Goal: Communication & Community: Answer question/provide support

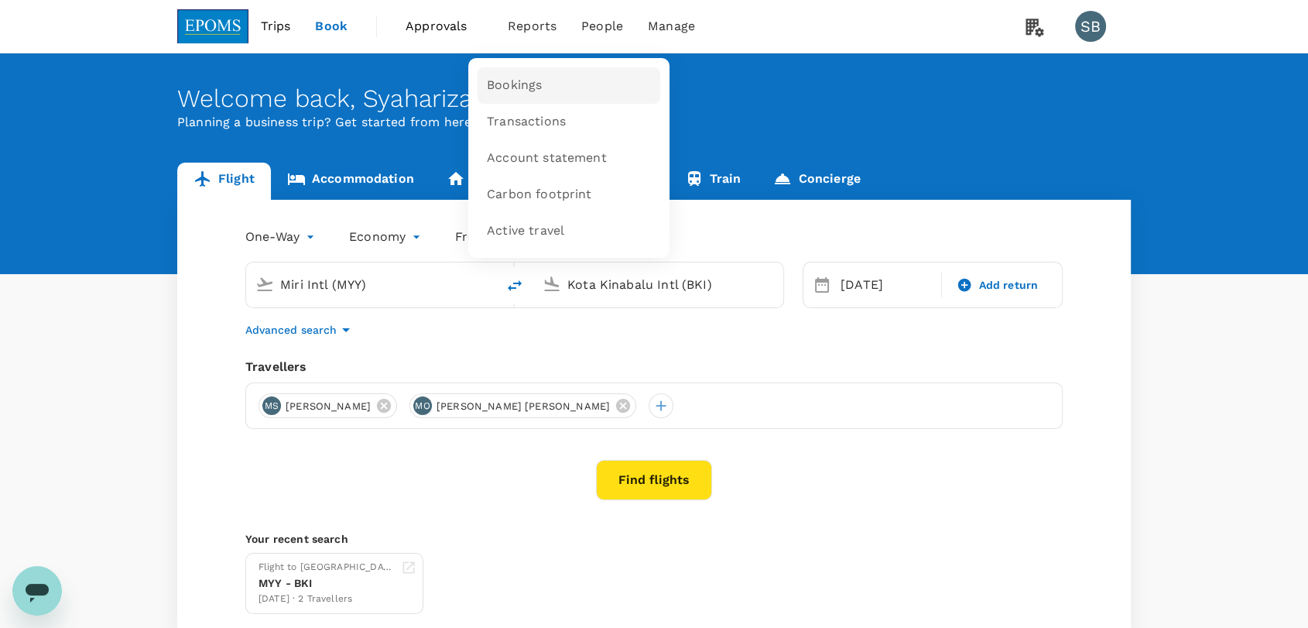
click at [535, 92] on span "Bookings" at bounding box center [514, 86] width 55 height 18
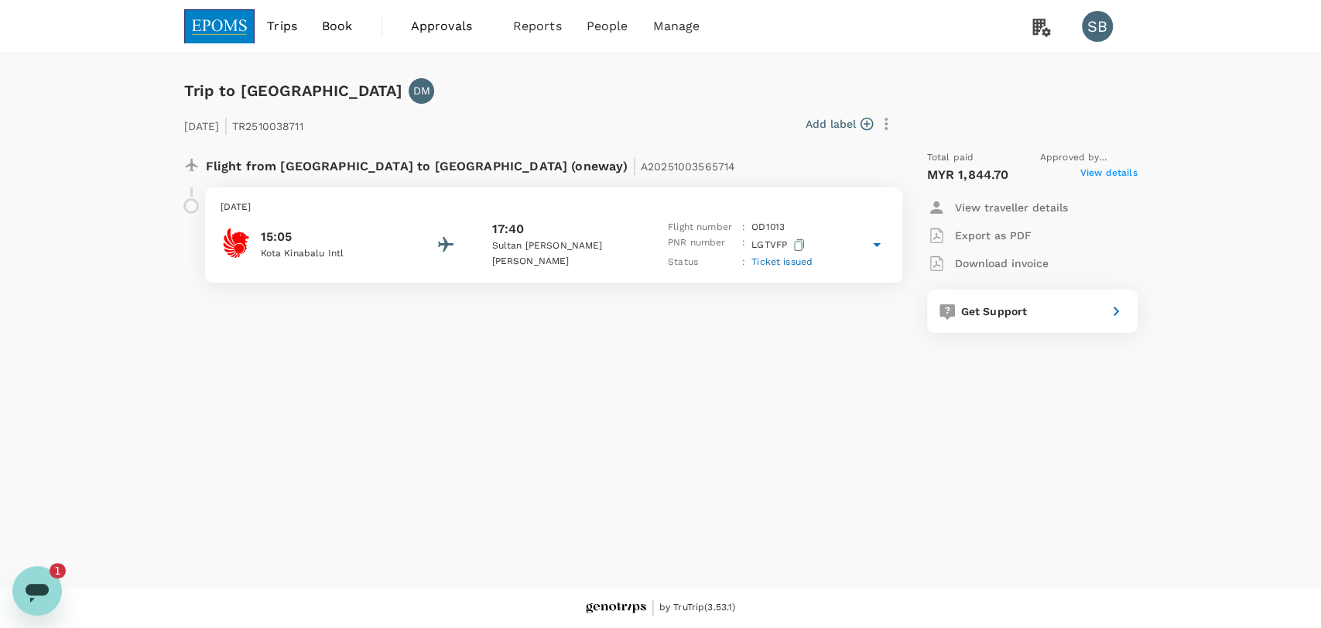
click at [384, 224] on div "15:05 [GEOGRAPHIC_DATA] Intl 17:40 Sultan [PERSON_NAME] [PERSON_NAME] Flight nu…" at bounding box center [554, 245] width 666 height 50
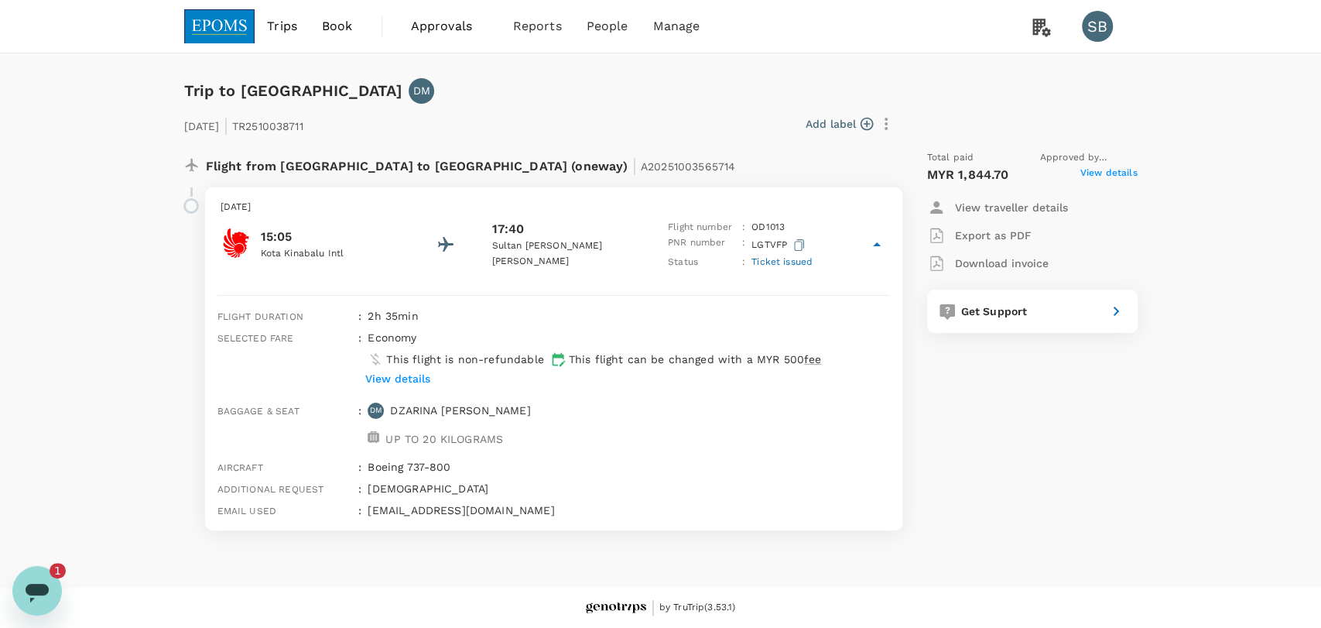
click at [408, 377] on p "View details" at bounding box center [397, 378] width 65 height 15
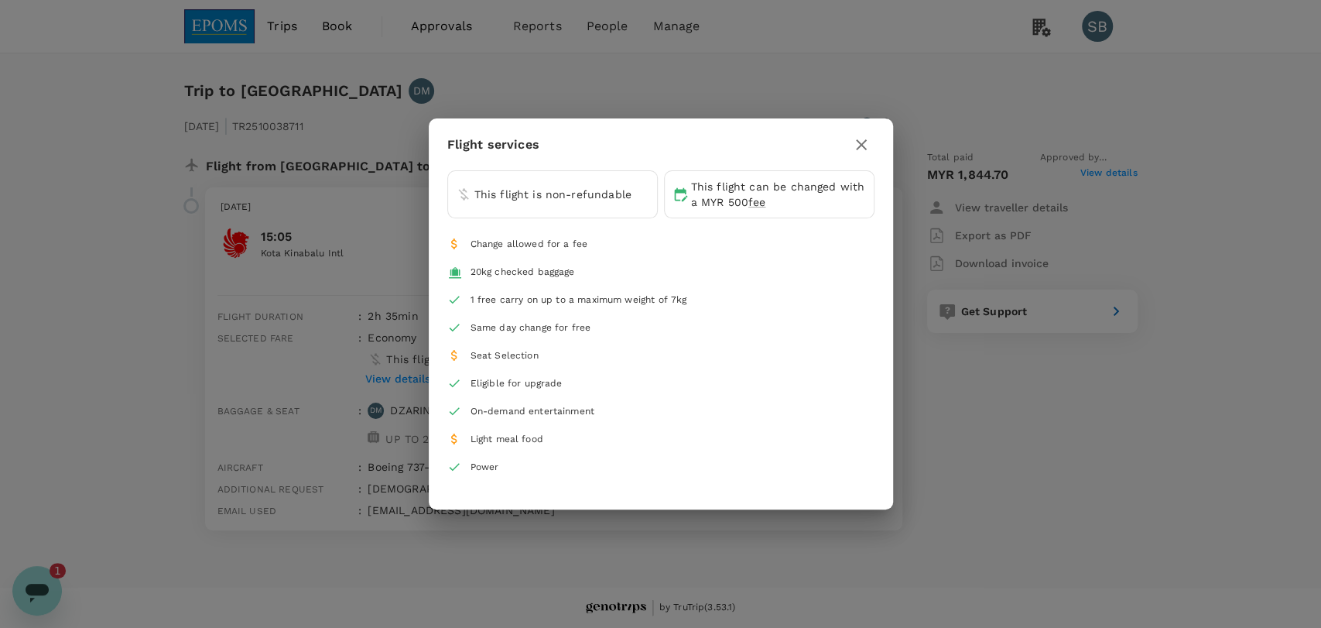
click at [865, 137] on icon "button" at bounding box center [861, 144] width 19 height 19
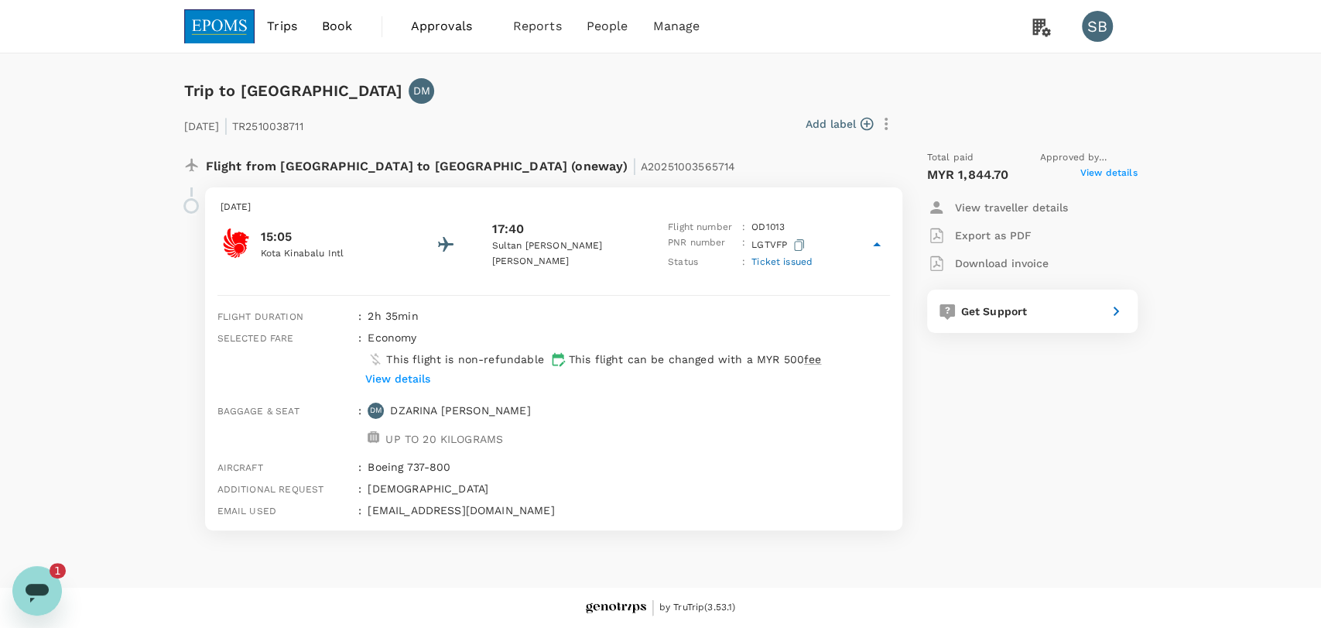
click at [401, 379] on p "View details" at bounding box center [397, 378] width 65 height 15
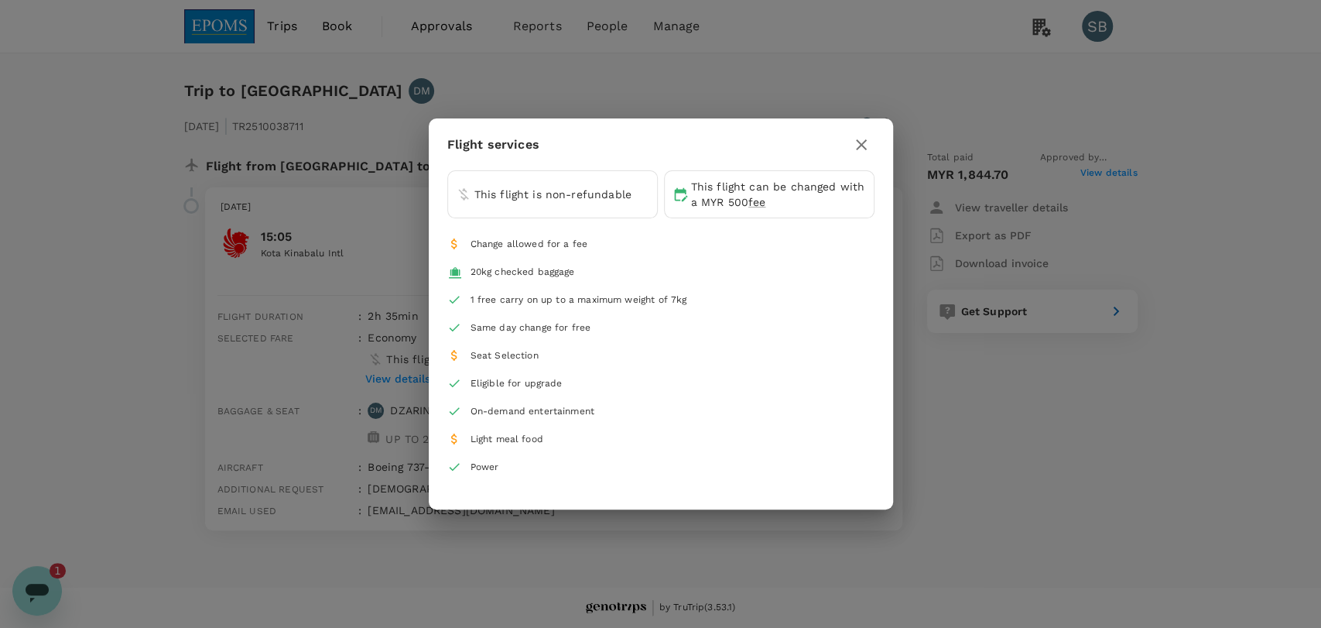
click at [861, 143] on icon "button" at bounding box center [861, 144] width 19 height 19
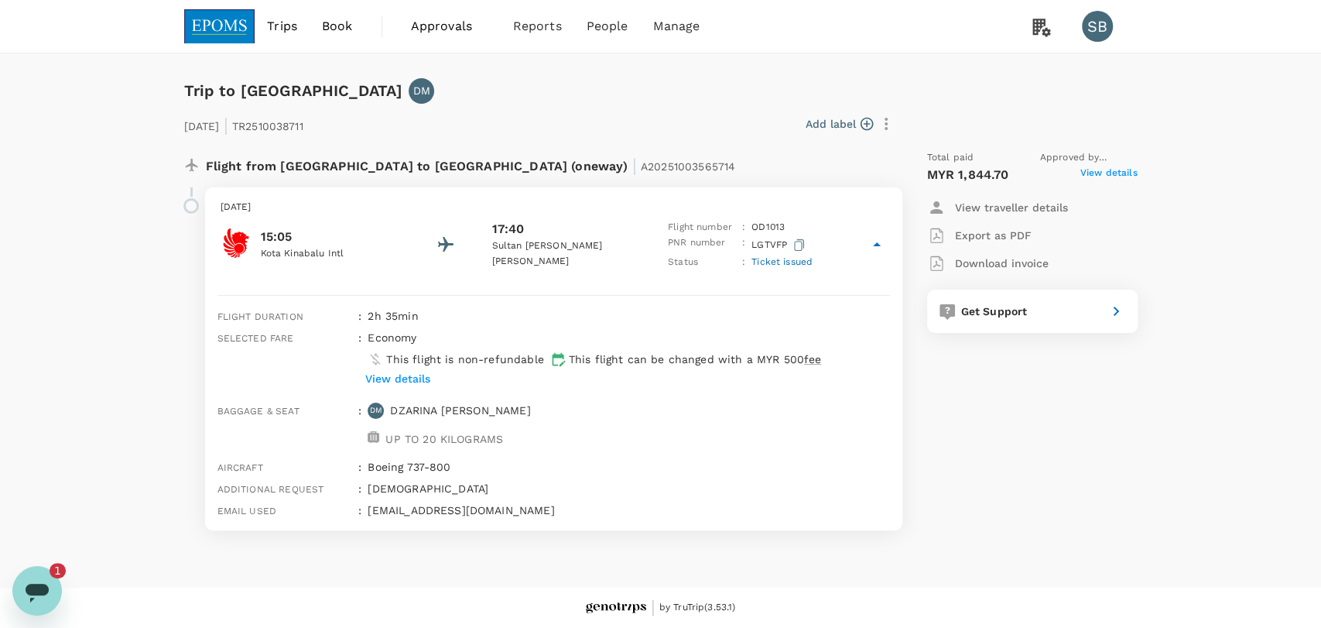
click at [802, 239] on icon "button" at bounding box center [799, 245] width 10 height 12
click at [44, 583] on icon "Open messaging window, 1 unread message" at bounding box center [37, 591] width 28 height 28
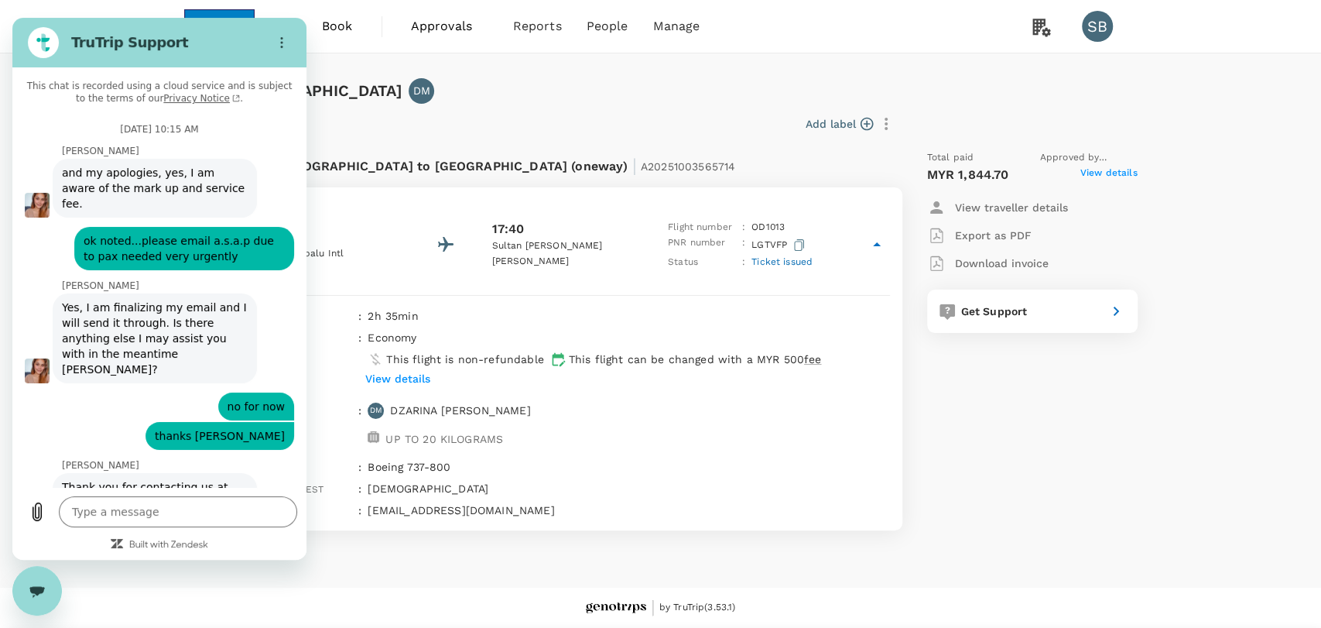
scroll to position [5954, 0]
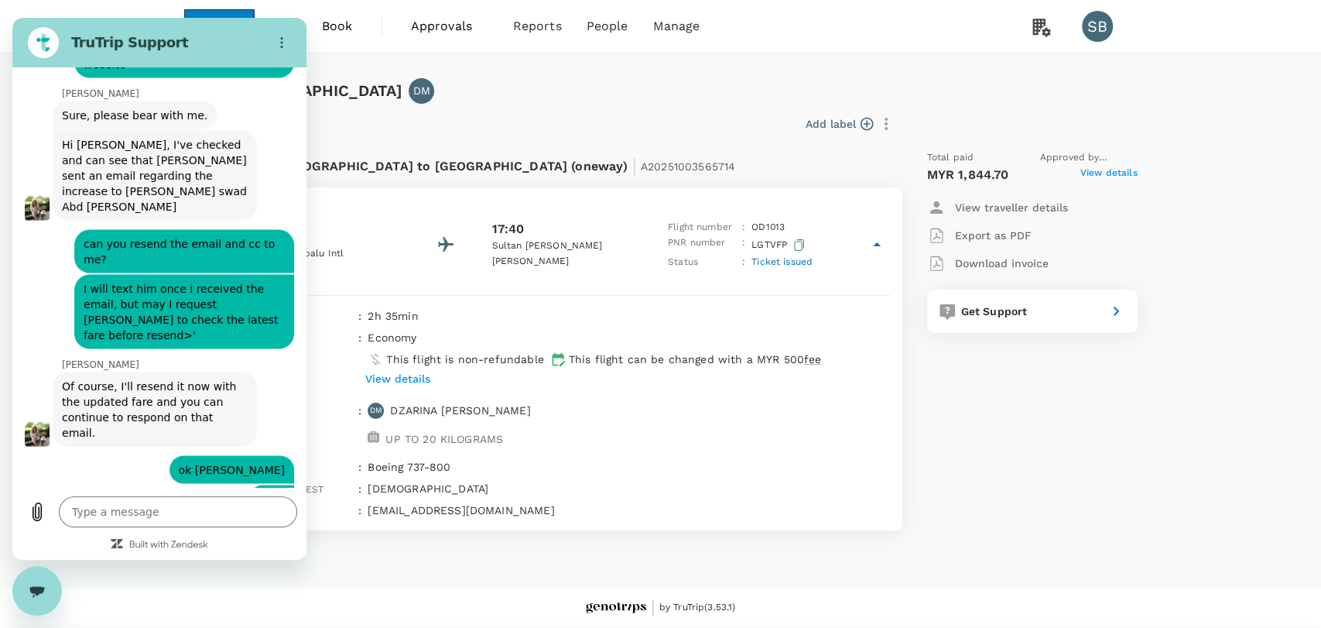
click at [24, 575] on div "Close messaging window" at bounding box center [37, 590] width 46 height 46
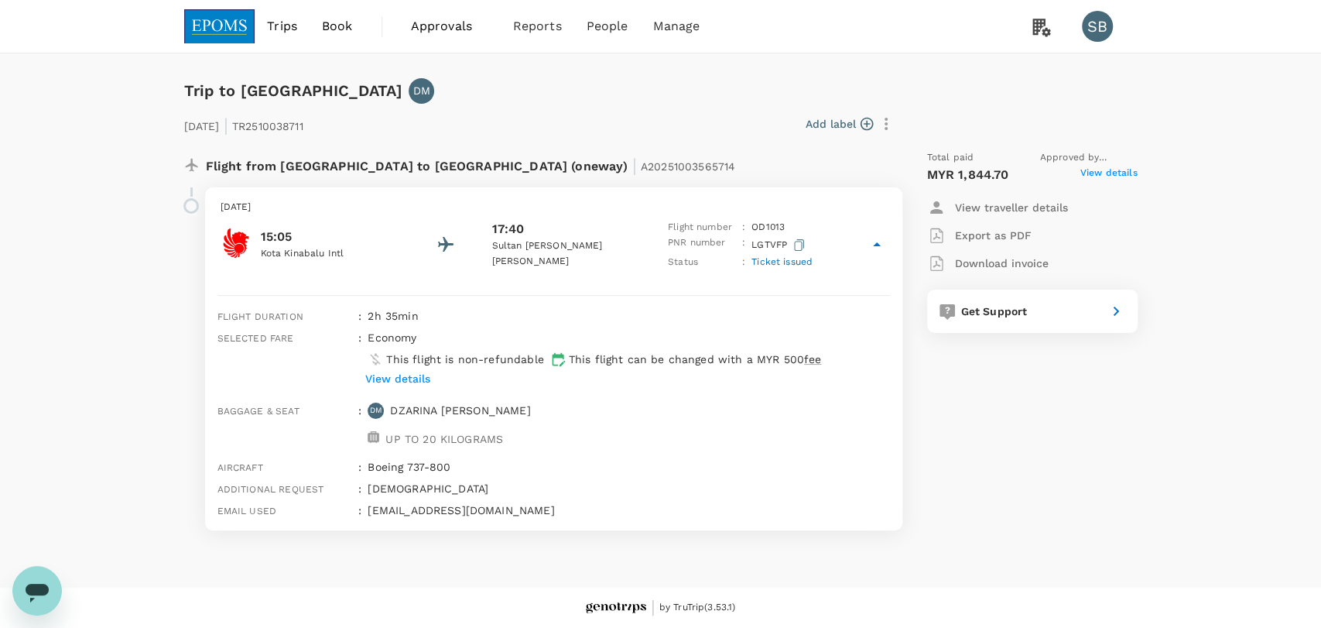
type textarea "x"
click at [547, 79] on link "Bookings" at bounding box center [574, 85] width 183 height 36
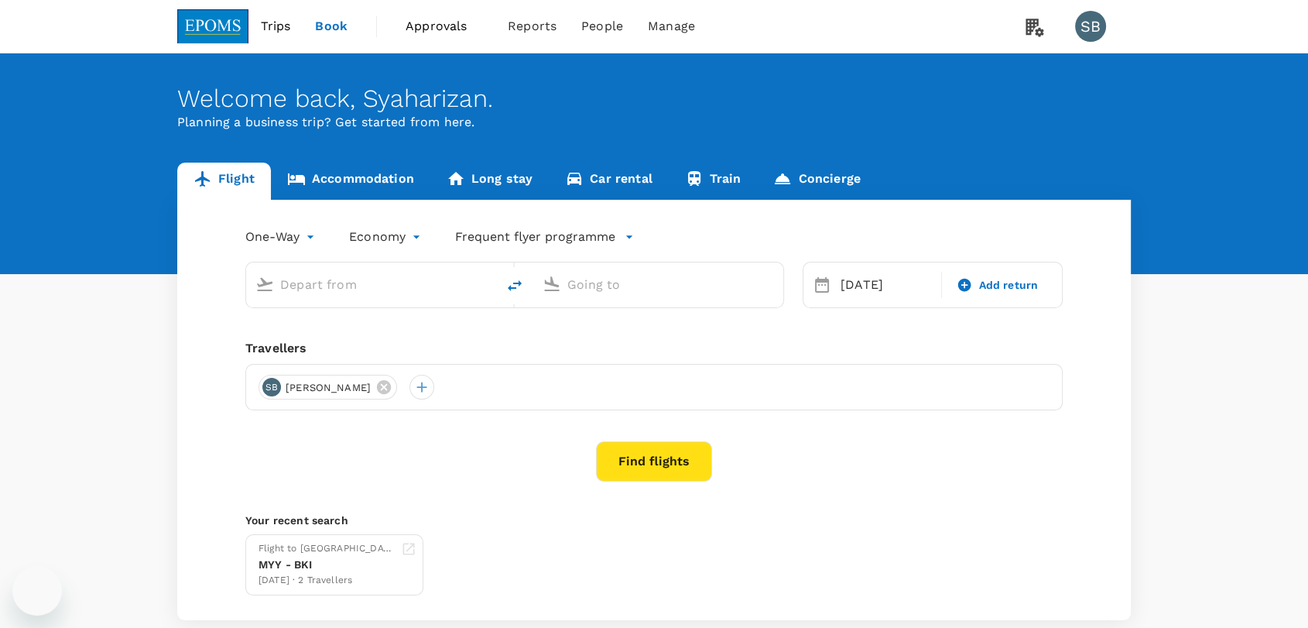
type input "Miri Intl (MYY)"
type input "Kota Kinabalu Intl (BKI)"
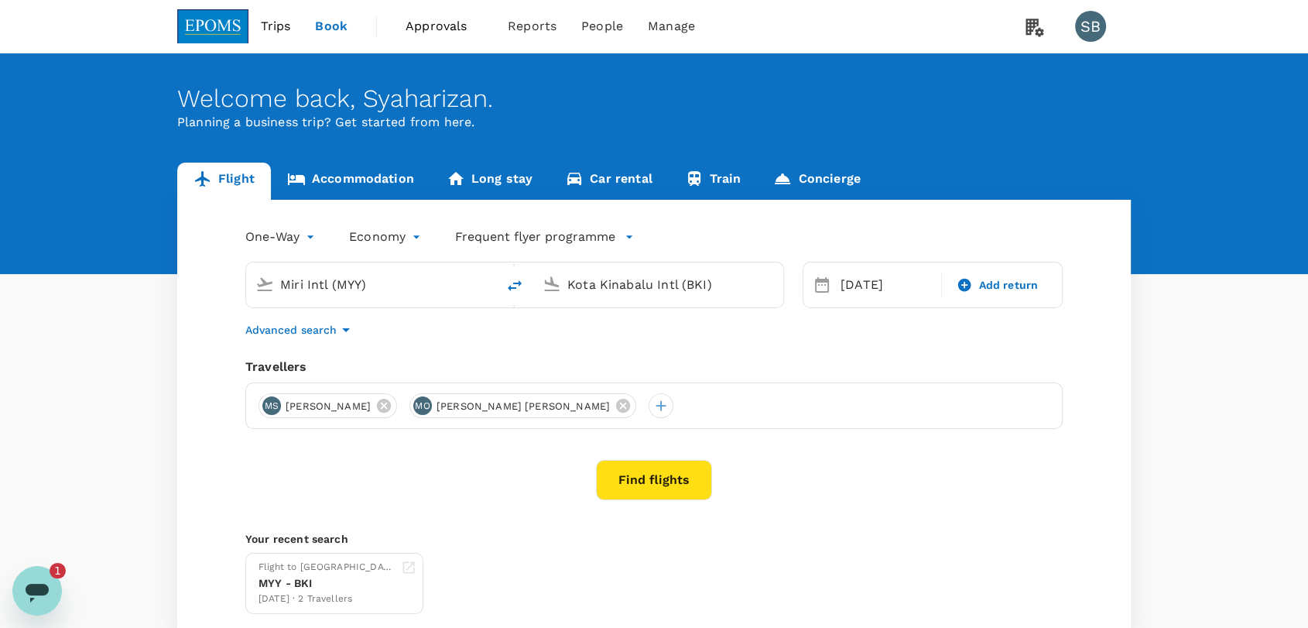
click at [47, 584] on icon "Open messaging window, 1 unread message" at bounding box center [37, 591] width 28 height 28
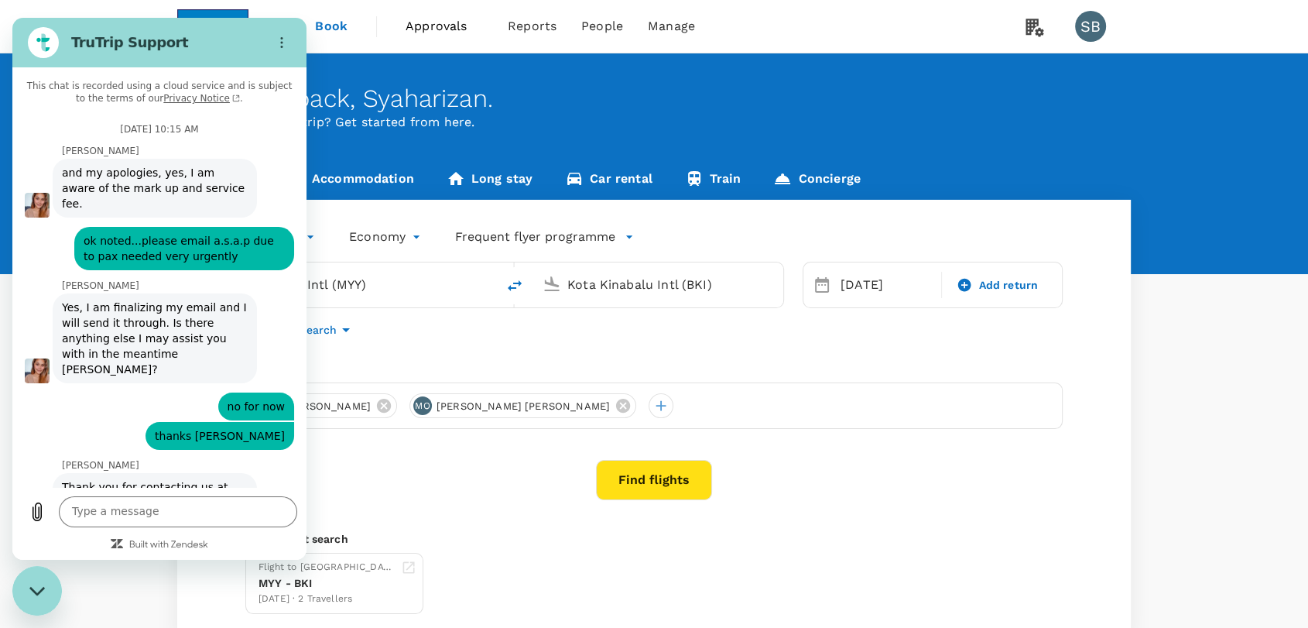
scroll to position [5954, 0]
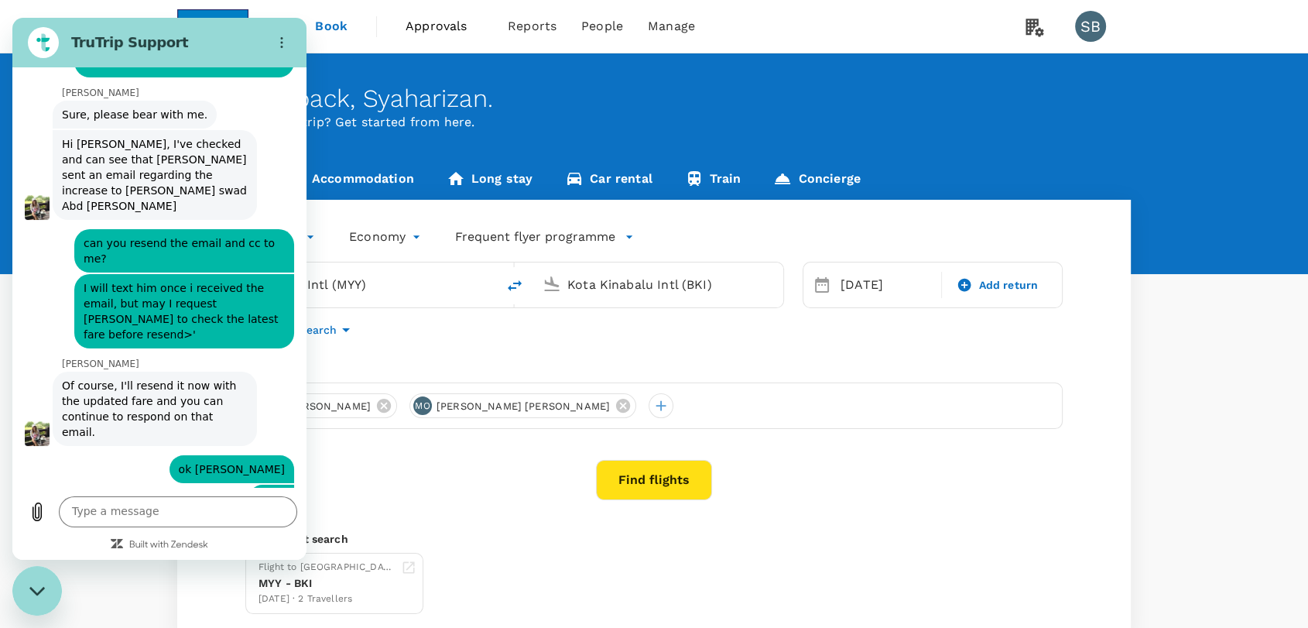
type input "izan"
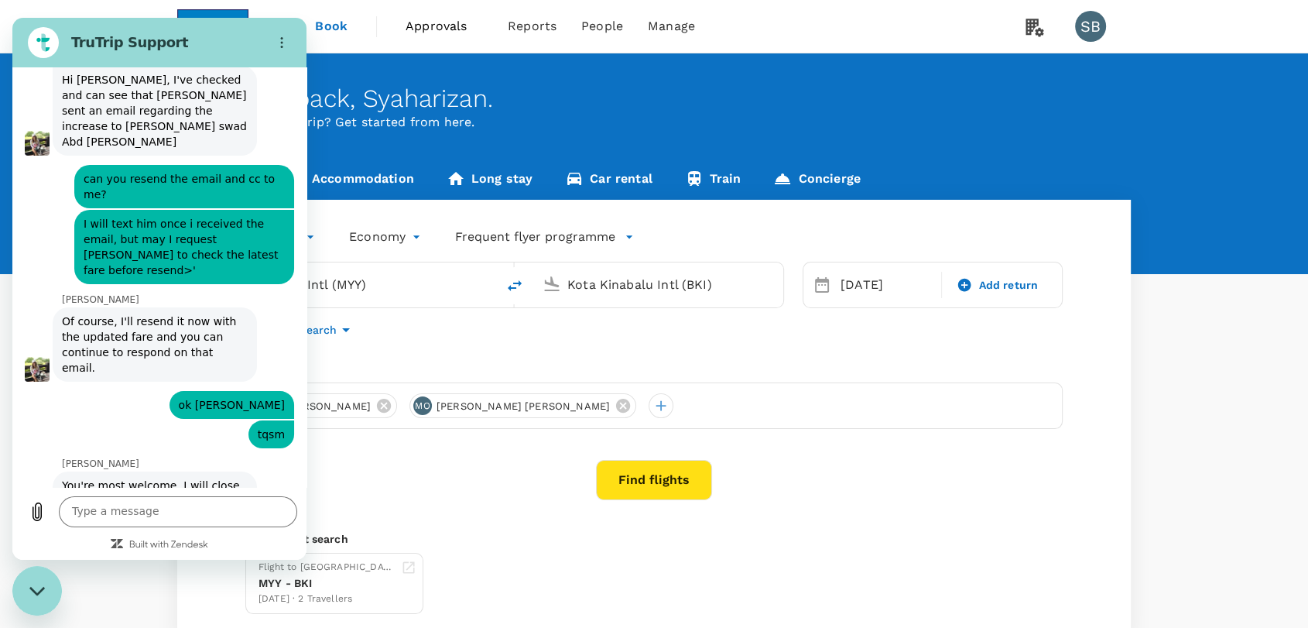
scroll to position [6020, 0]
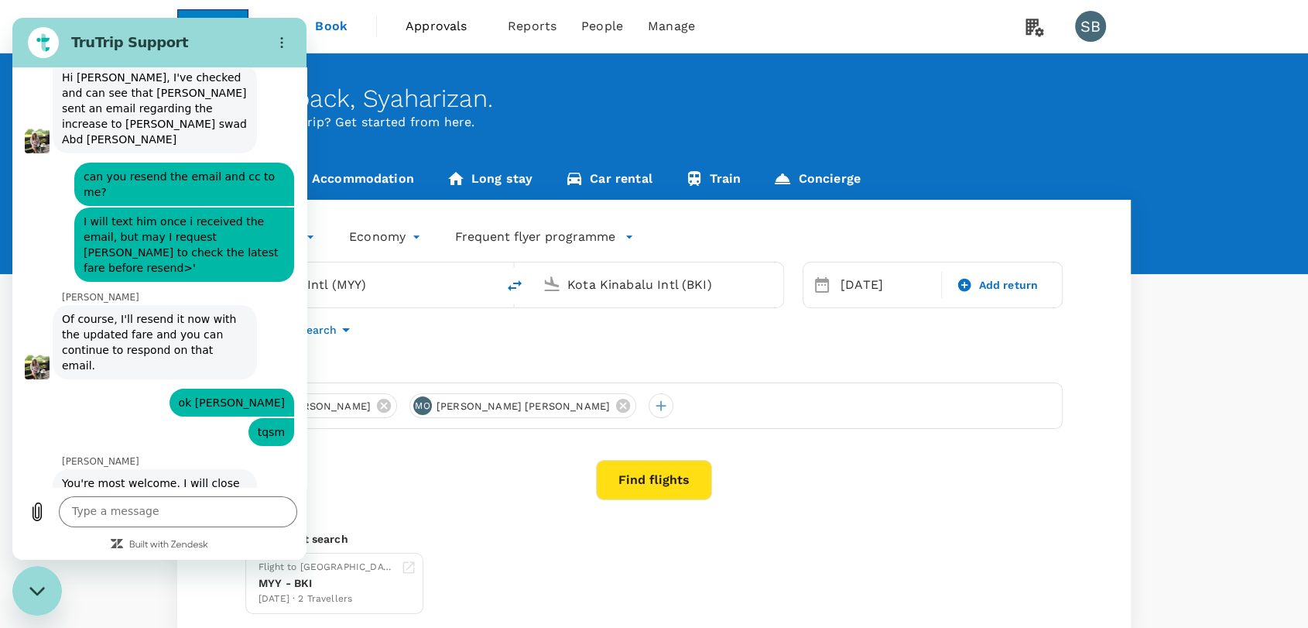
type input "izan@genotrips.com.my"
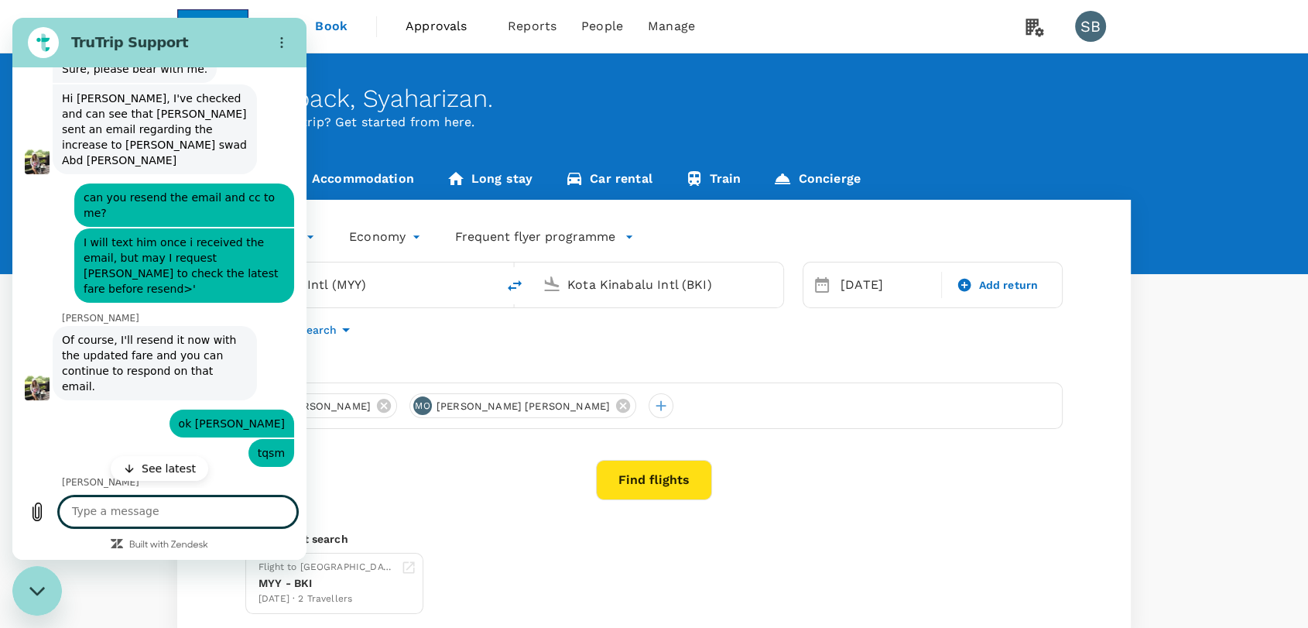
scroll to position [6094, 0]
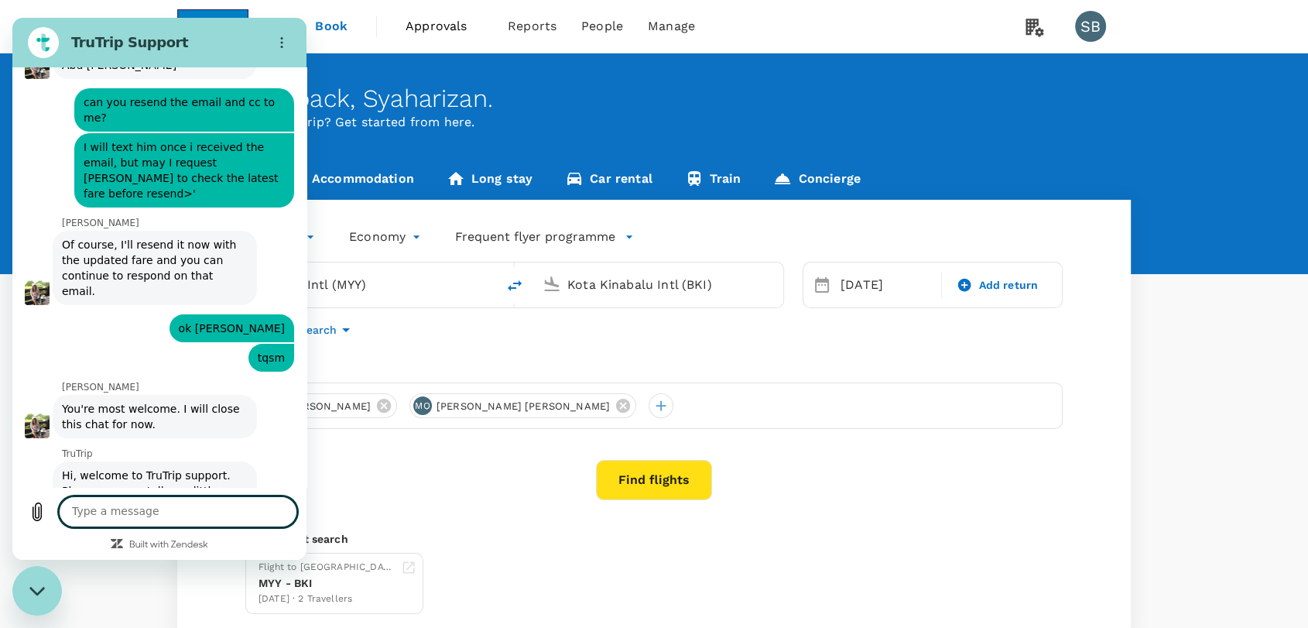
click at [152, 515] on textarea at bounding box center [178, 511] width 238 height 31
type textarea "P"
paste textarea "182756)"
type textarea "Appreciate if you could check for this case number 182756)"
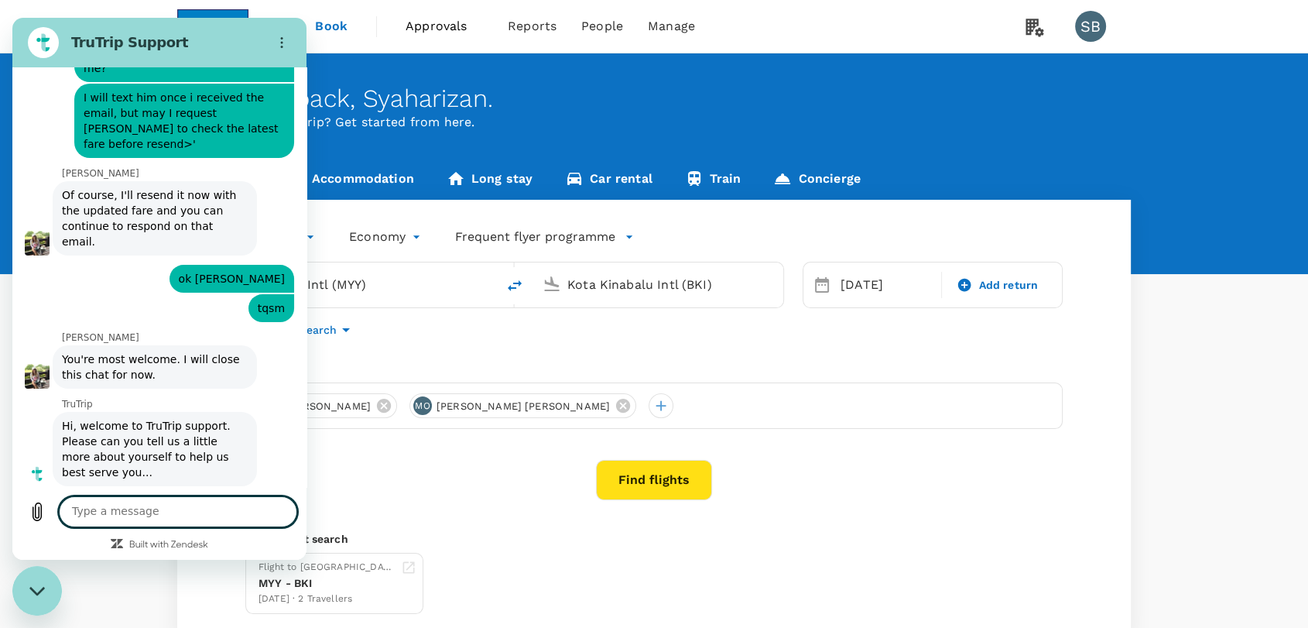
scroll to position [6148, 0]
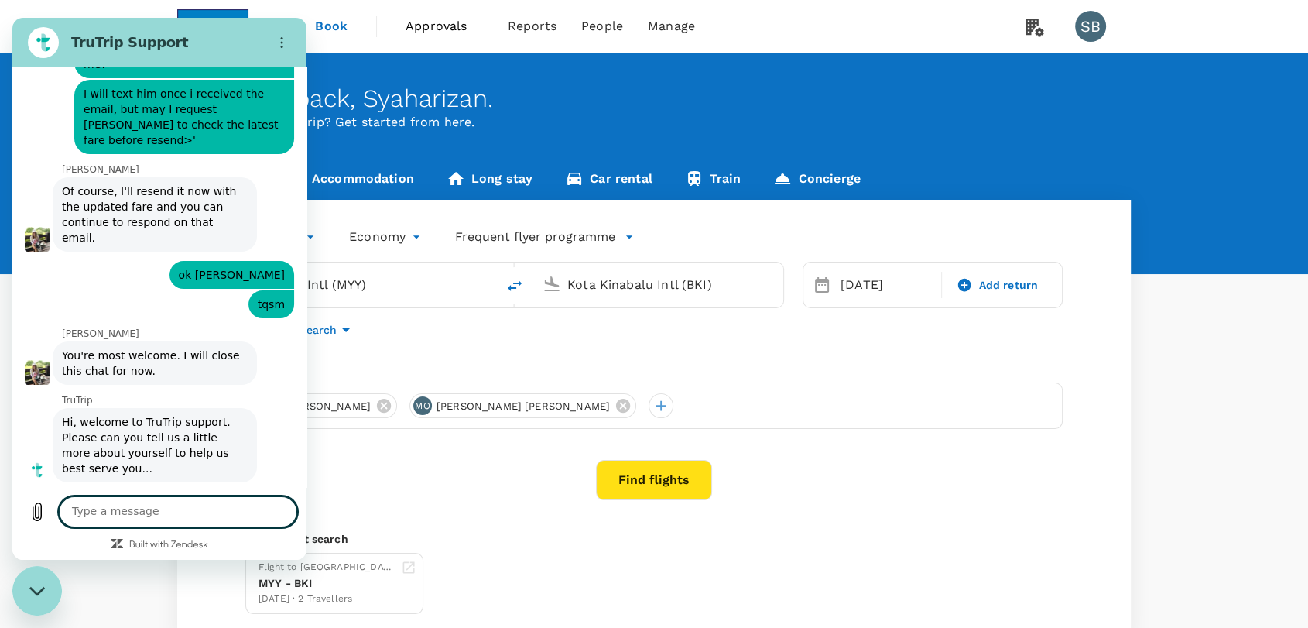
click at [167, 522] on textarea at bounding box center [178, 511] width 238 height 31
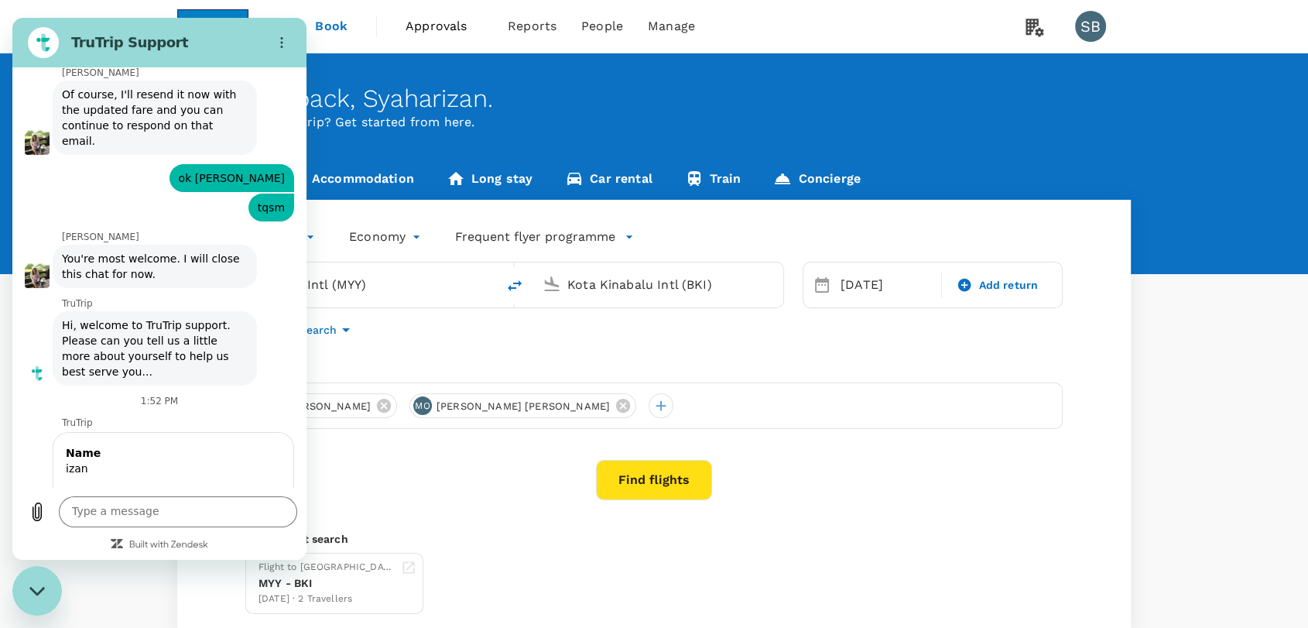
click at [48, 587] on div "Close messaging window" at bounding box center [37, 590] width 46 height 46
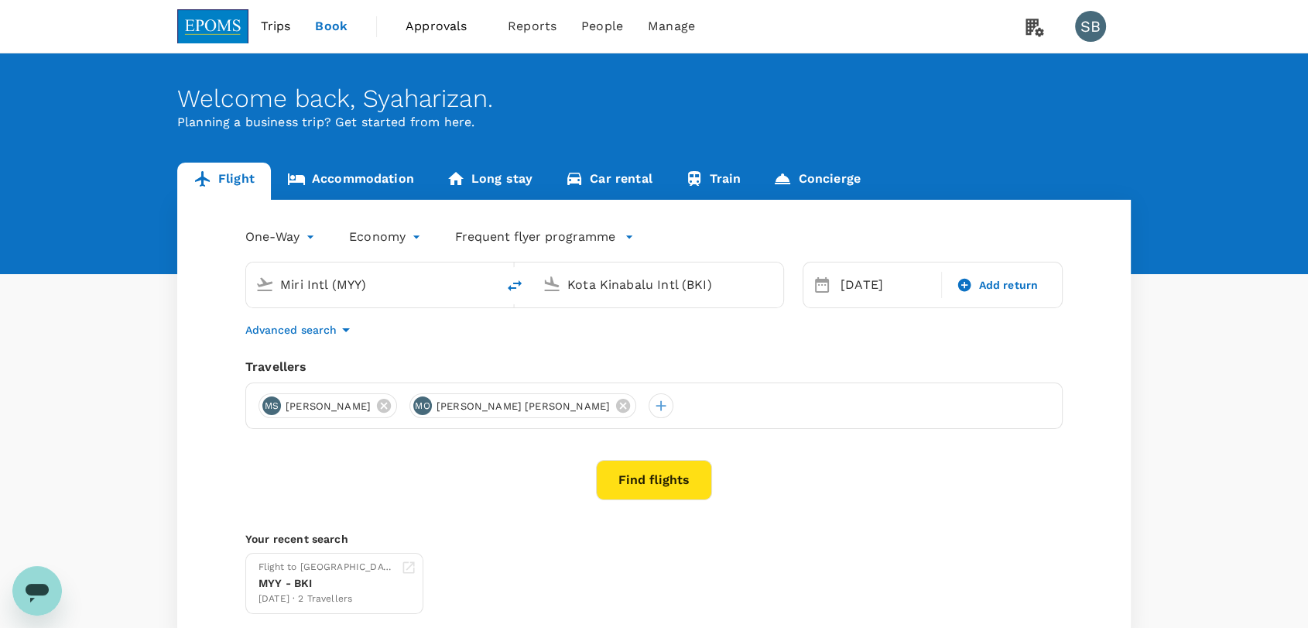
click at [33, 584] on icon "Open messaging window" at bounding box center [37, 593] width 23 height 19
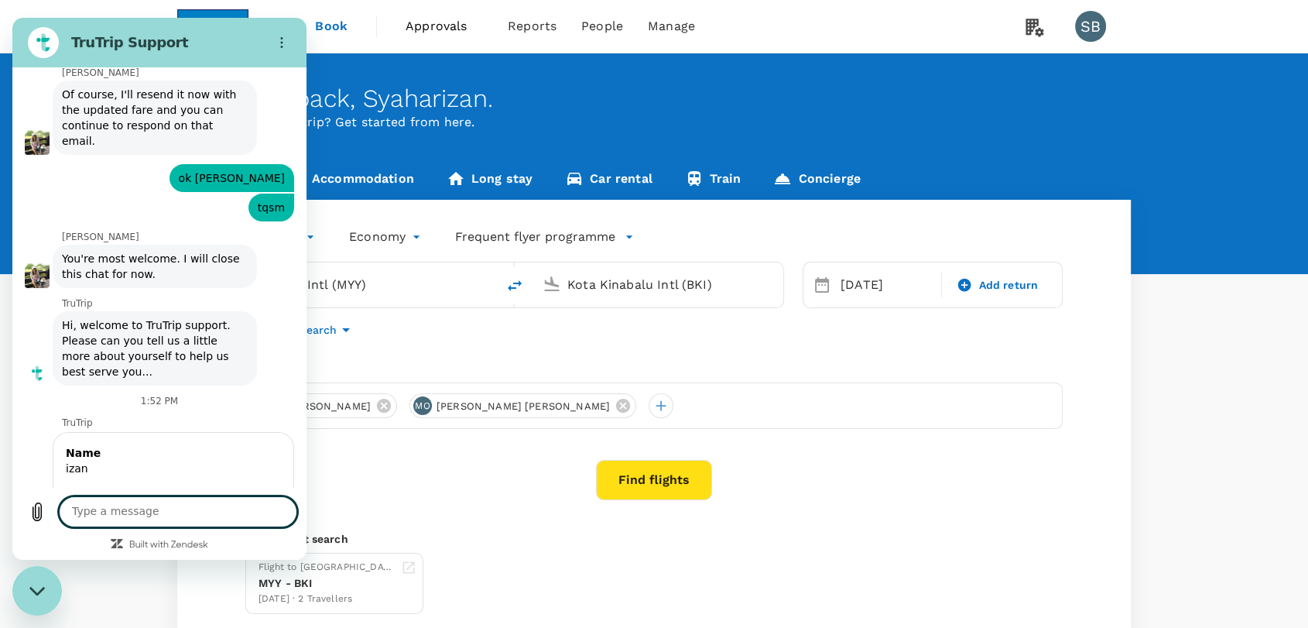
scroll to position [0, 0]
click at [115, 508] on textarea at bounding box center [178, 511] width 238 height 31
click at [112, 518] on textarea "Jessica how about the luggage 20kg before qwe could proceed with this case" at bounding box center [178, 505] width 238 height 43
type textarea "Jessica how about the luggage 20kg before we could proceed with this case"
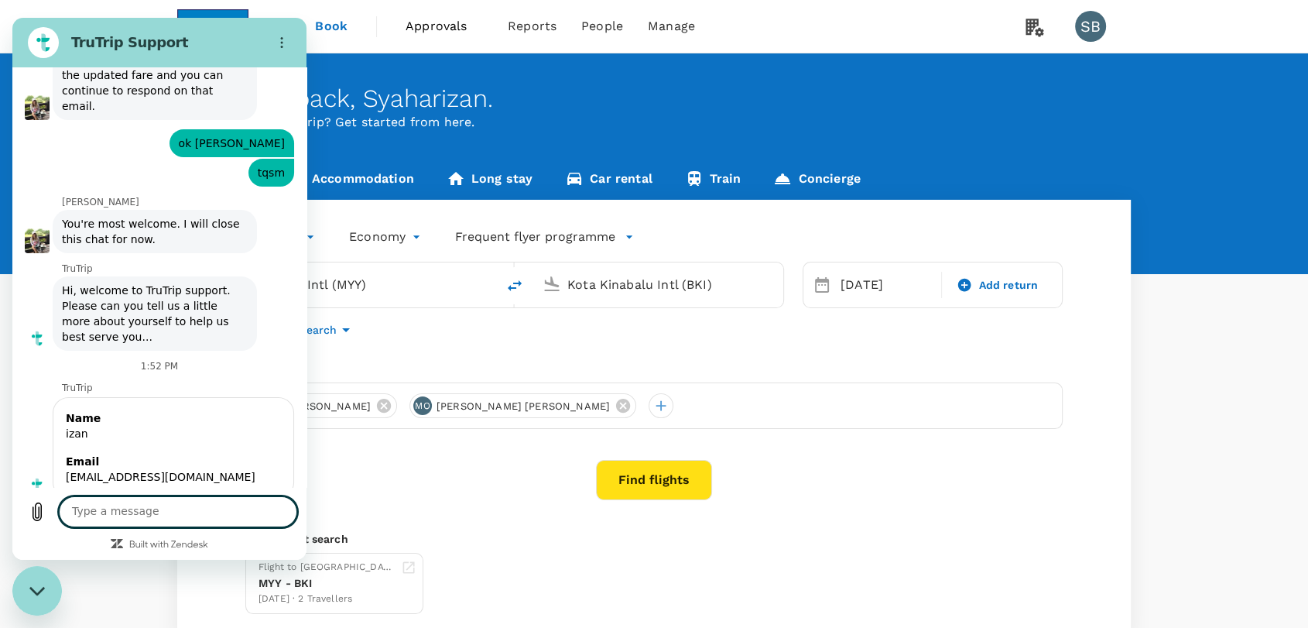
scroll to position [6297, 0]
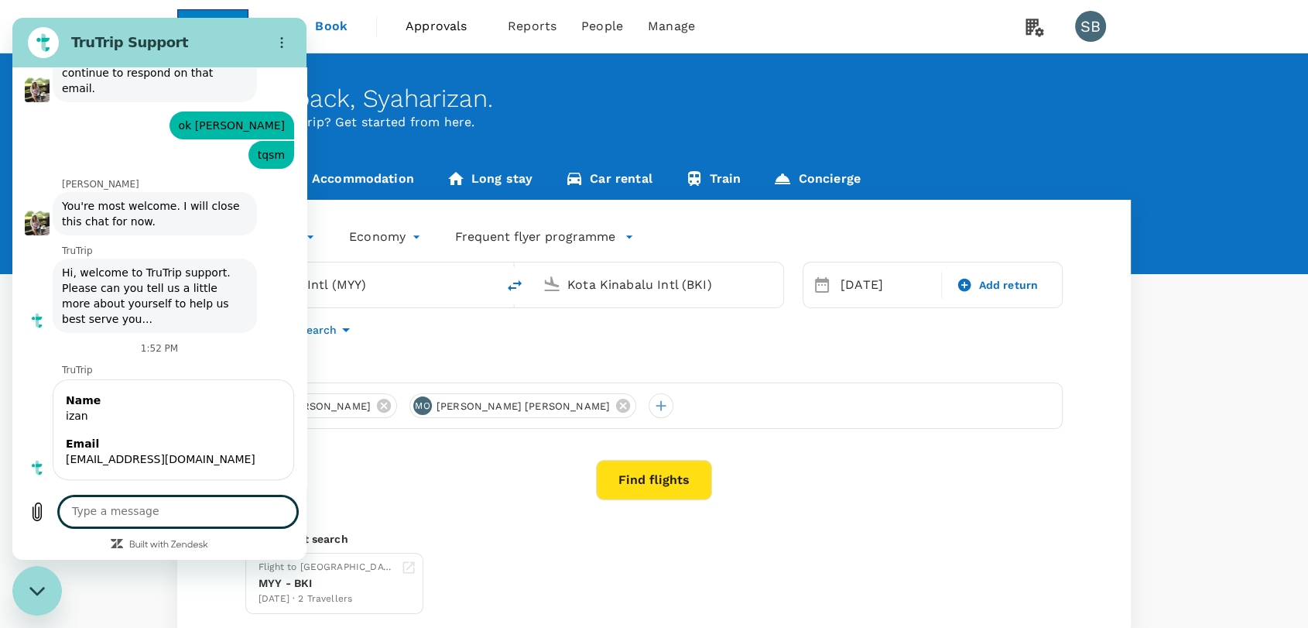
click at [130, 510] on textarea at bounding box center [178, 511] width 238 height 31
click at [134, 508] on textarea at bounding box center [178, 511] width 238 height 31
type textarea "i"
type textarea "I"
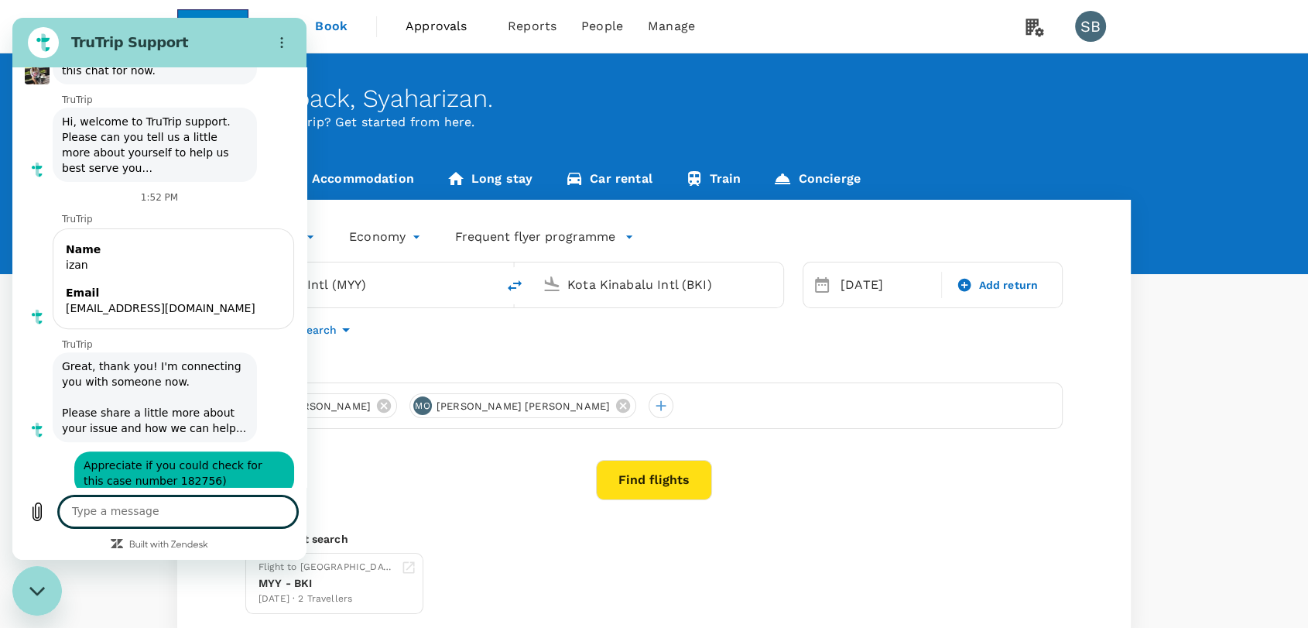
scroll to position [6472, 0]
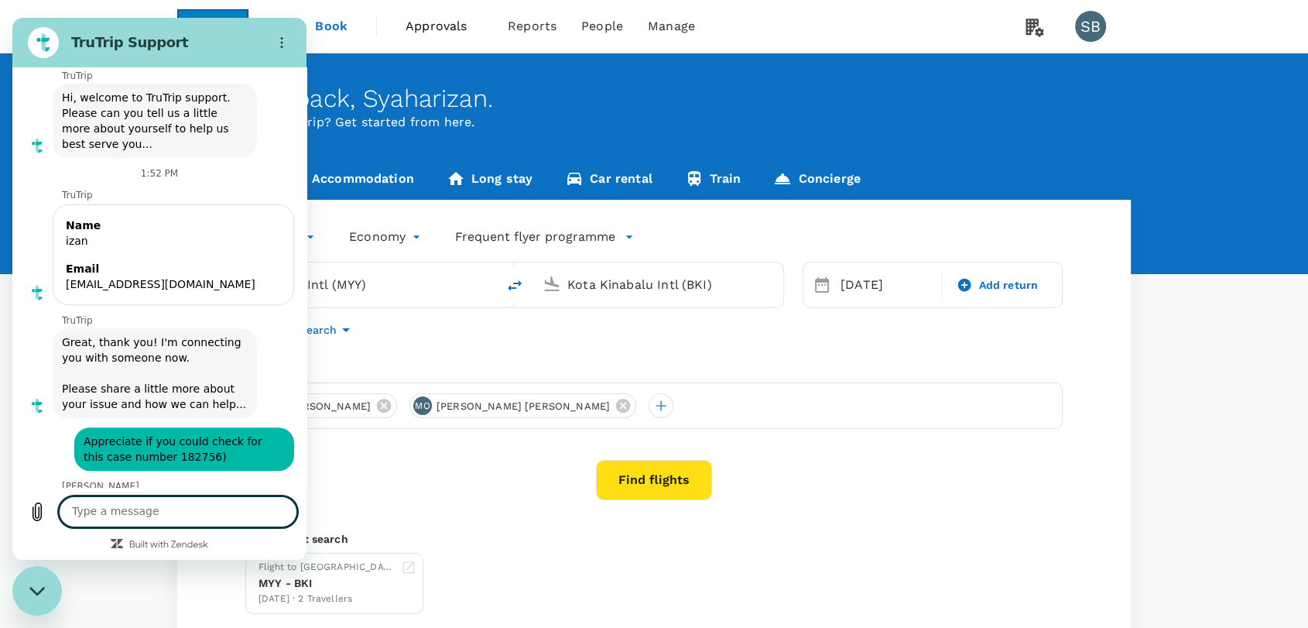
click at [101, 510] on textarea at bounding box center [178, 511] width 238 height 31
click at [101, 502] on textarea at bounding box center [178, 511] width 238 height 31
type textarea "i"
type textarea "for the luggage case I will reply via slack"
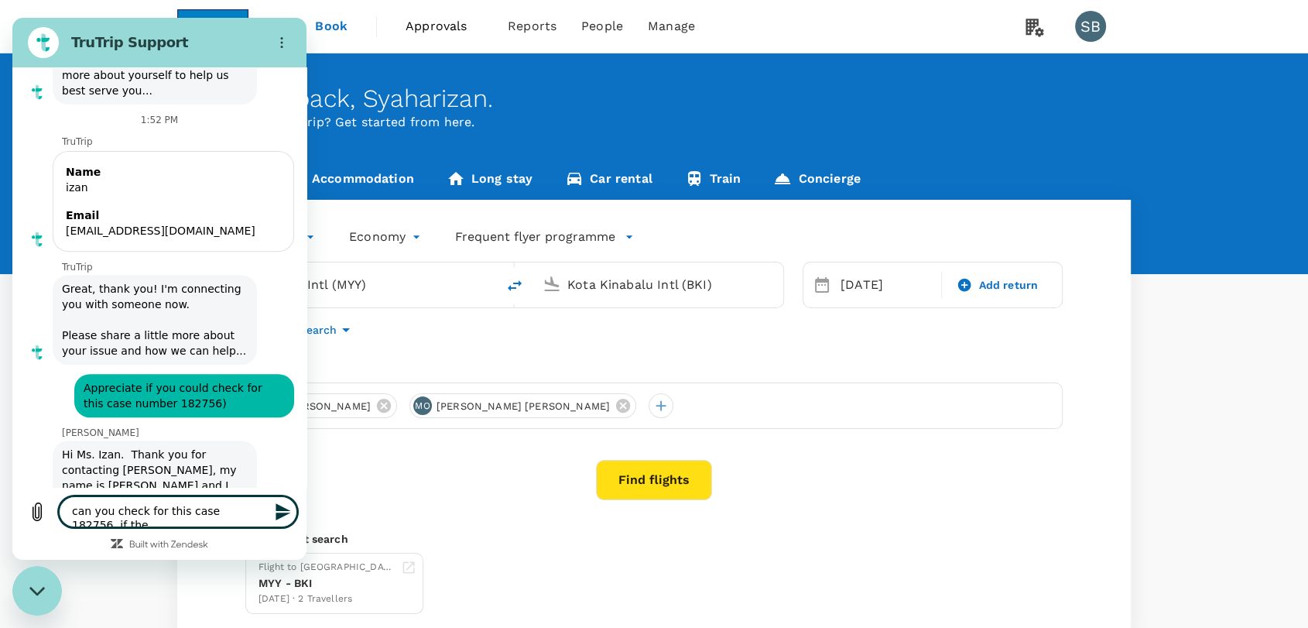
scroll to position [6538, 0]
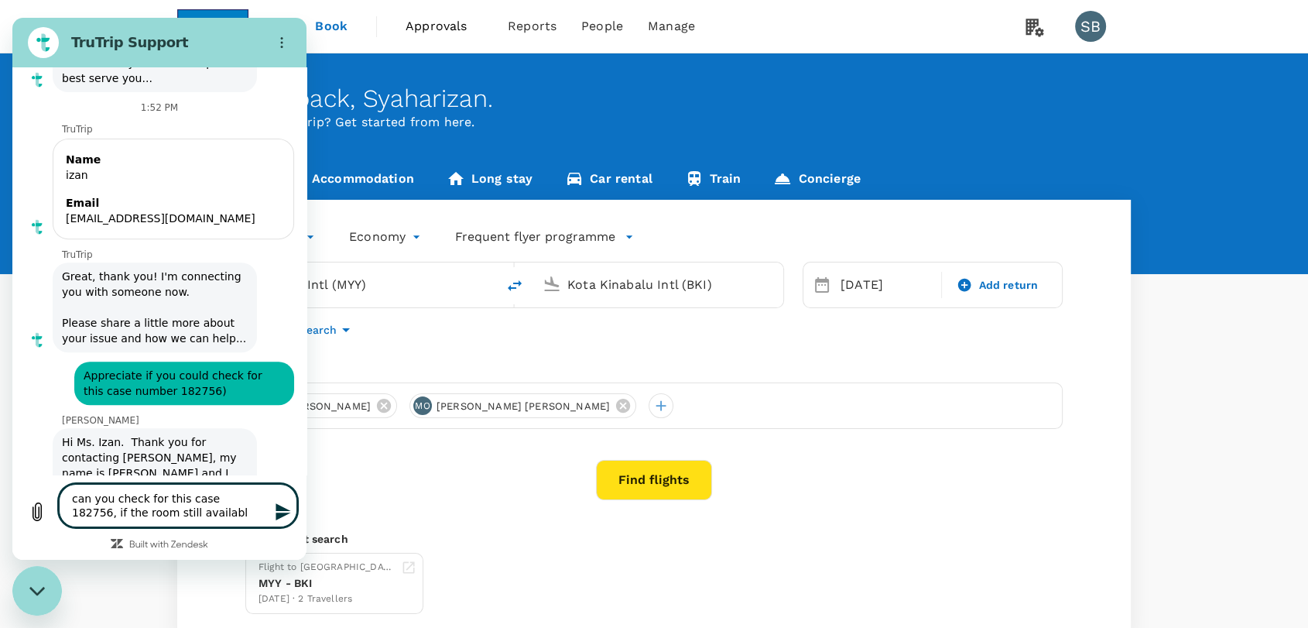
type textarea "can you check for this case 182756, if the room still available"
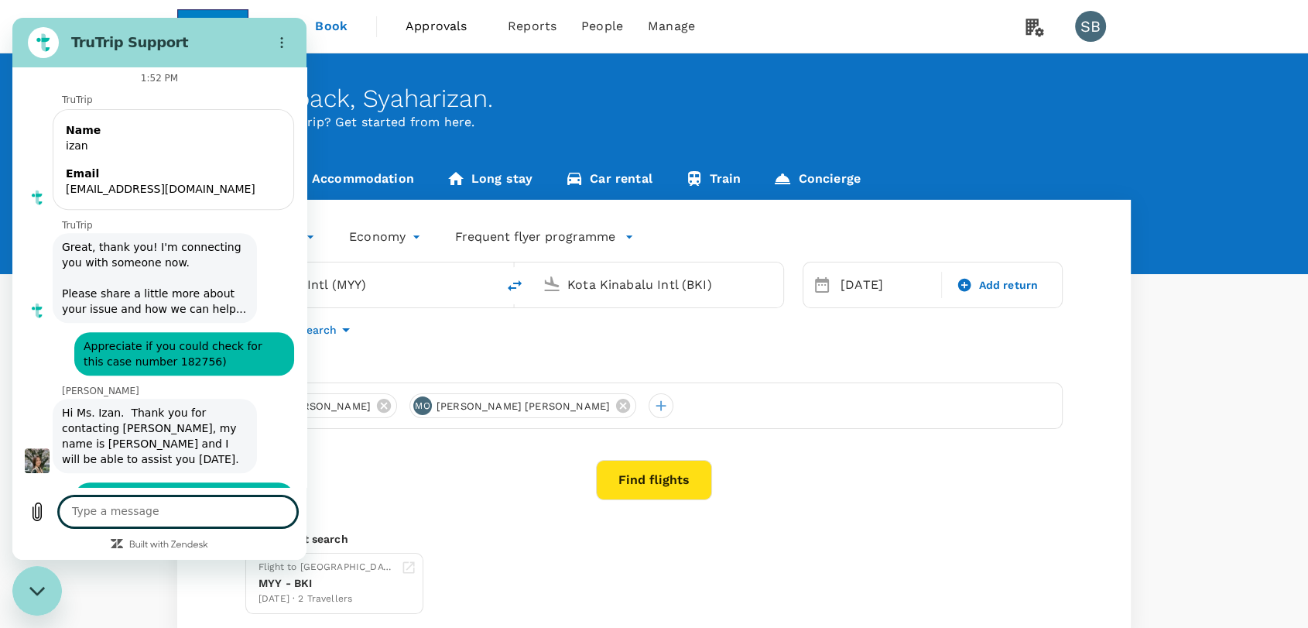
scroll to position [6570, 0]
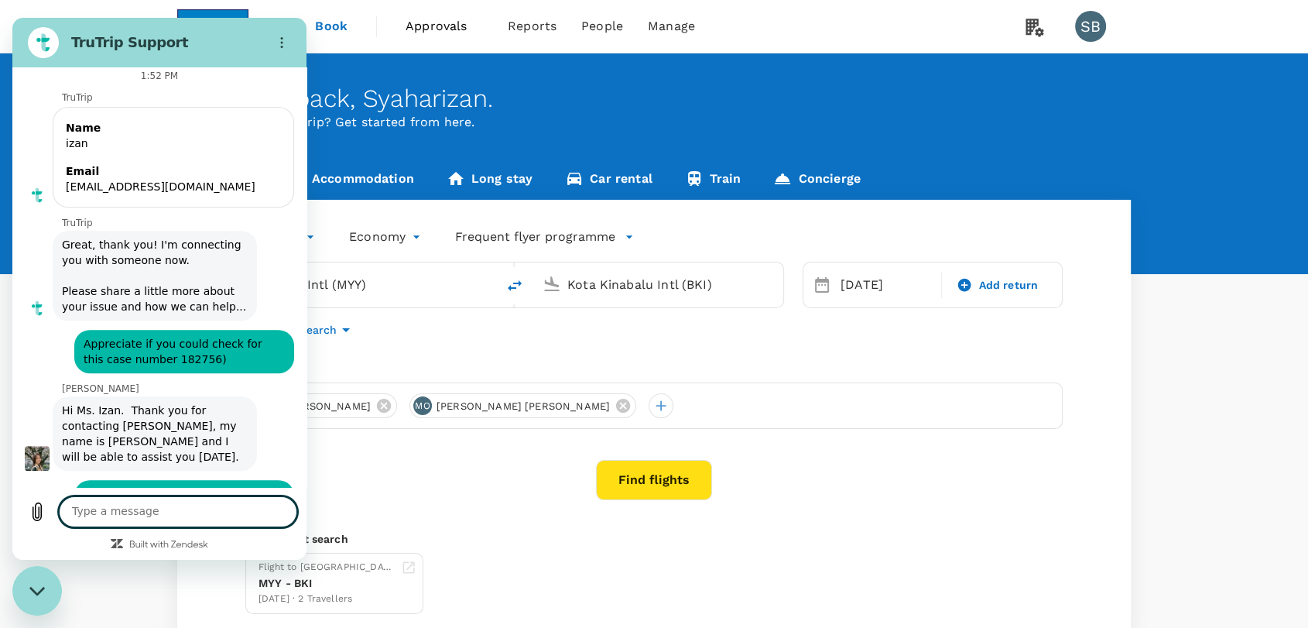
click at [152, 519] on textarea at bounding box center [178, 511] width 238 height 31
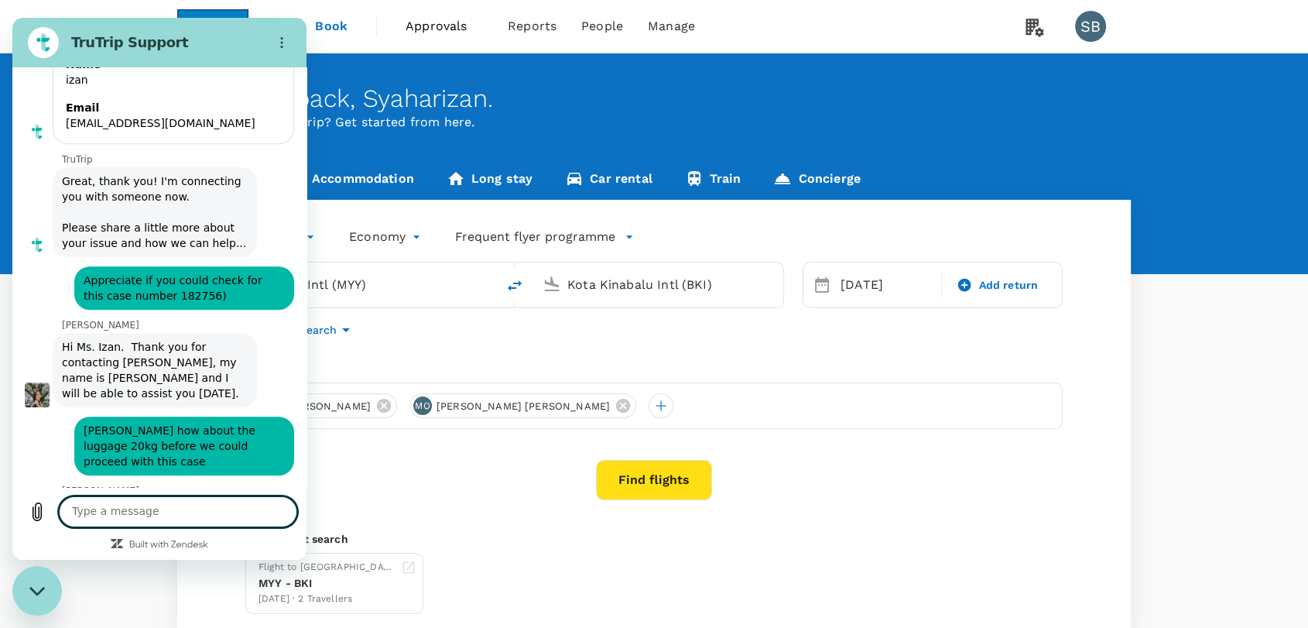
scroll to position [6637, 0]
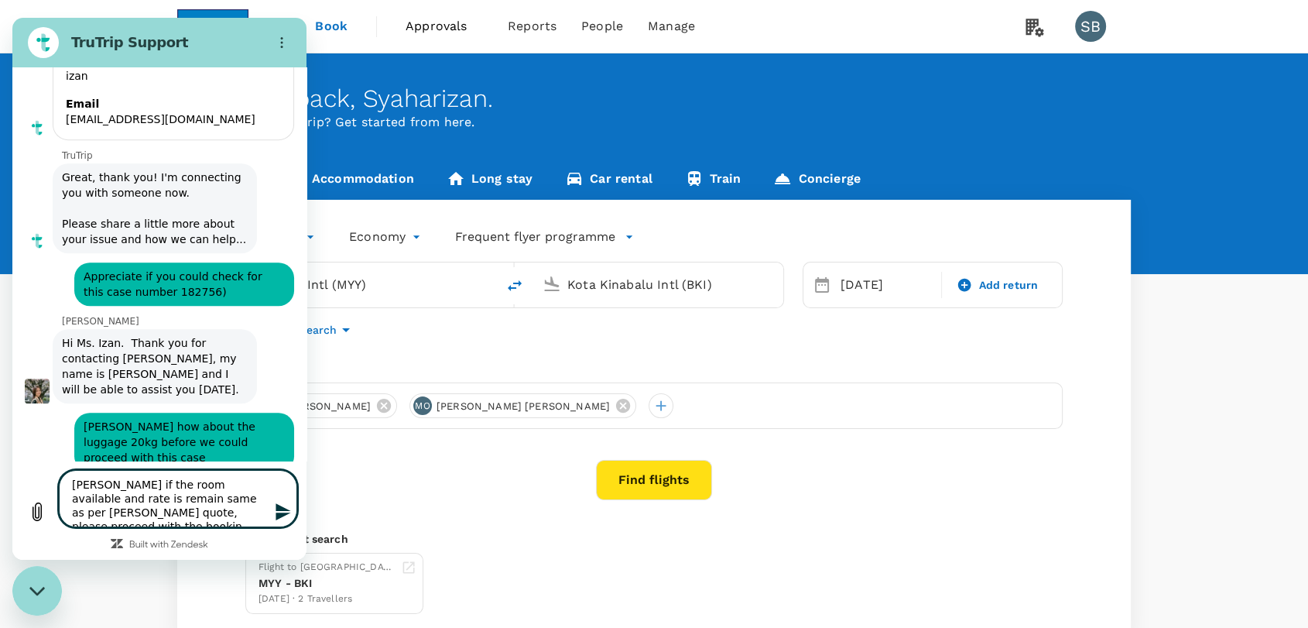
type textarea "Jessica if the room available and rate is remain same as per Sid quote, please …"
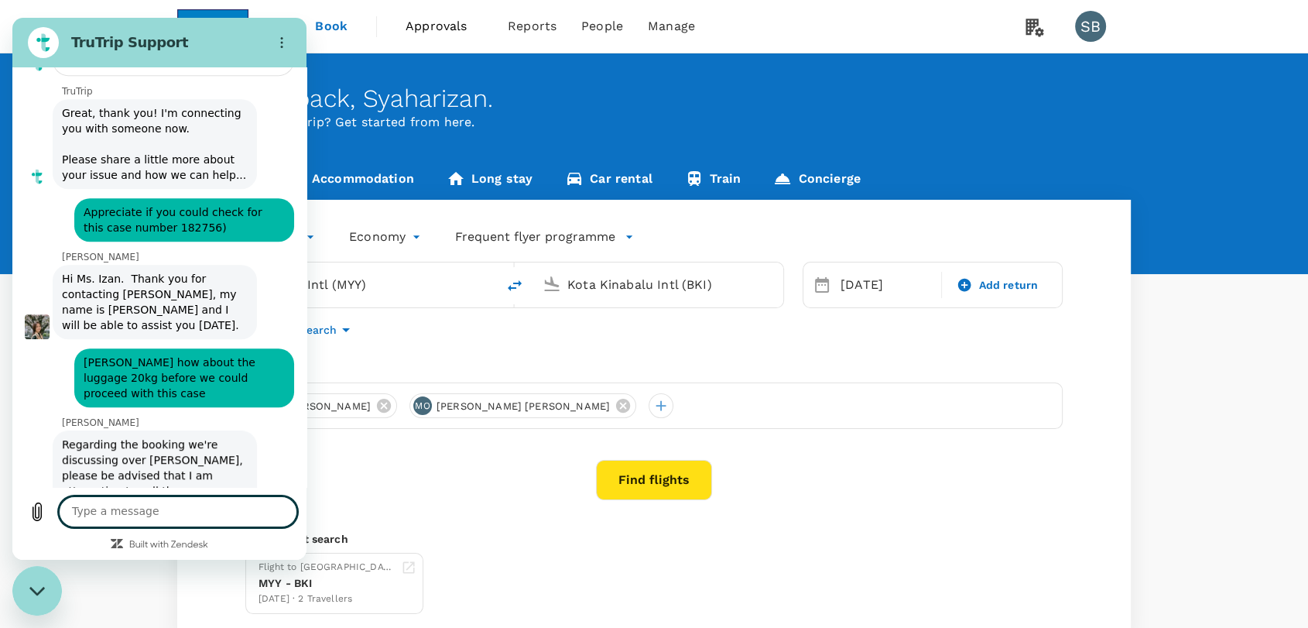
scroll to position [6705, 0]
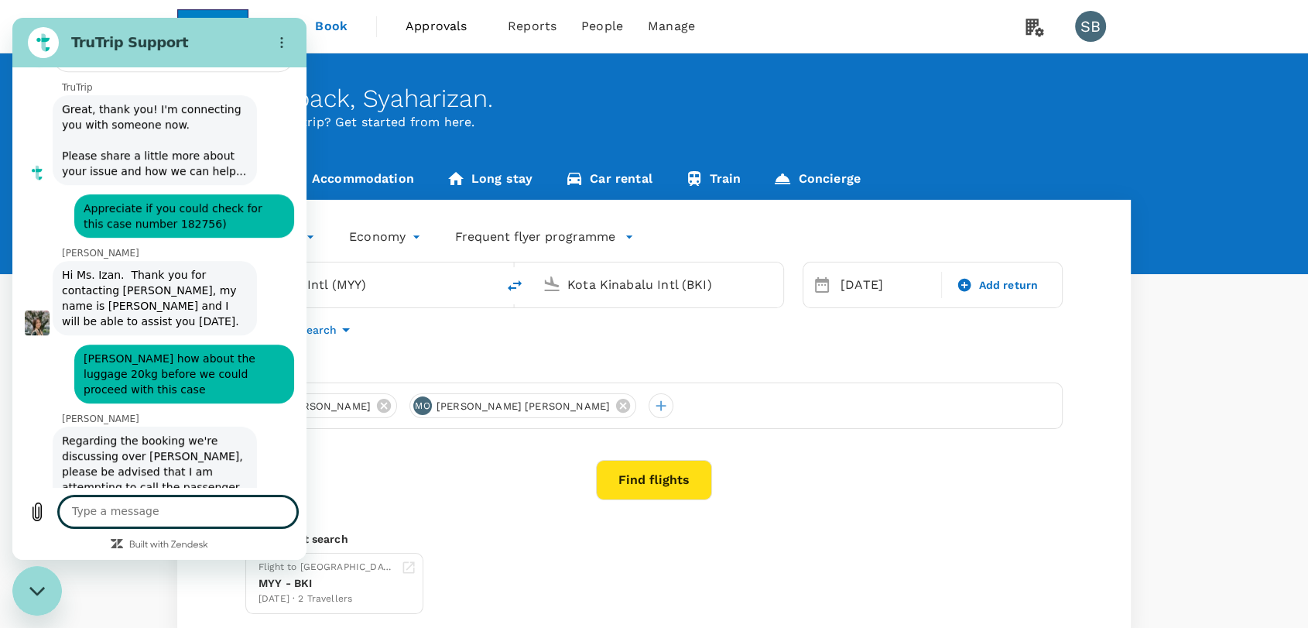
click at [98, 512] on textarea at bounding box center [178, 511] width 238 height 31
type textarea "b"
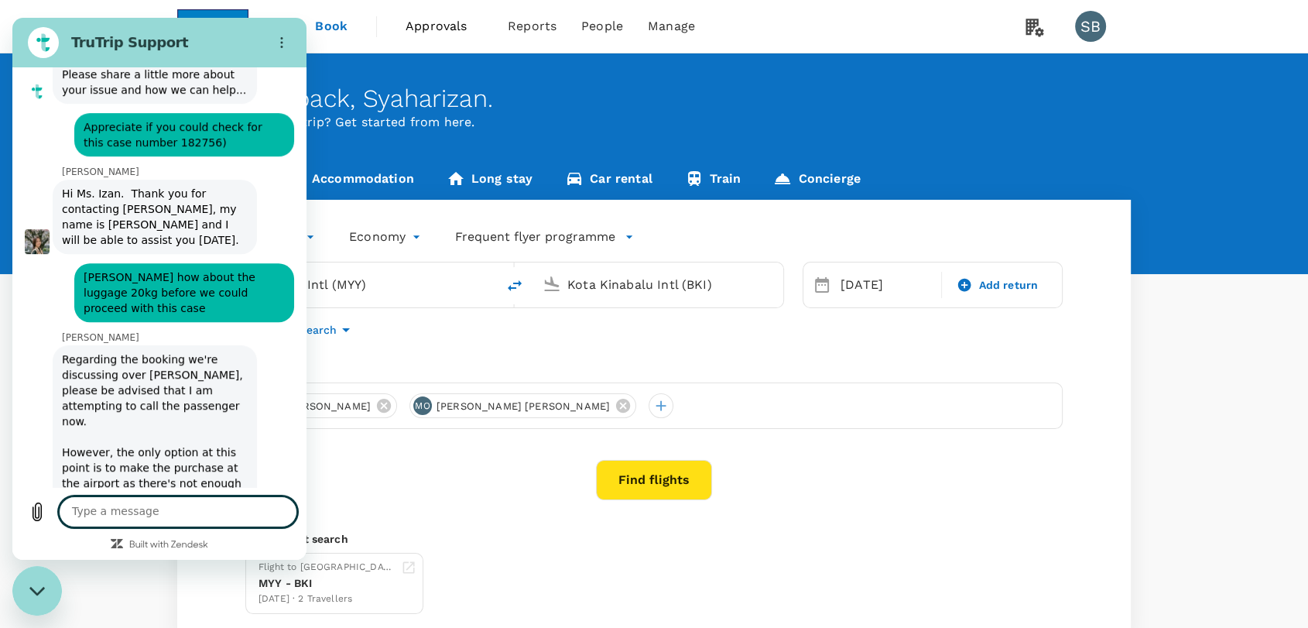
click at [183, 505] on textarea at bounding box center [178, 511] width 238 height 31
click at [183, 506] on textarea at bounding box center [178, 511] width 238 height 31
click at [166, 505] on textarea at bounding box center [178, 511] width 238 height 31
click at [111, 506] on textarea at bounding box center [178, 511] width 238 height 31
click at [150, 518] on textarea at bounding box center [178, 511] width 238 height 31
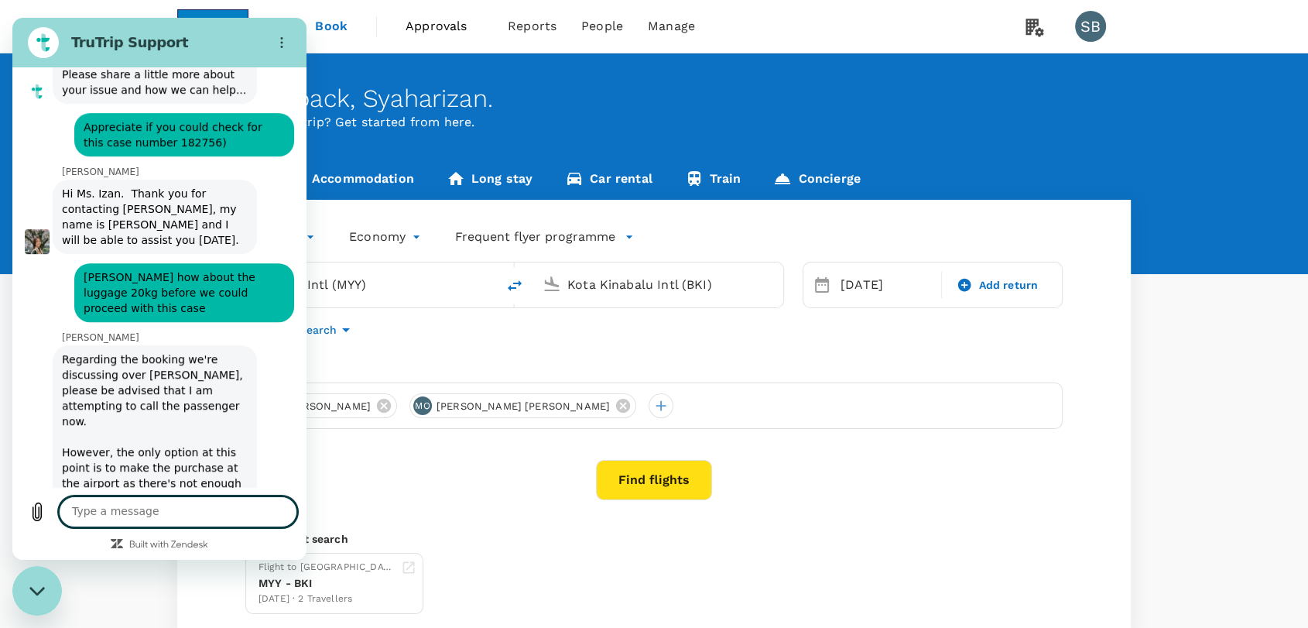
click at [120, 521] on textarea at bounding box center [178, 511] width 238 height 31
click at [149, 503] on textarea at bounding box center [178, 511] width 238 height 31
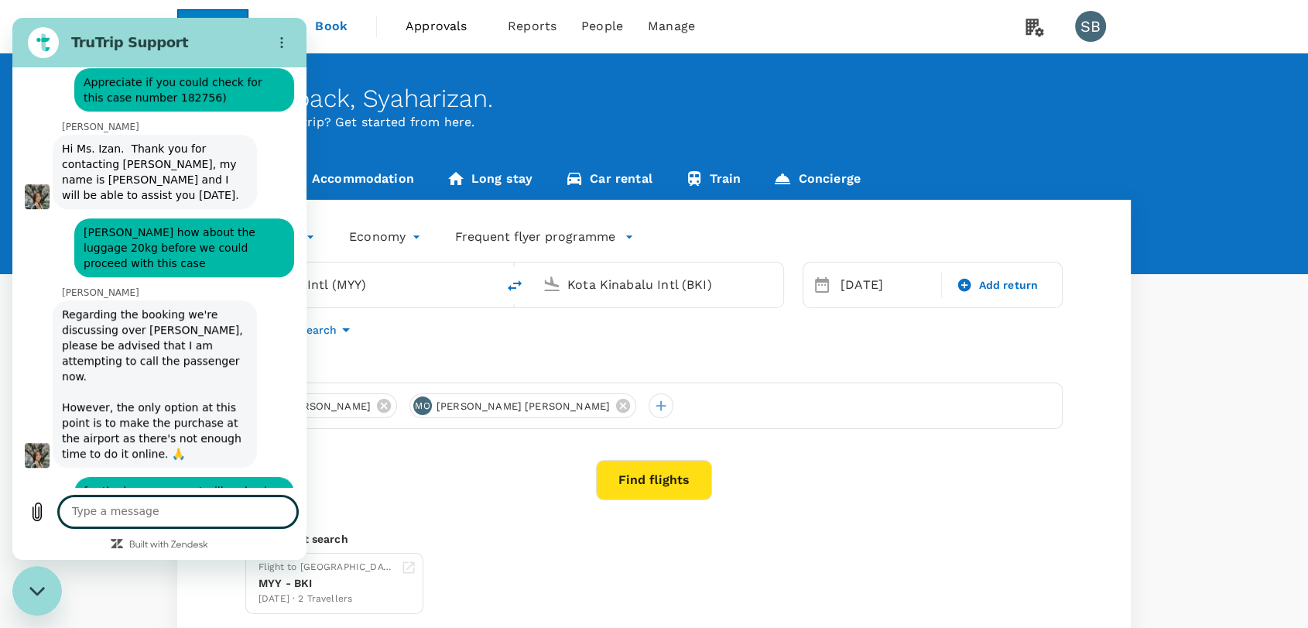
click at [187, 512] on textarea at bounding box center [178, 511] width 238 height 31
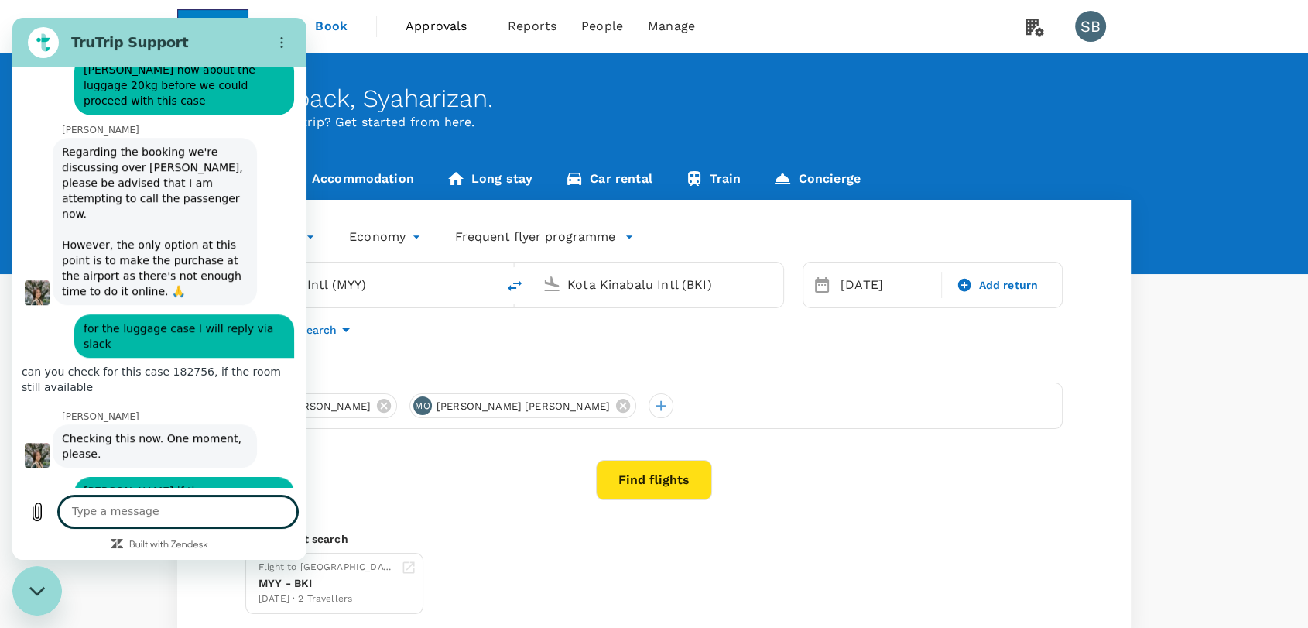
scroll to position [6992, 0]
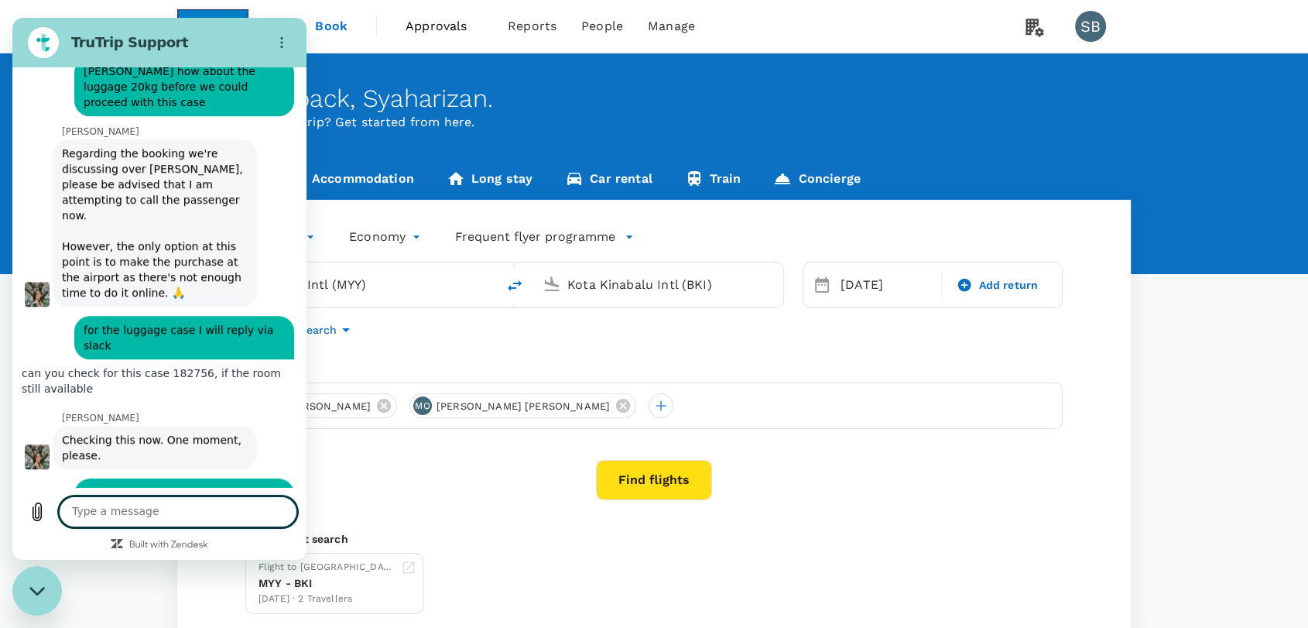
click at [162, 515] on textarea at bounding box center [178, 511] width 238 height 31
click at [162, 512] on textarea at bounding box center [178, 511] width 238 height 31
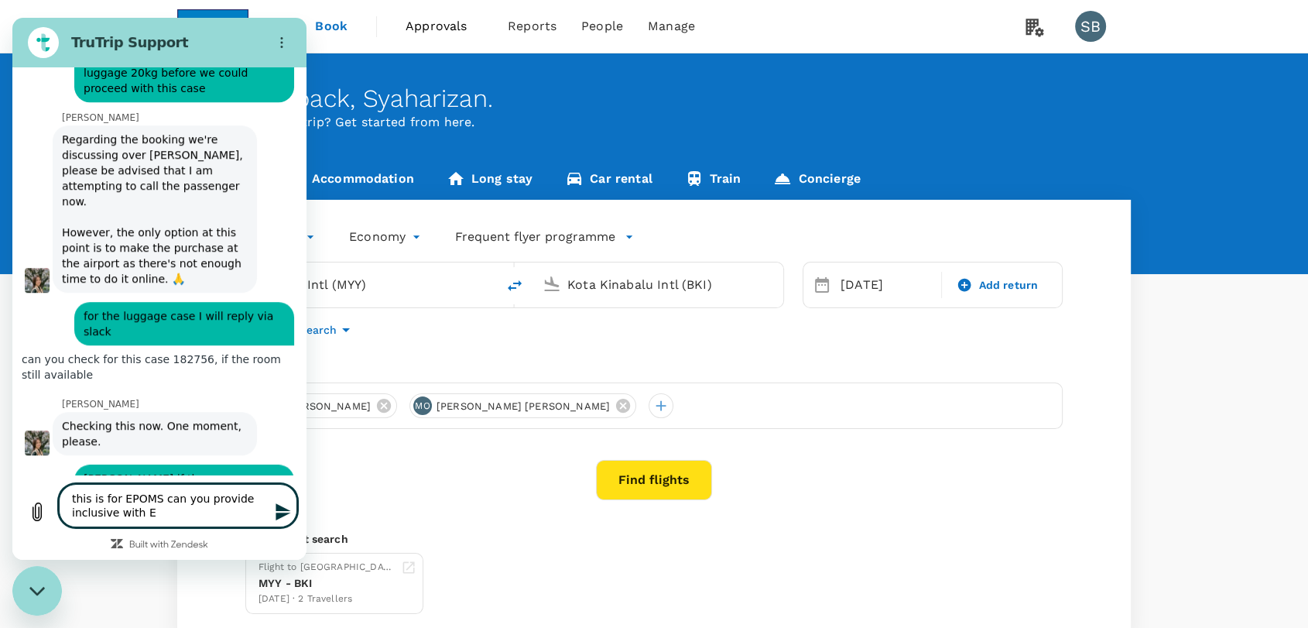
scroll to position [7005, 0]
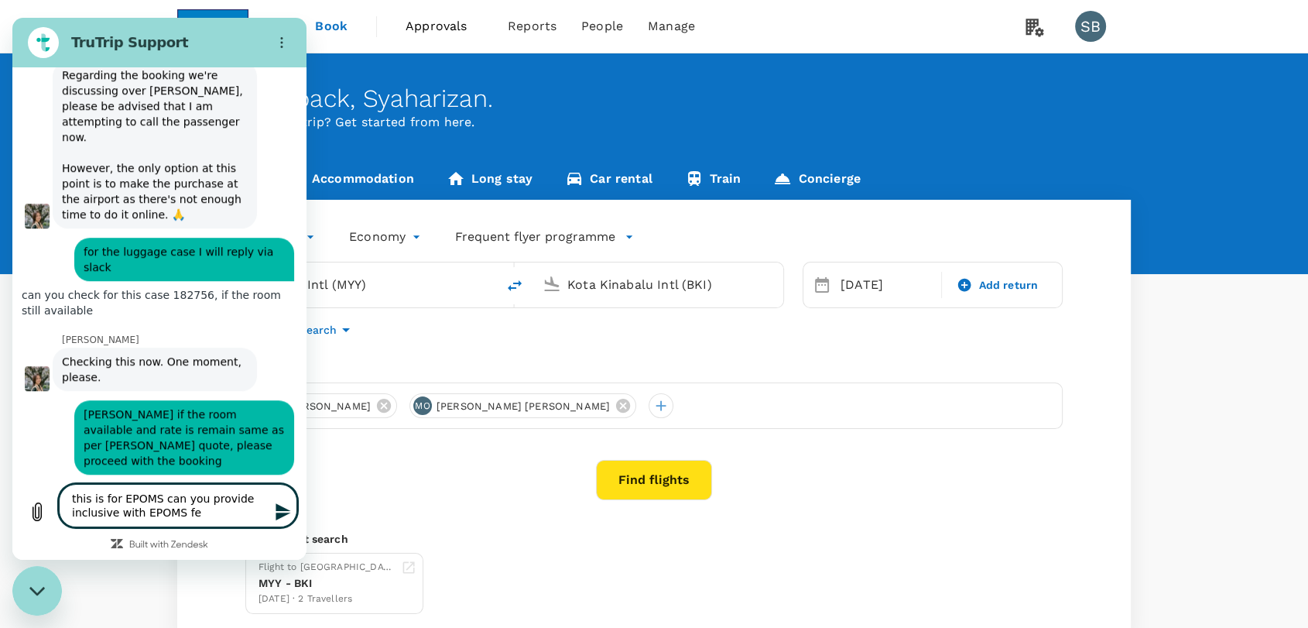
type textarea "this is for EPOMS can you provide inclusive with EPOMS fee"
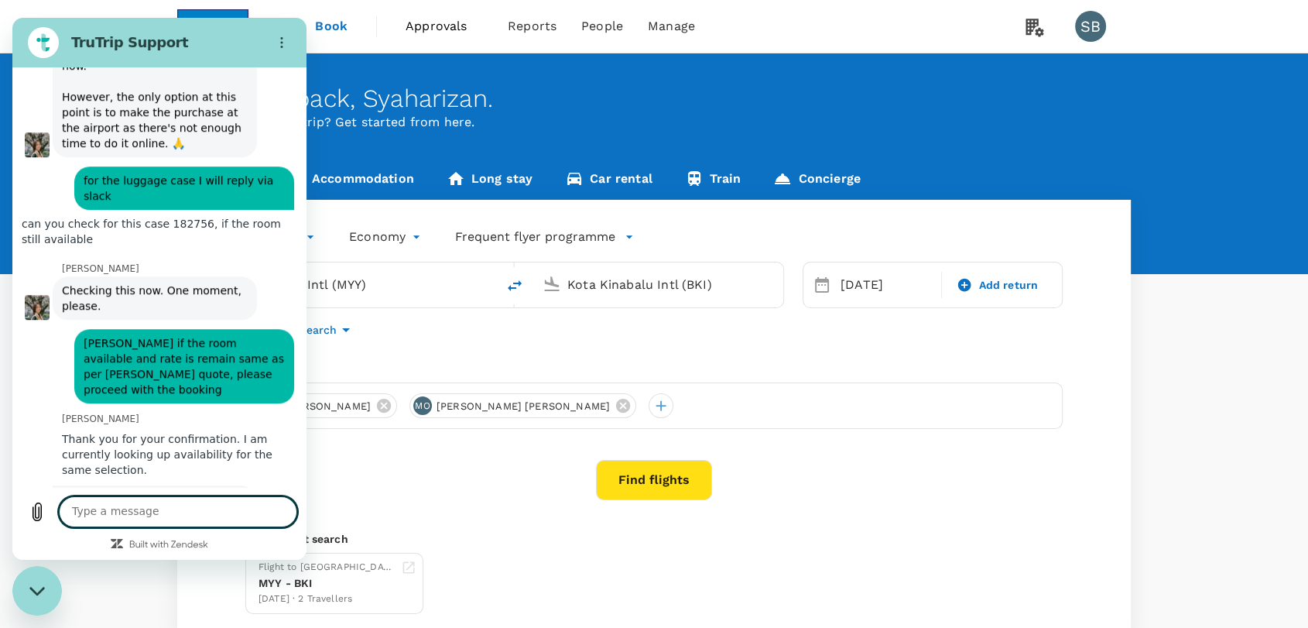
scroll to position [7142, 0]
click at [177, 521] on textarea at bounding box center [178, 511] width 238 height 31
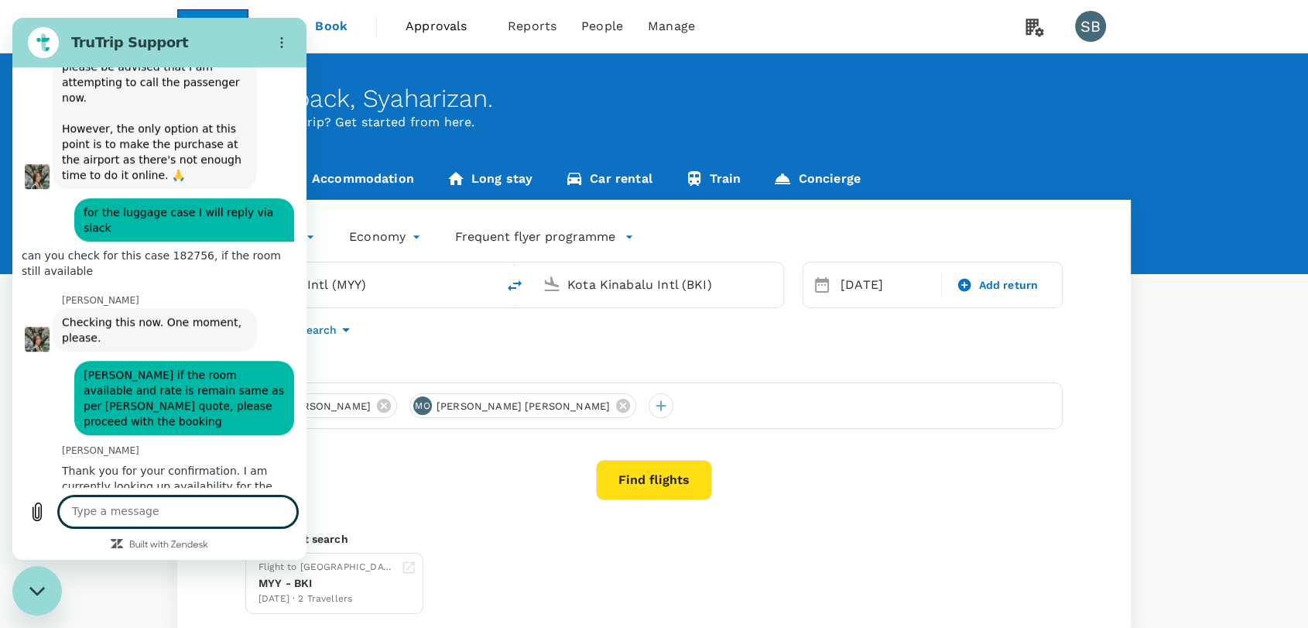
scroll to position [7114, 0]
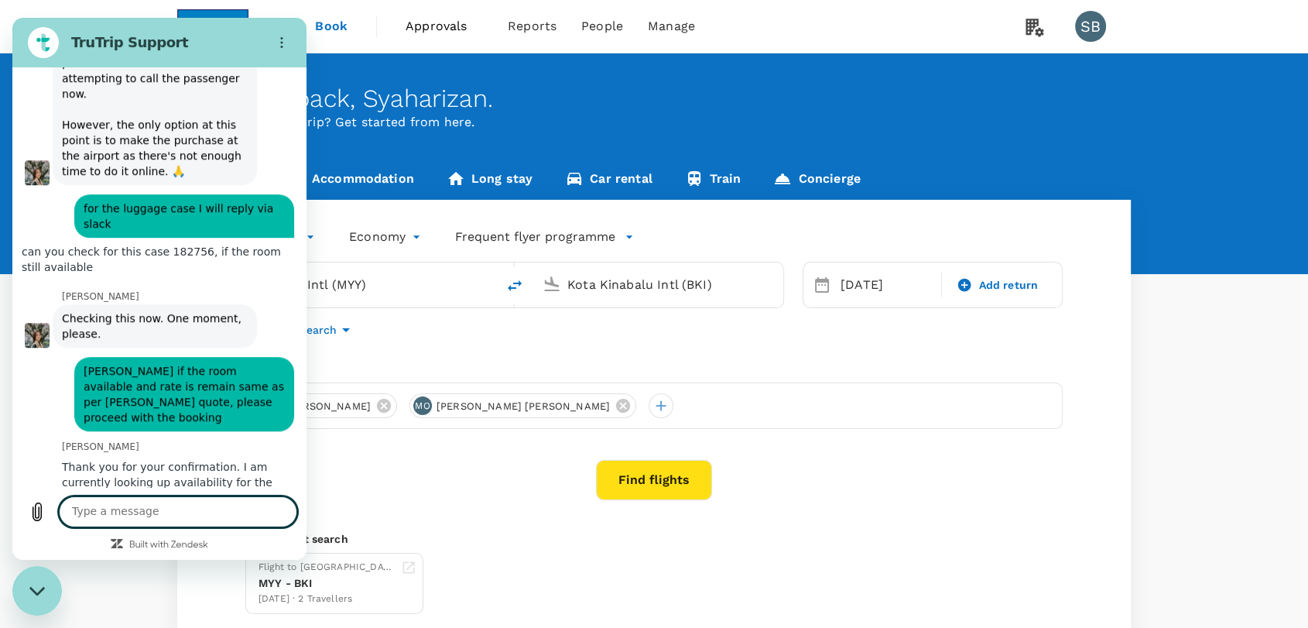
click at [45, 593] on div "Close messaging window" at bounding box center [37, 590] width 46 height 46
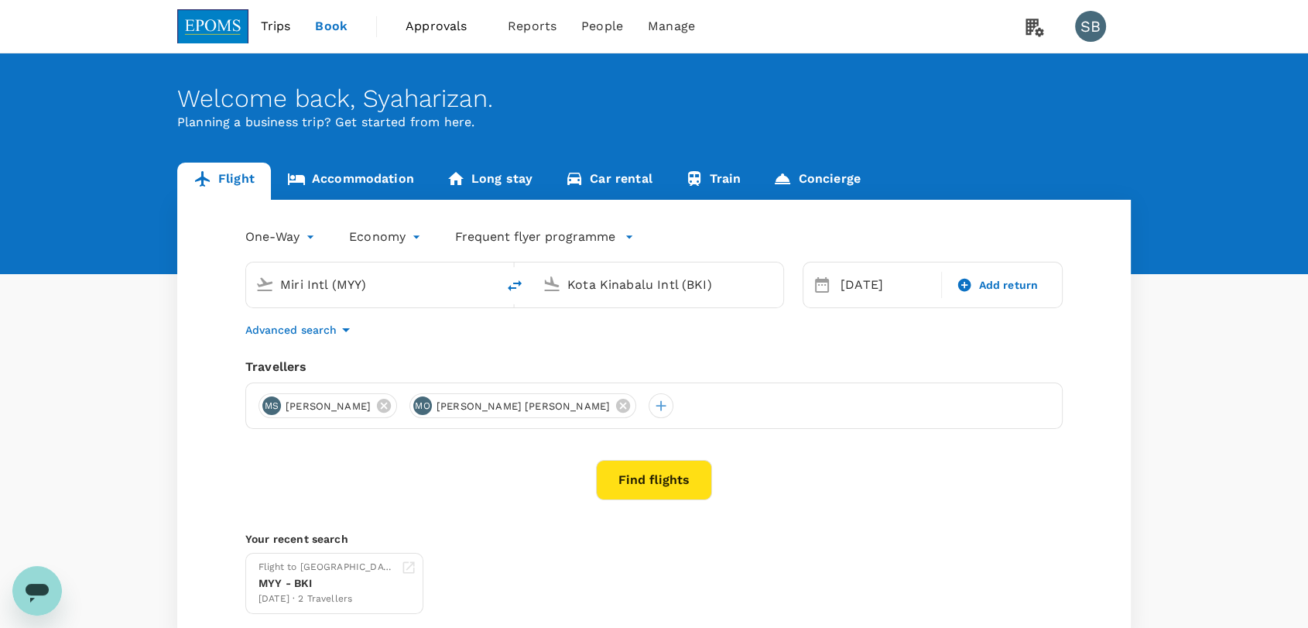
scroll to position [7142, 0]
click at [32, 592] on icon "Open messaging window" at bounding box center [37, 593] width 23 height 19
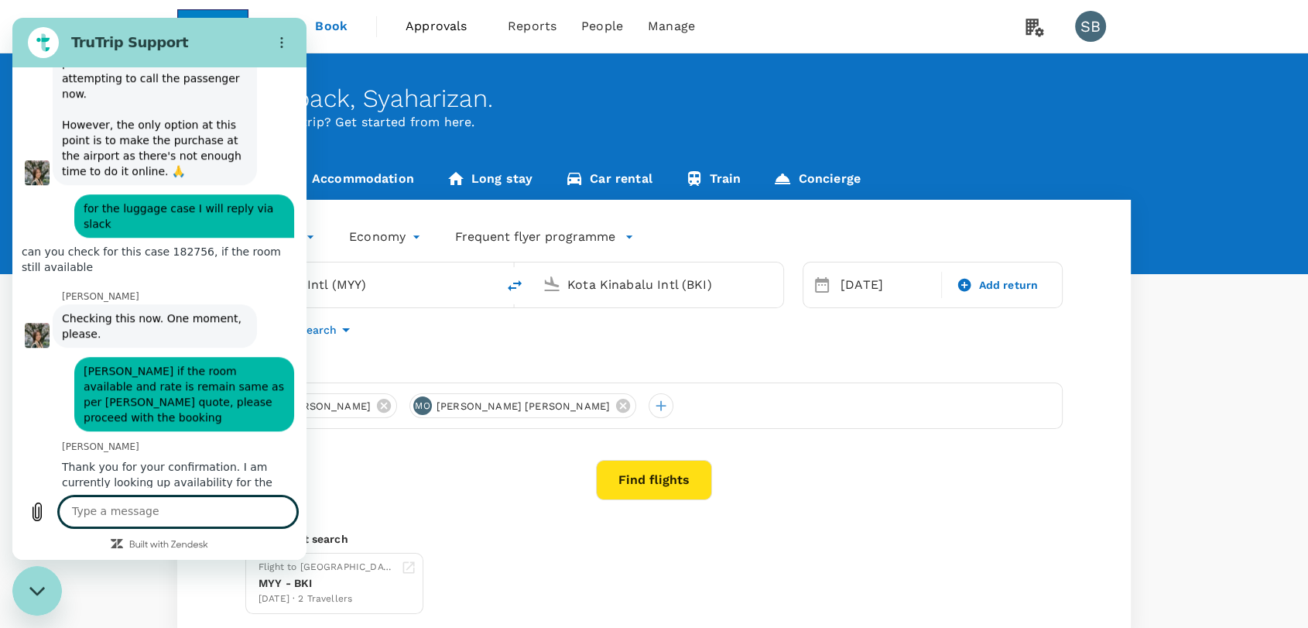
click at [130, 518] on textarea at bounding box center [178, 511] width 238 height 31
click at [124, 518] on textarea at bounding box center [178, 511] width 238 height 31
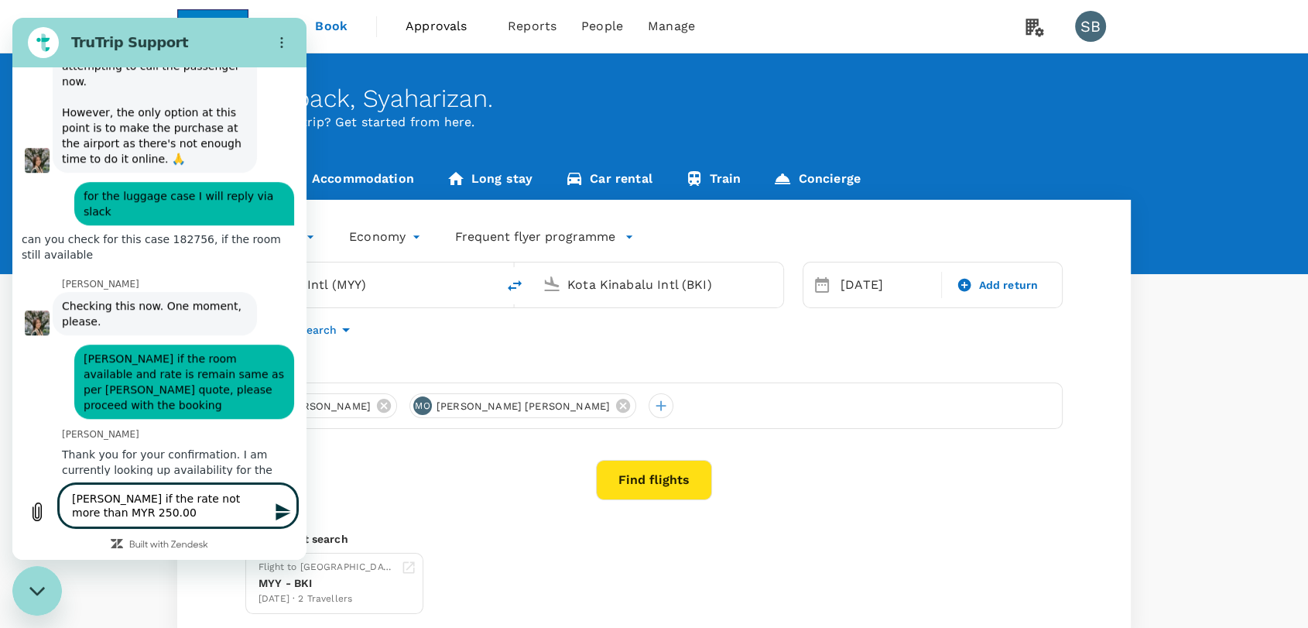
click at [124, 518] on textarea "Jessica if the rate not more than MYR 250.00" at bounding box center [178, 505] width 238 height 43
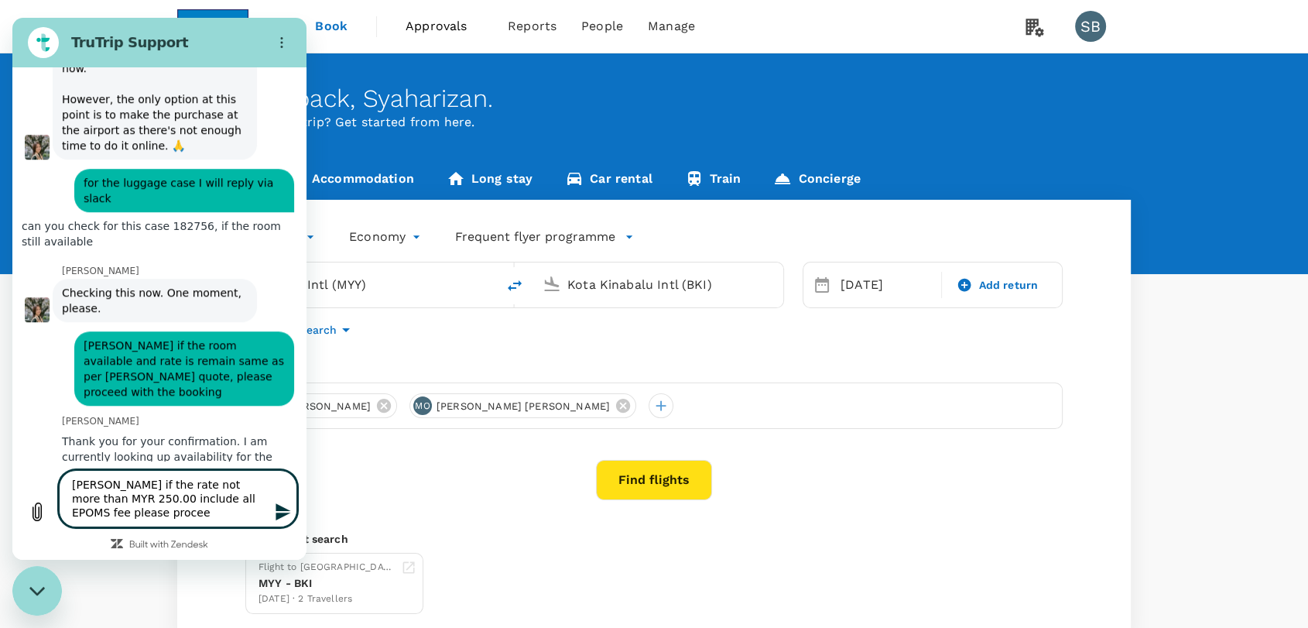
type textarea "Jessica if the rate not more than MYR 250.00 include all EPOMS fee please proce…"
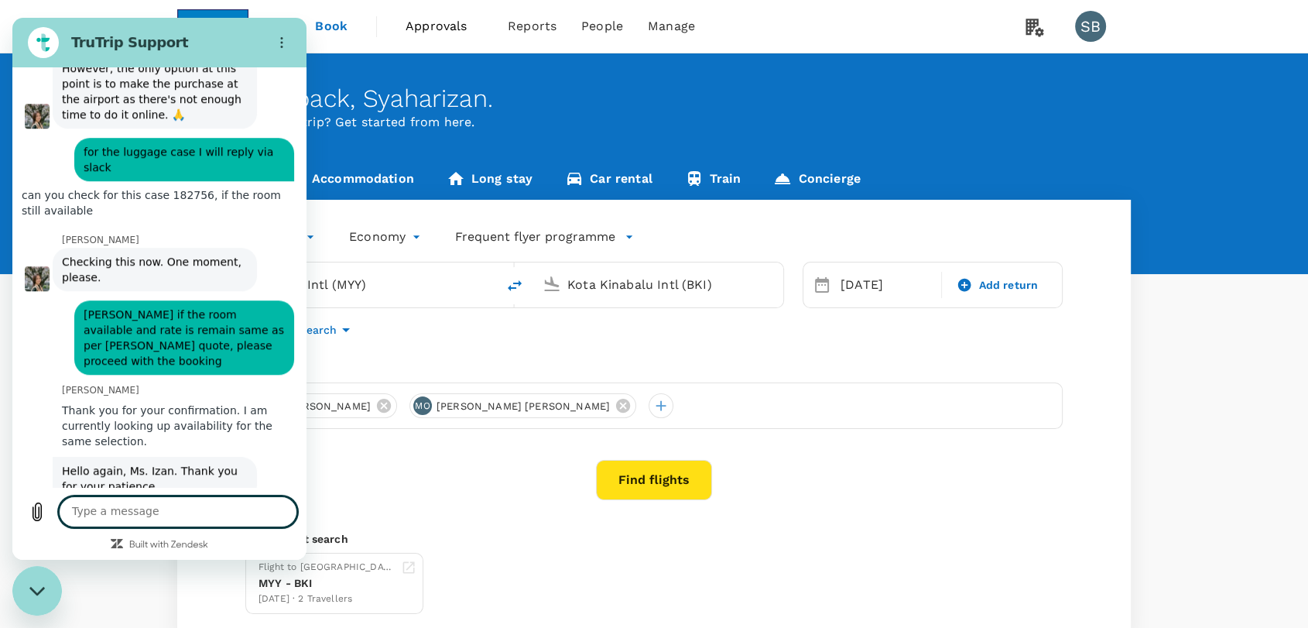
scroll to position [7173, 0]
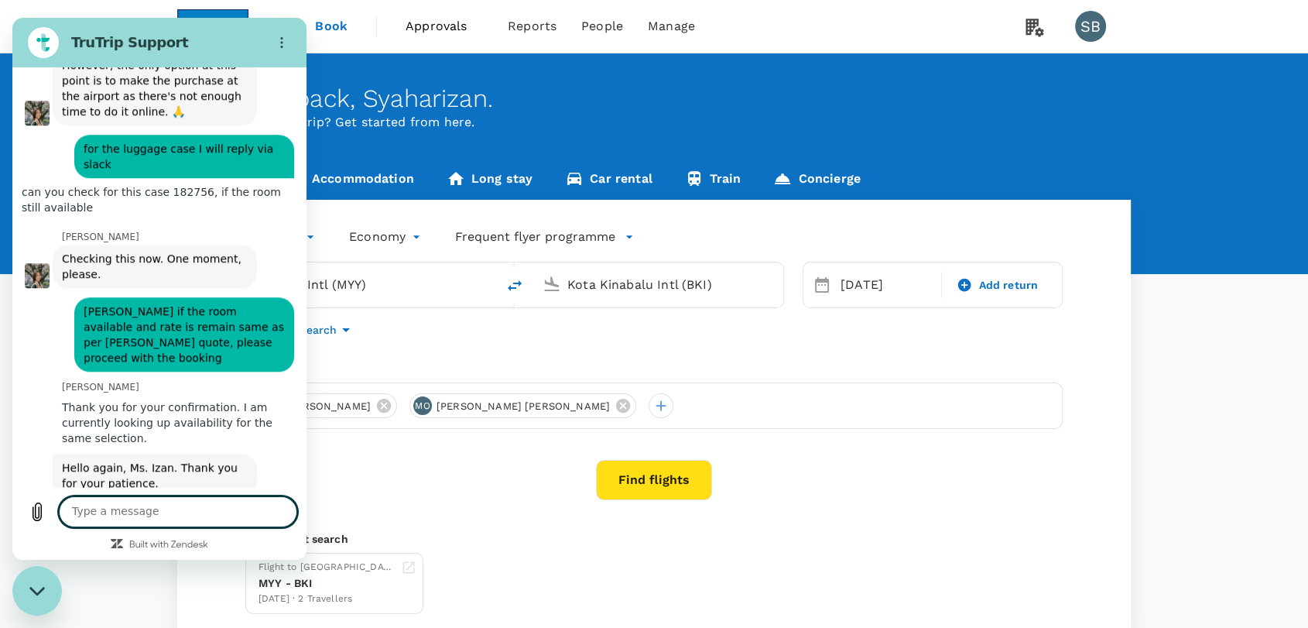
click at [160, 514] on textarea at bounding box center [178, 511] width 238 height 31
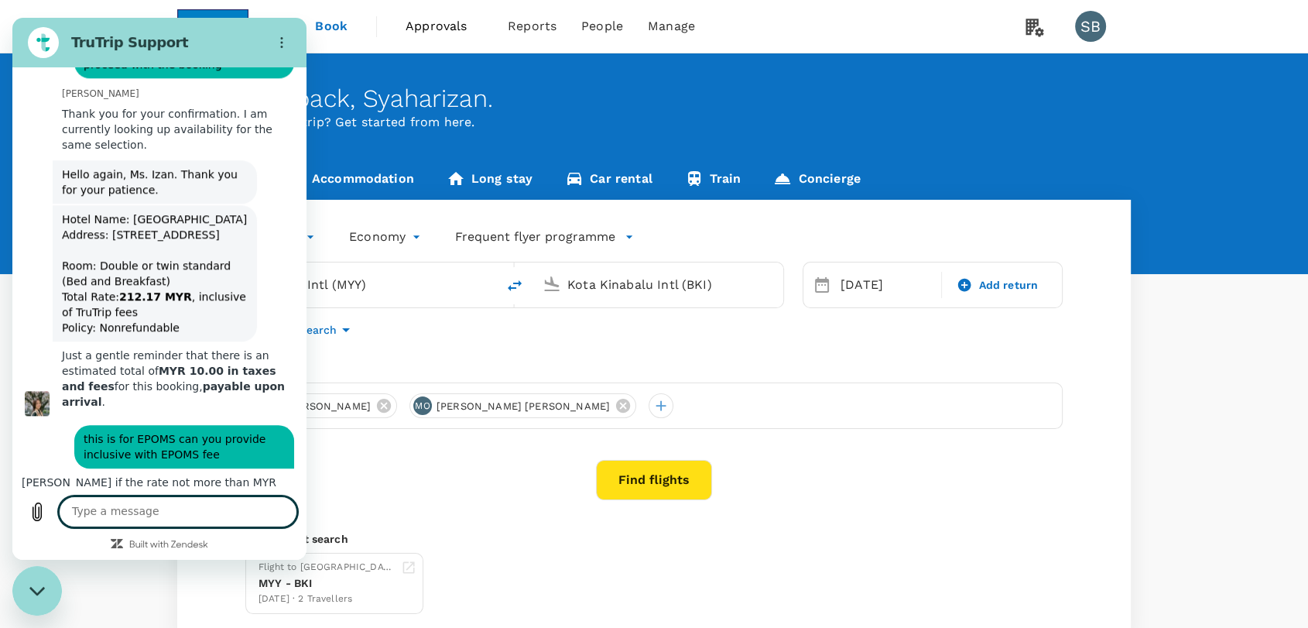
scroll to position [7469, 0]
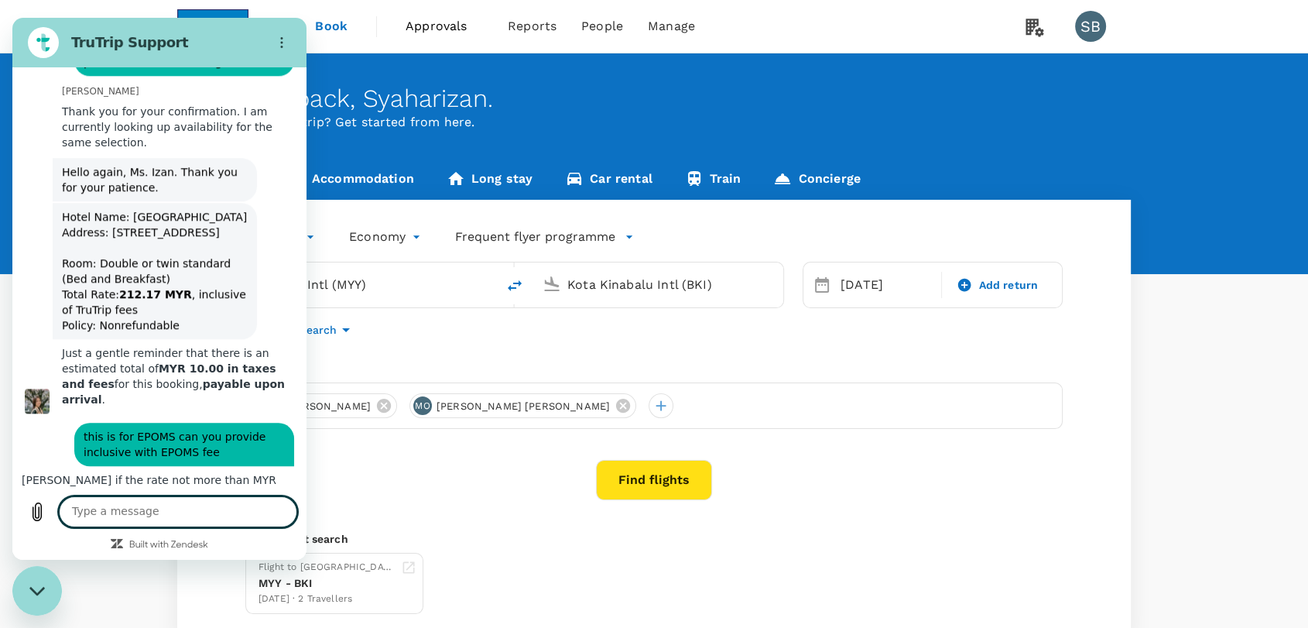
click at [162, 502] on textarea at bounding box center [178, 511] width 238 height 31
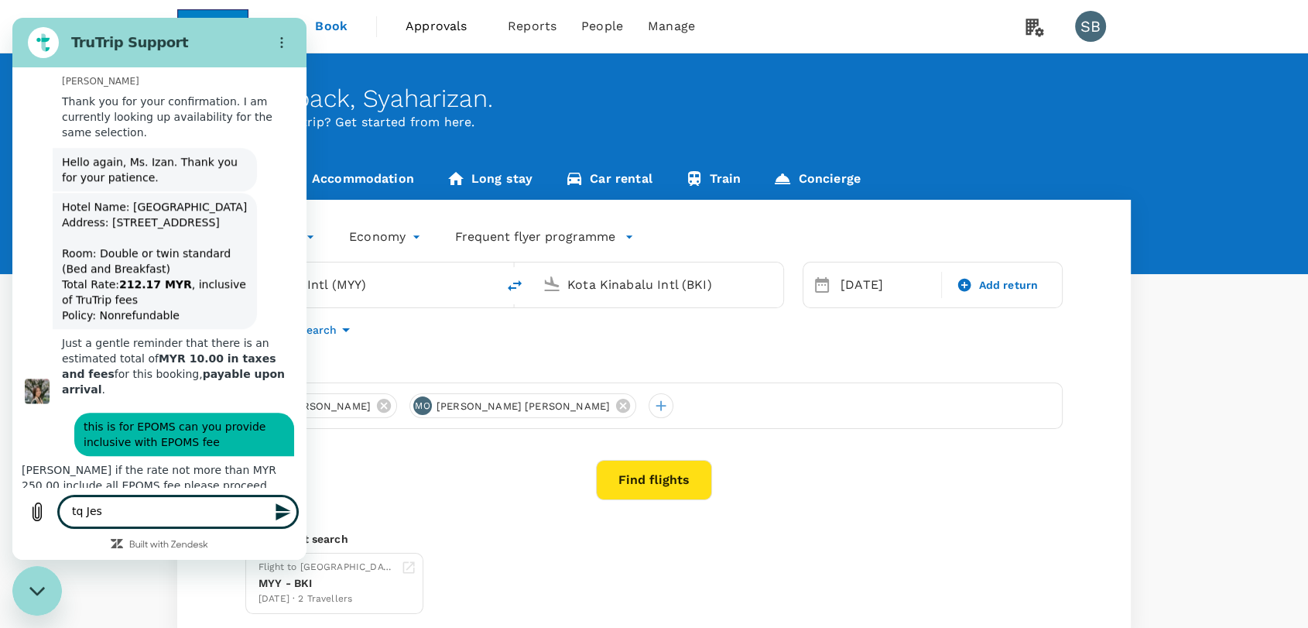
scroll to position [7477, 0]
type textarea "tq Jessica"
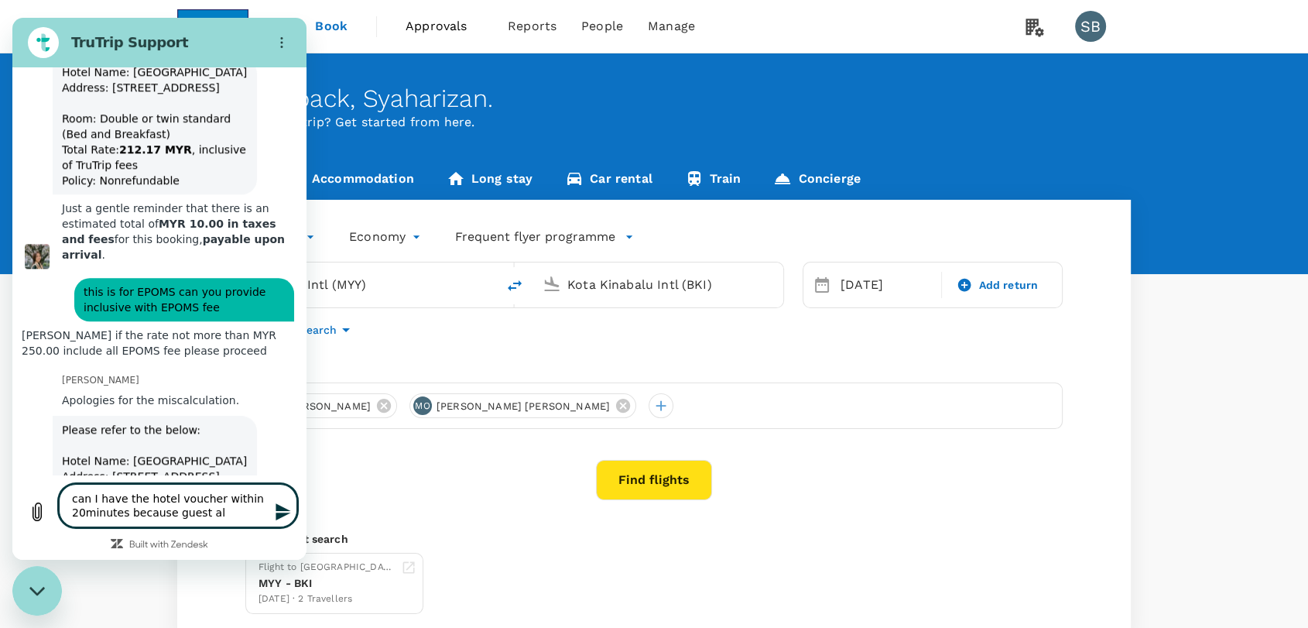
scroll to position [7616, 0]
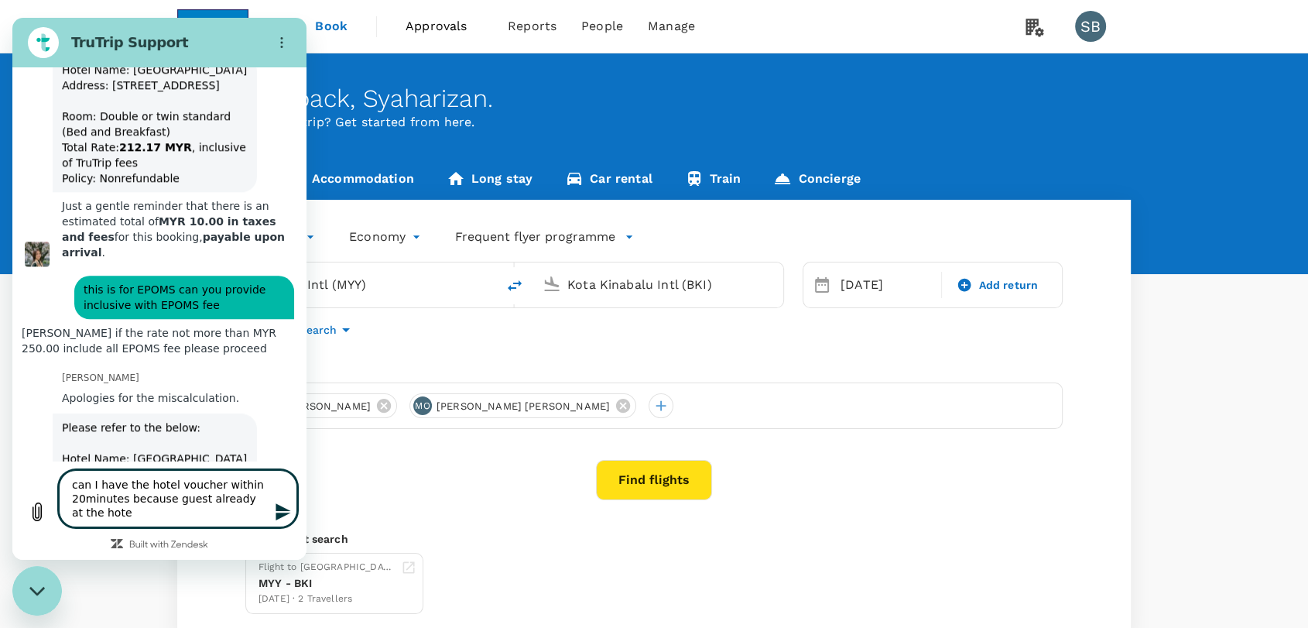
type textarea "can I have the hotel voucher within 20minutes because guest already at the hotel"
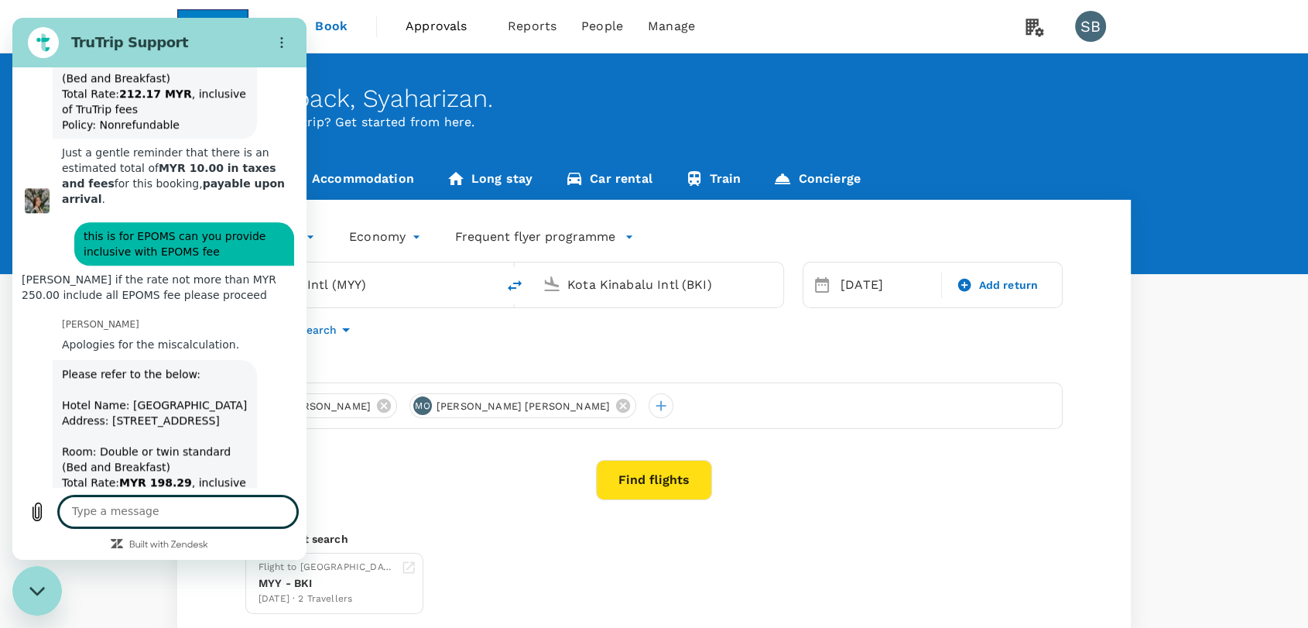
scroll to position [7672, 0]
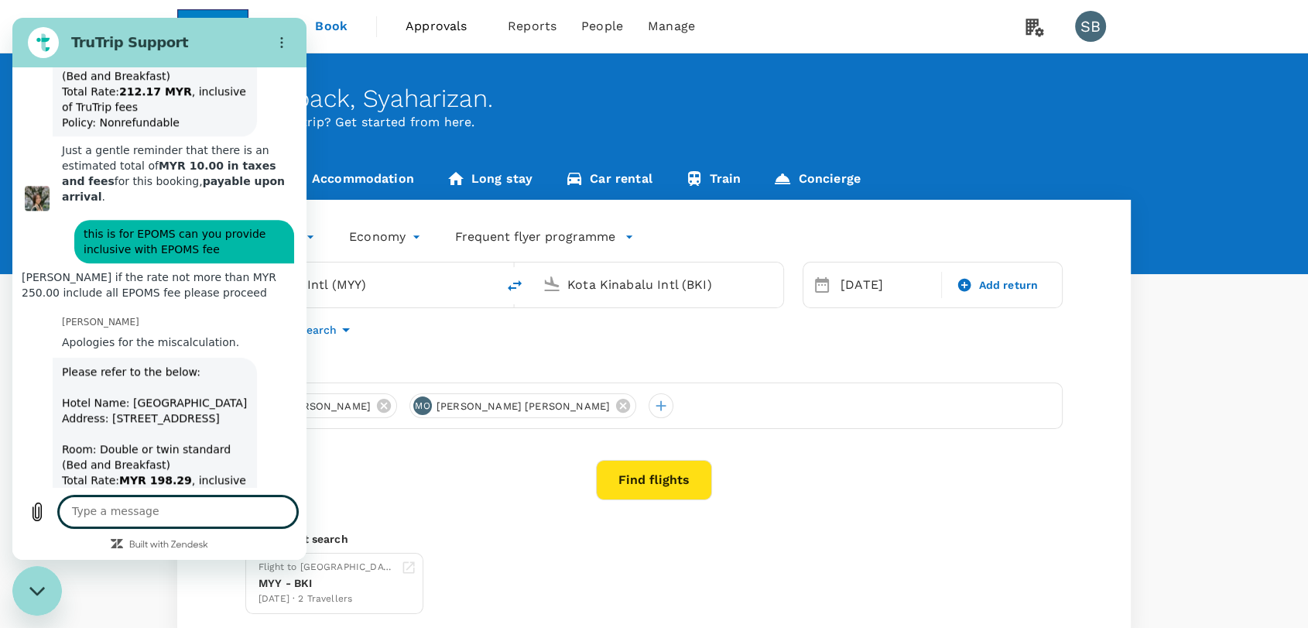
click at [139, 516] on textarea at bounding box center [178, 511] width 238 height 31
type textarea "yes correct 5-6 Oct - RANDDY LASONG"
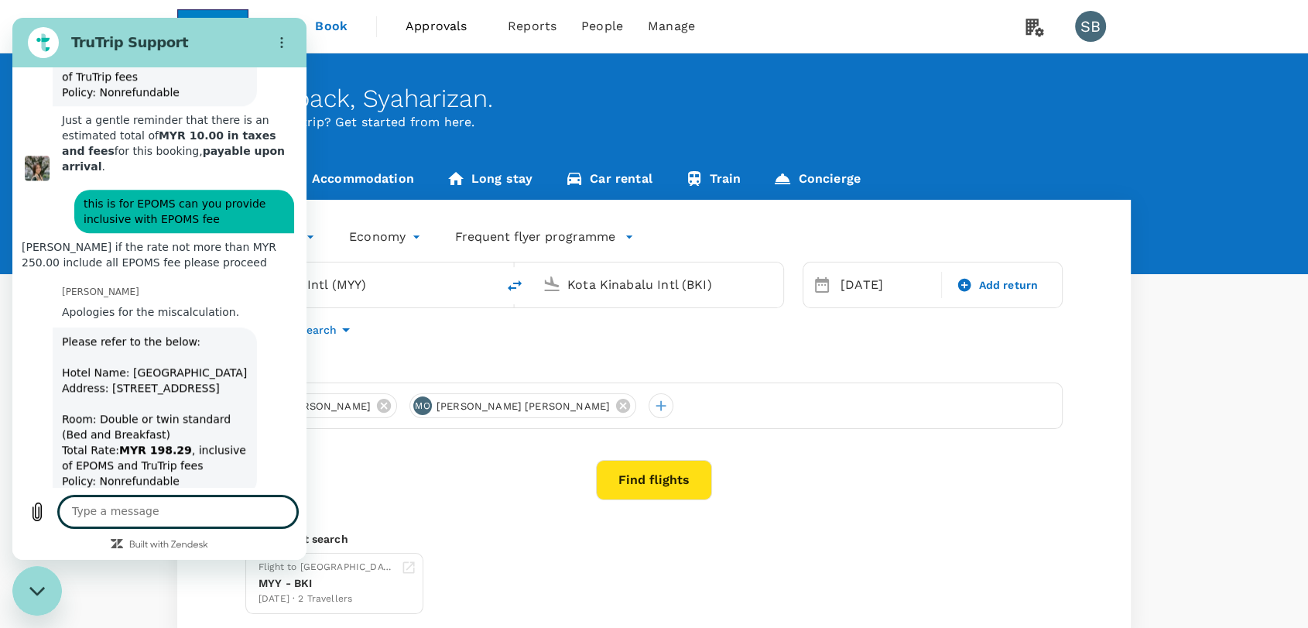
scroll to position [7768, 0]
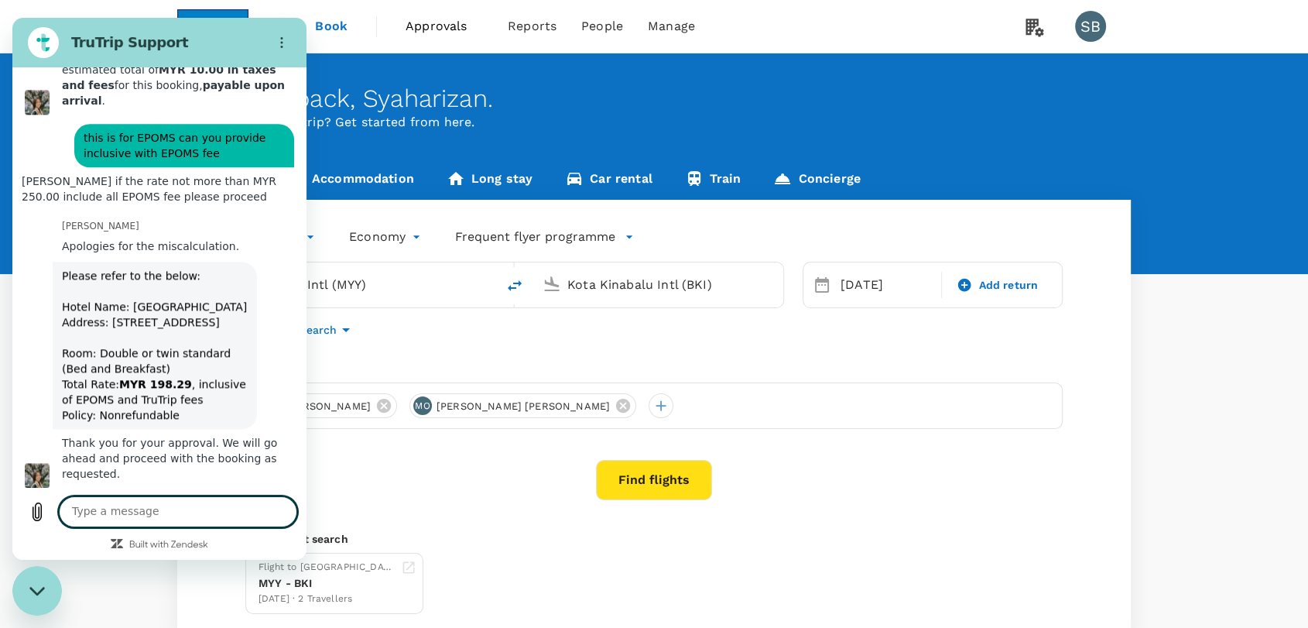
click at [111, 505] on textarea at bounding box center [178, 511] width 238 height 31
type textarea "tq Jessica"
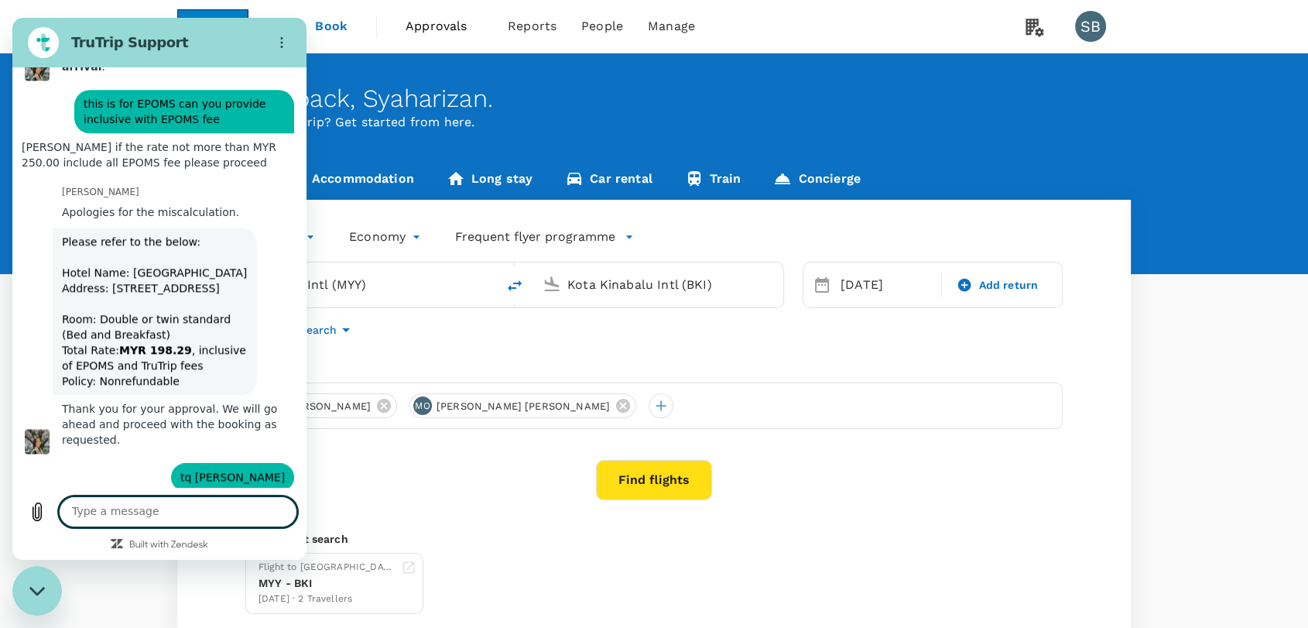
scroll to position [7805, 0]
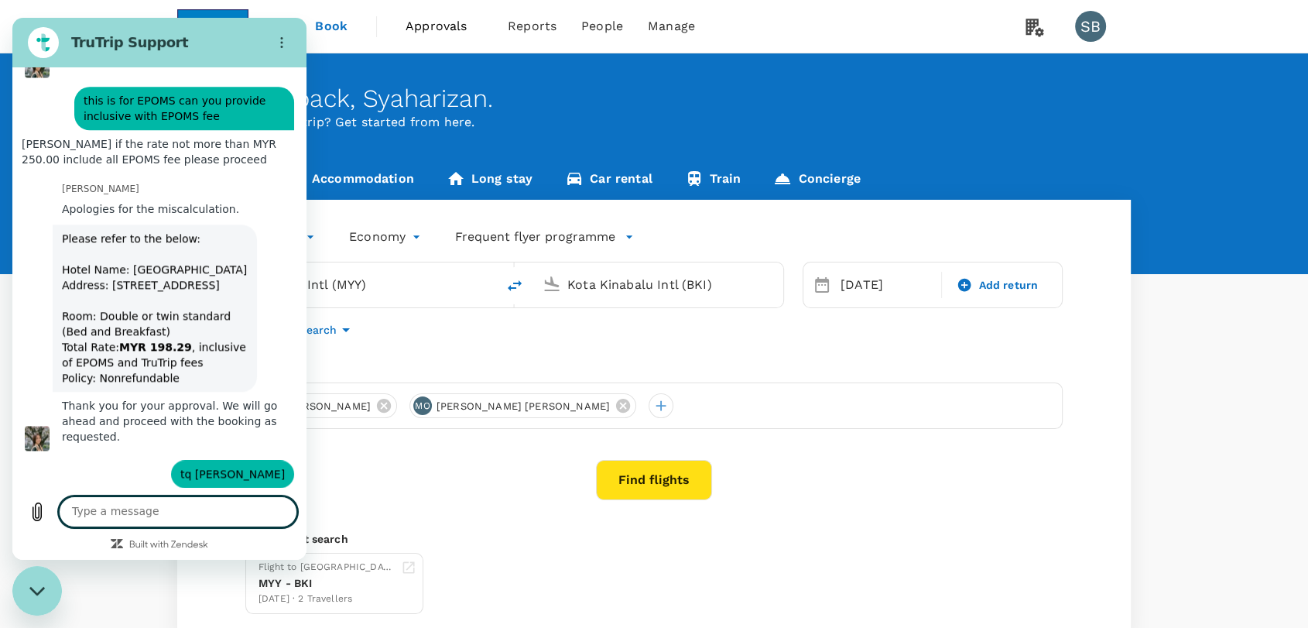
click at [155, 515] on textarea at bounding box center [178, 511] width 238 height 31
type textarea "Jessica how the booking?"
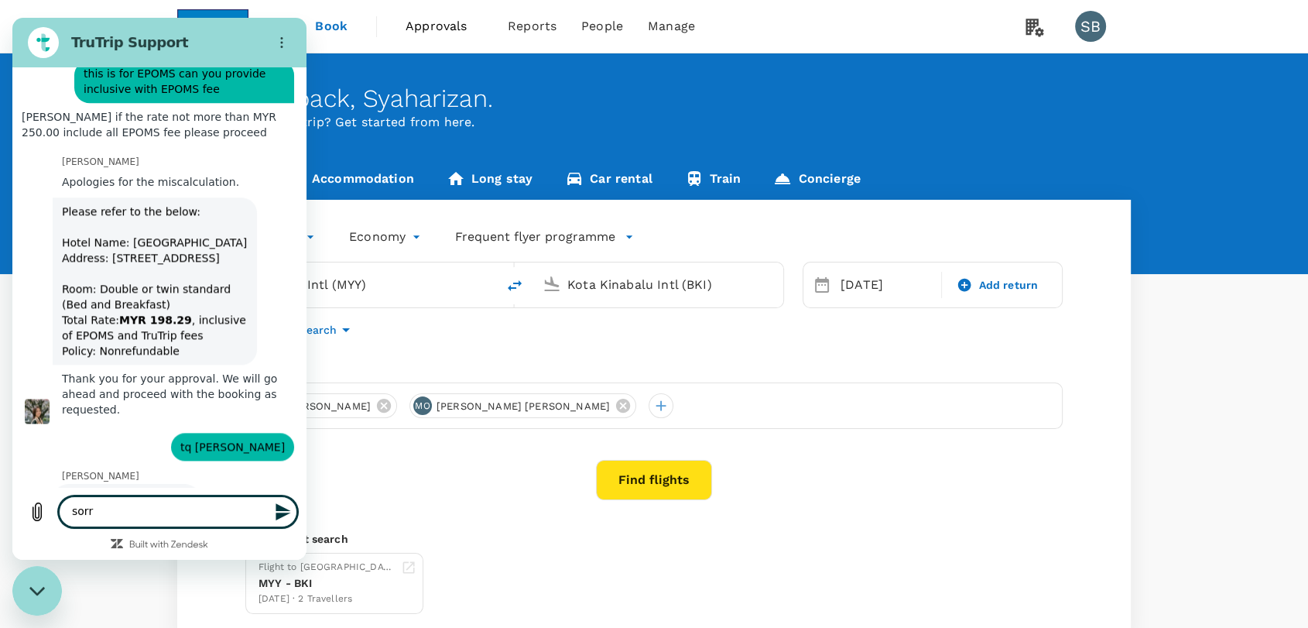
scroll to position [7834, 0]
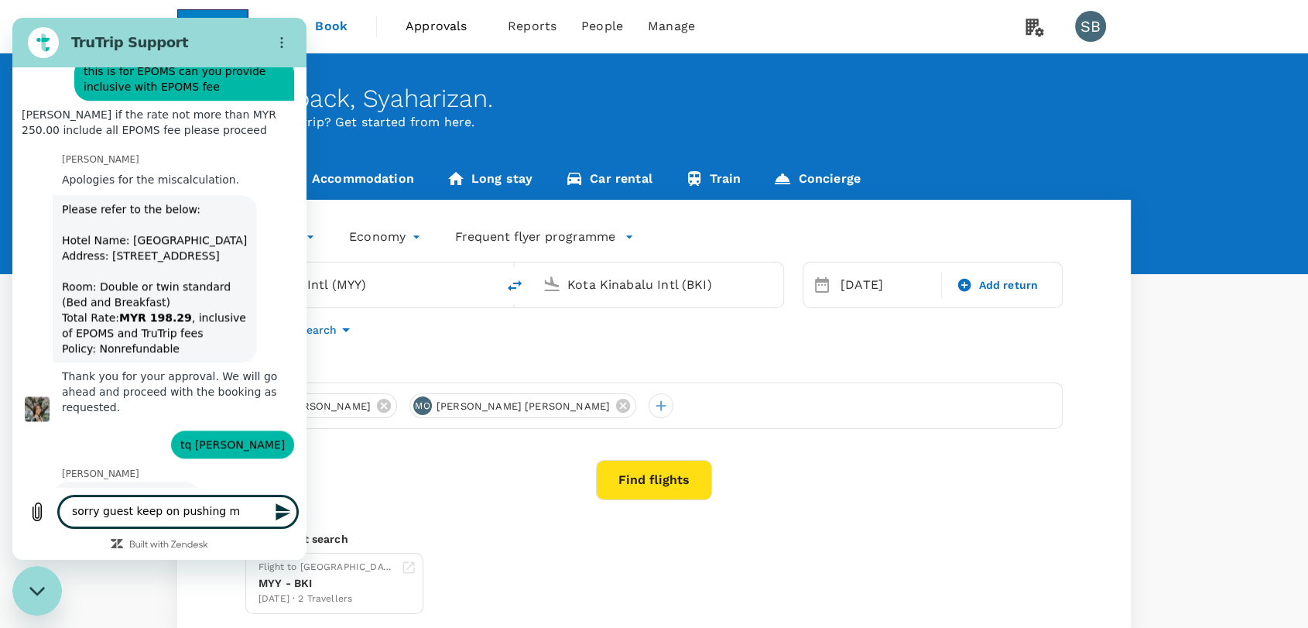
type textarea "sorry guest keep on pushing me"
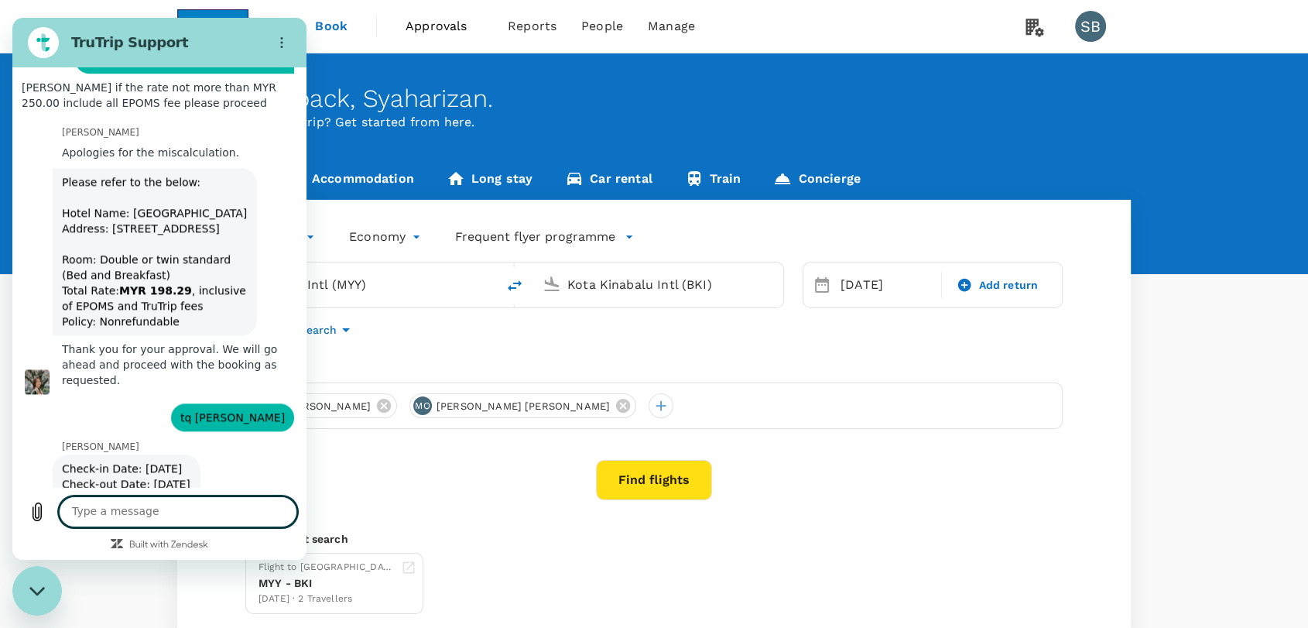
scroll to position [7864, 0]
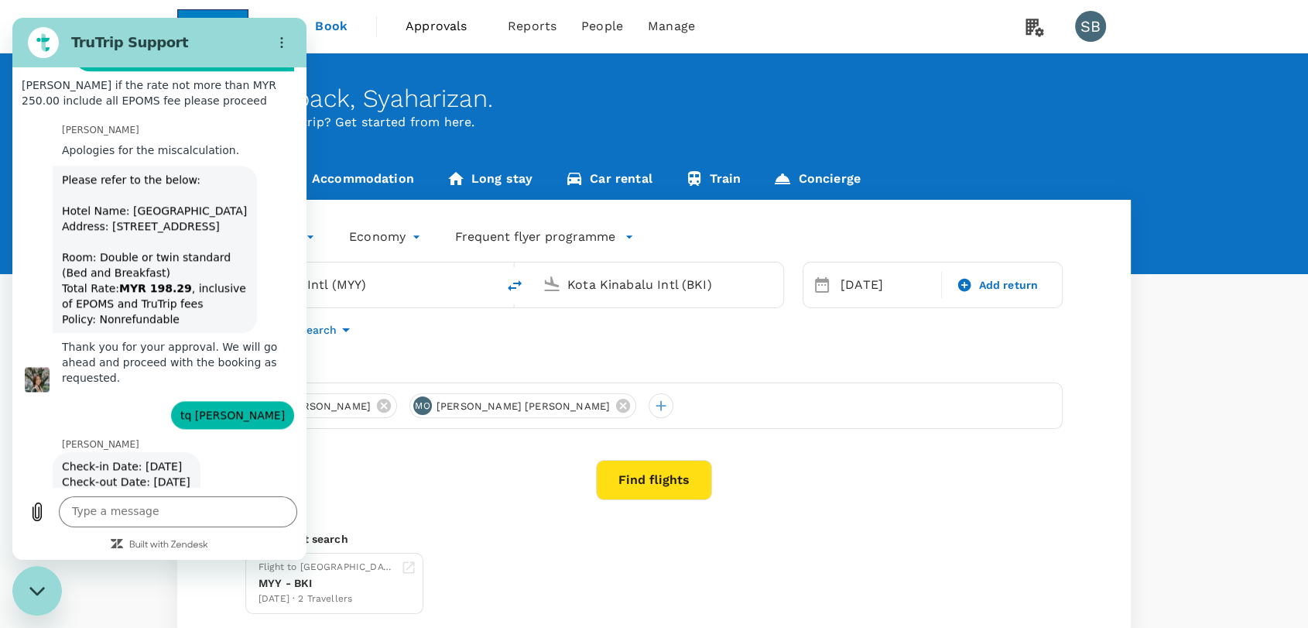
click at [20, 589] on div "Close messaging window" at bounding box center [37, 590] width 46 height 46
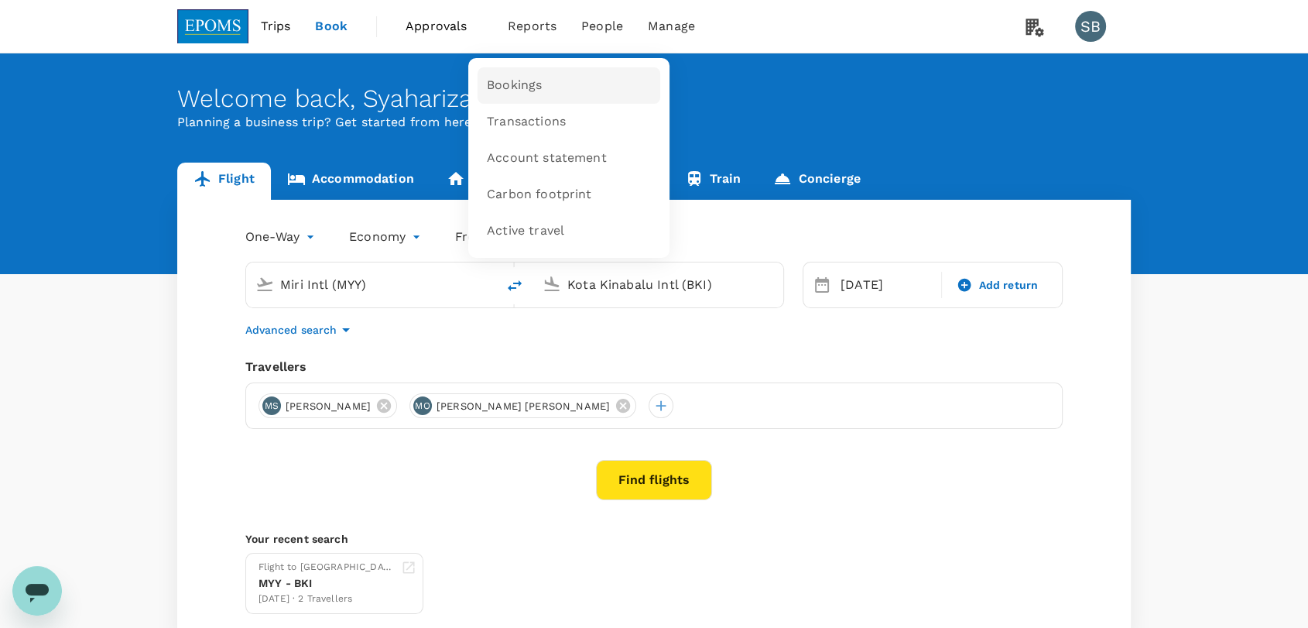
click at [549, 98] on link "Bookings" at bounding box center [568, 85] width 183 height 36
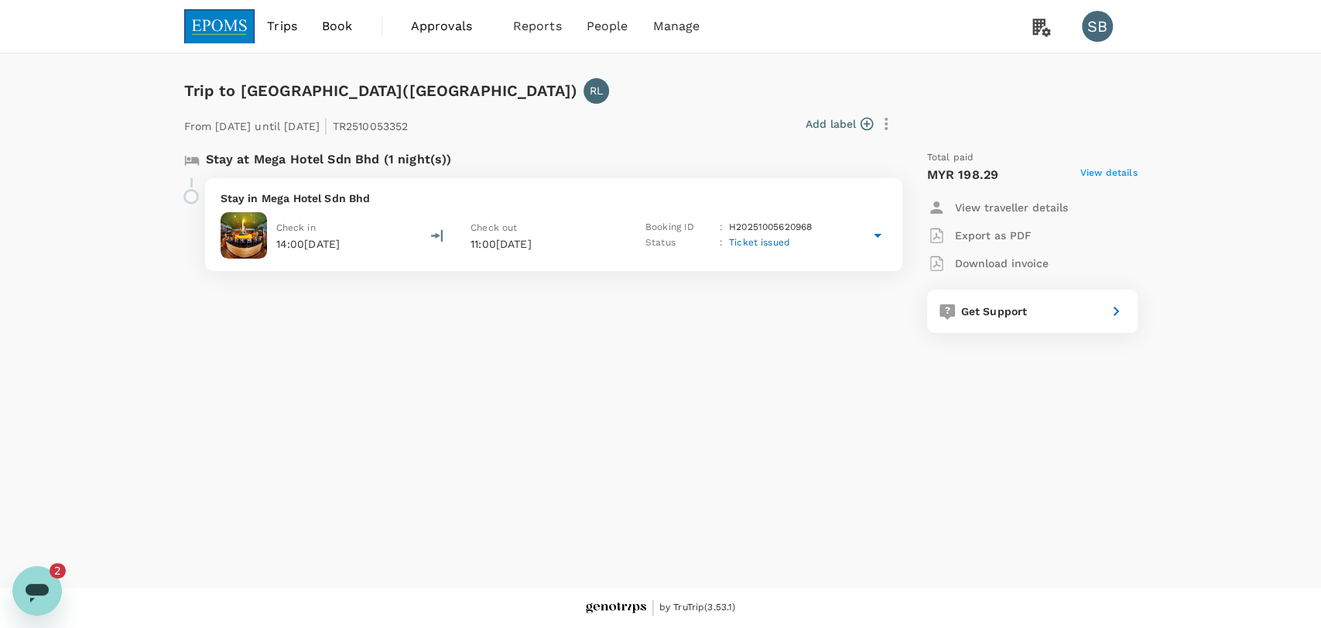
click at [43, 573] on div "Open messaging window, 2 unread messages" at bounding box center [37, 590] width 46 height 46
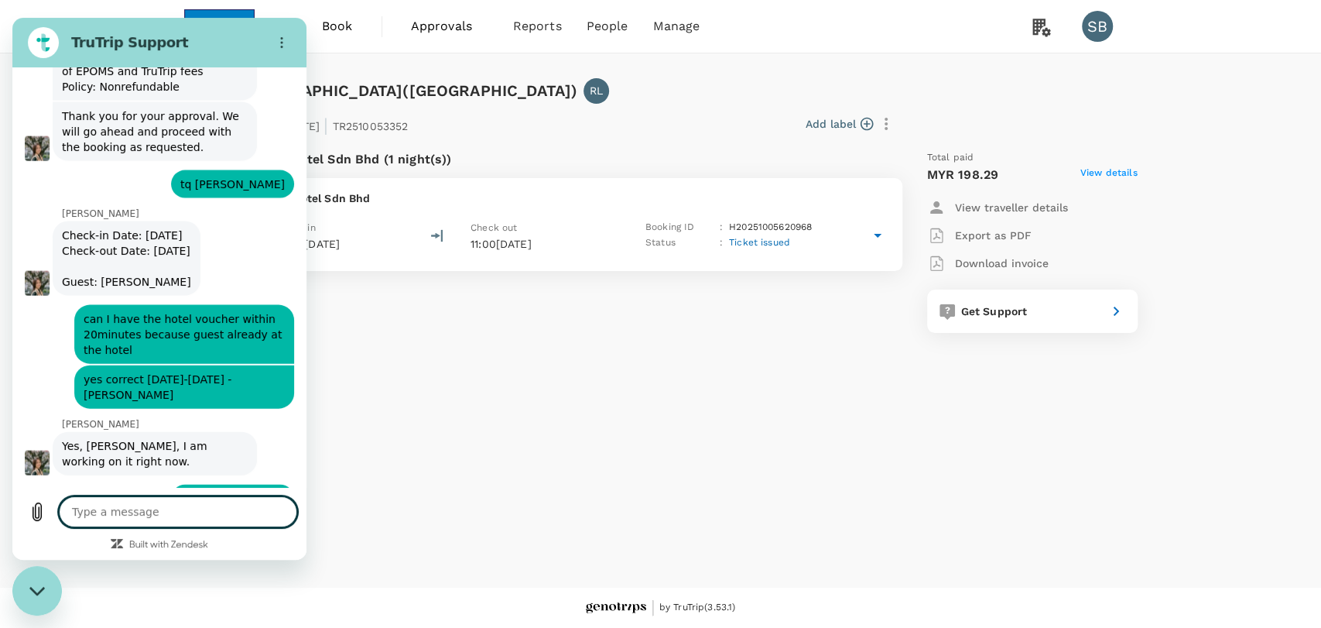
scroll to position [6133, 0]
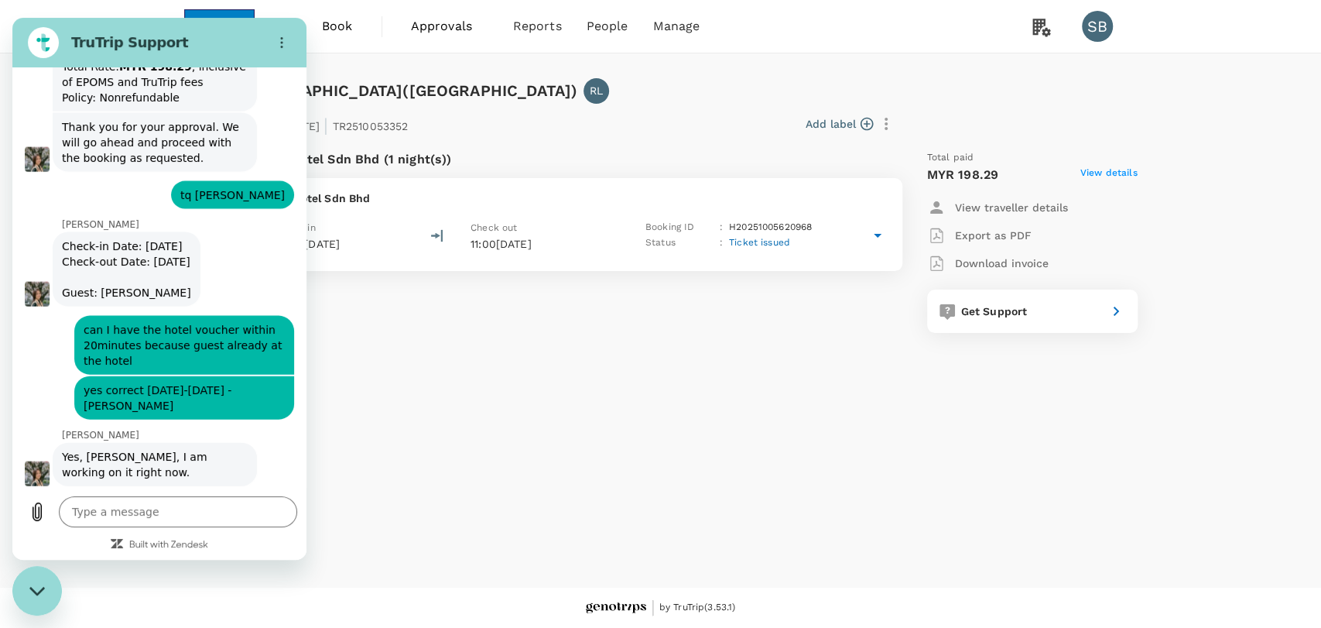
click at [999, 228] on p "Export as PDF" at bounding box center [993, 235] width 77 height 15
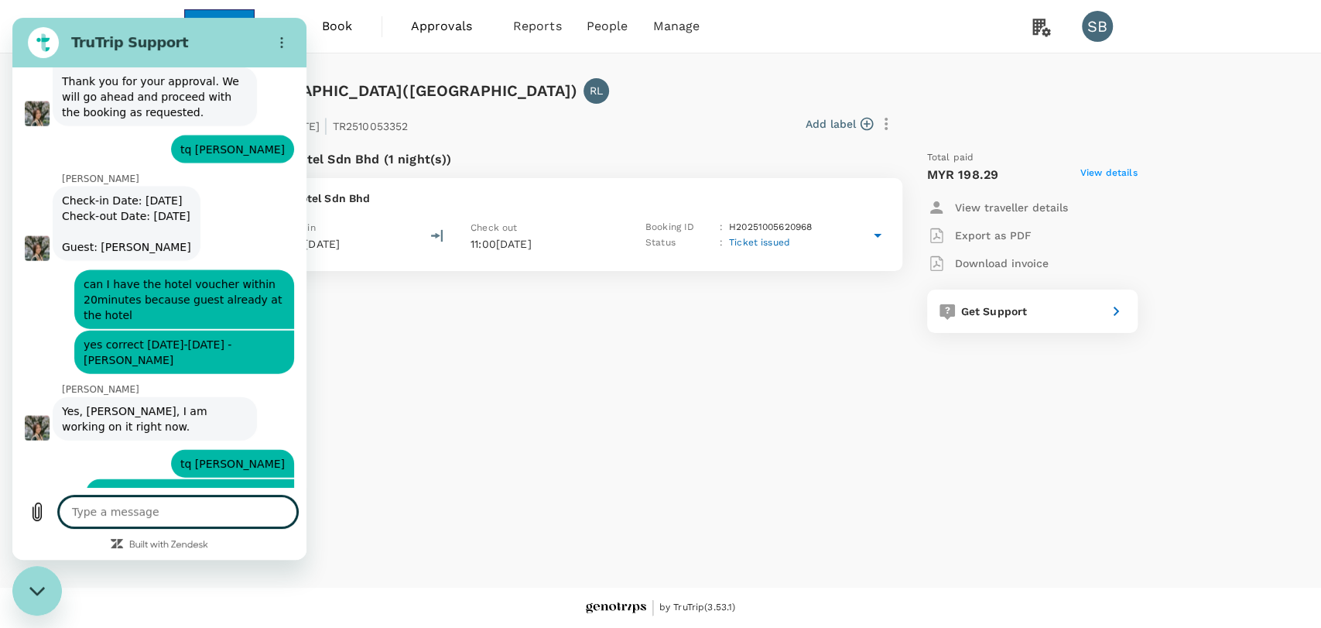
scroll to position [6238, 0]
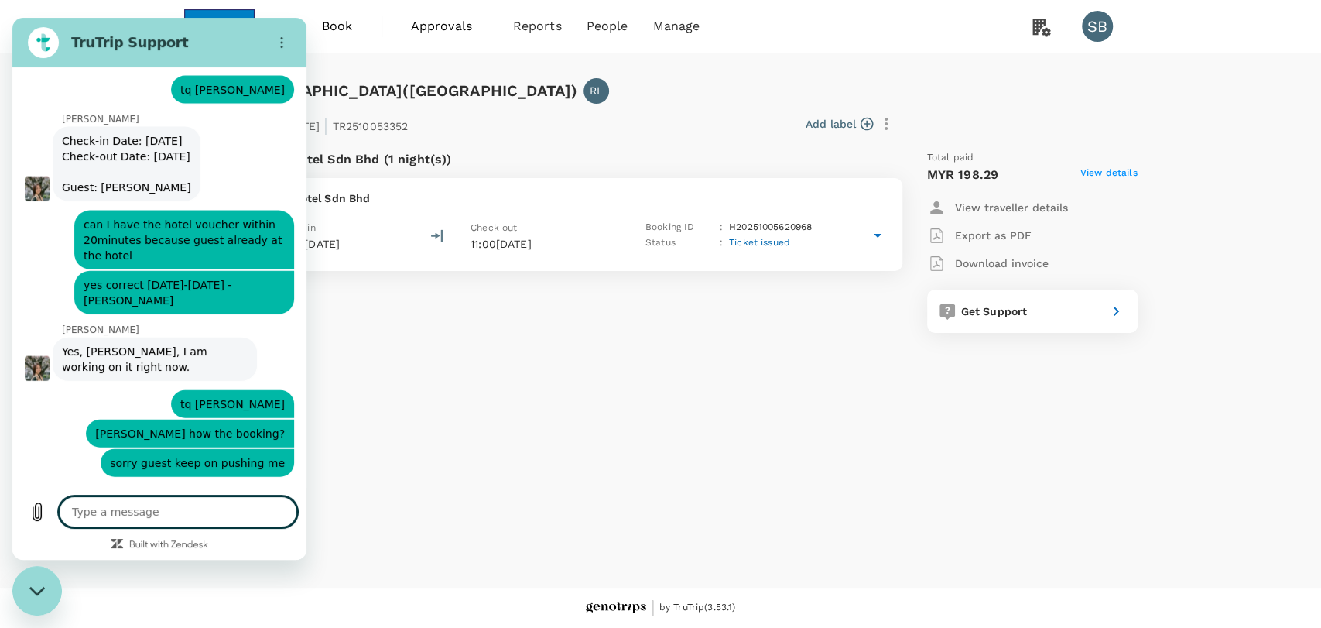
click at [186, 519] on textarea at bounding box center [178, 511] width 238 height 31
type textarea "x"
type textarea "r"
type textarea "x"
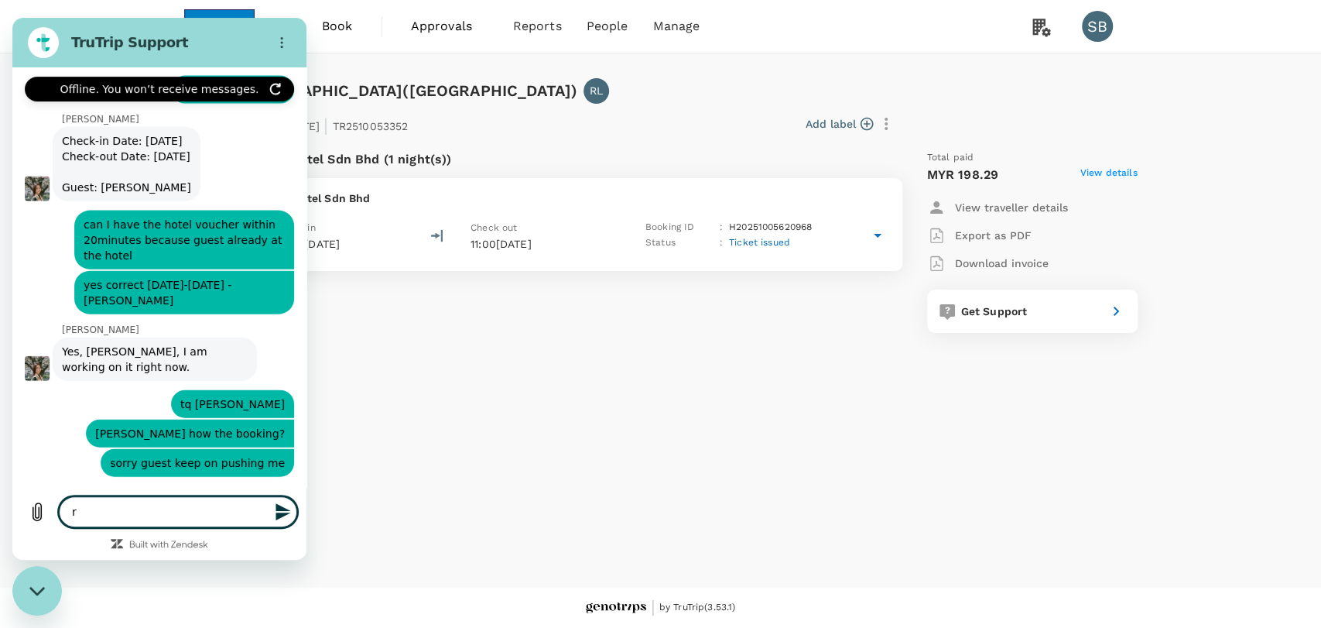
type textarea "re"
type textarea "x"
type textarea "rec"
type textarea "x"
type textarea "rece"
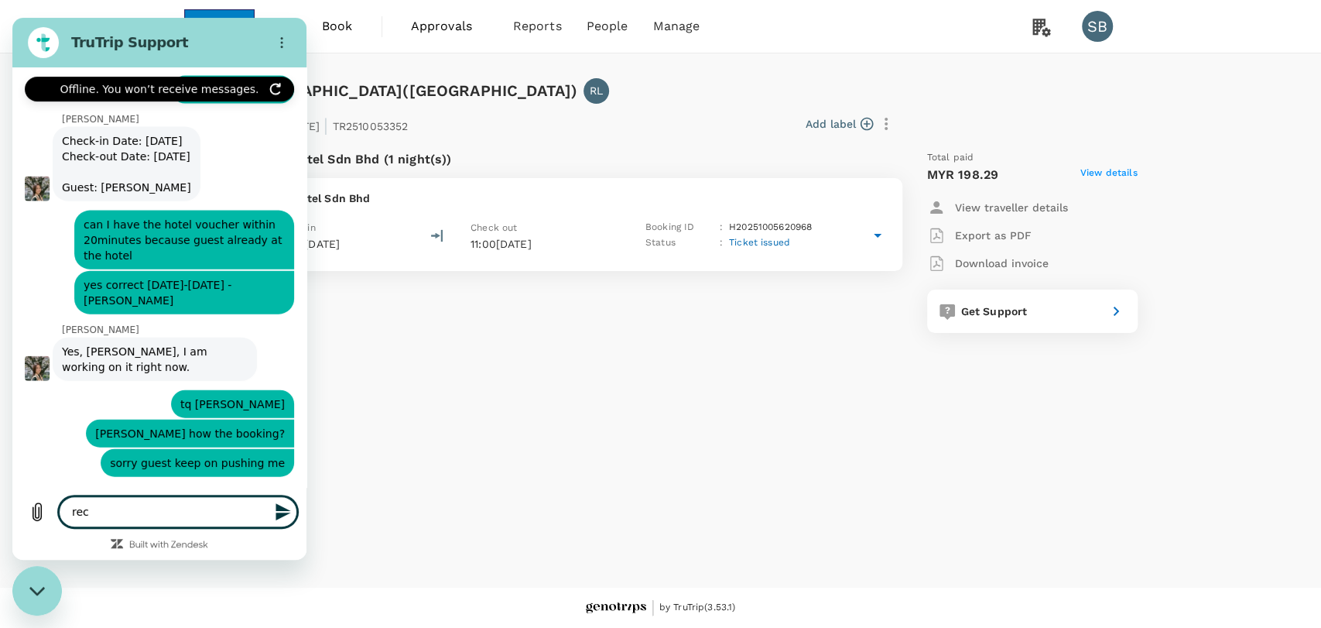
type textarea "x"
type textarea "recei"
type textarea "x"
type textarea "receiv"
type textarea "x"
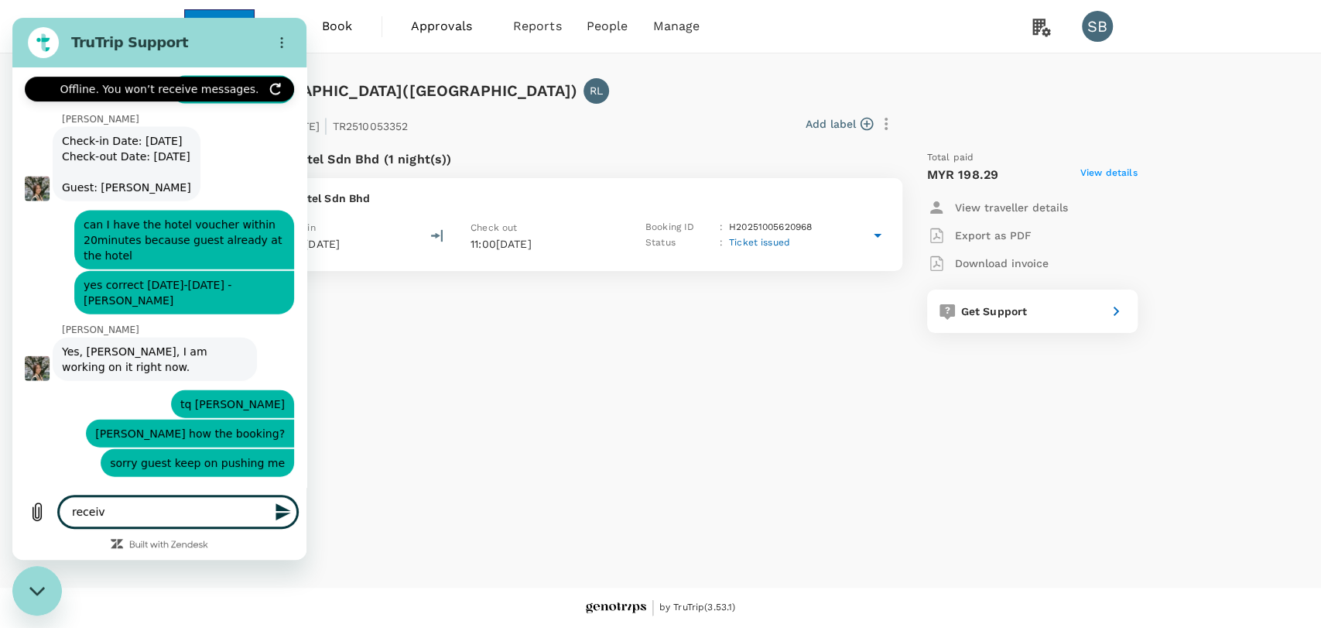
type textarea "receive"
type textarea "x"
type textarea "received"
type textarea "x"
type textarea "received"
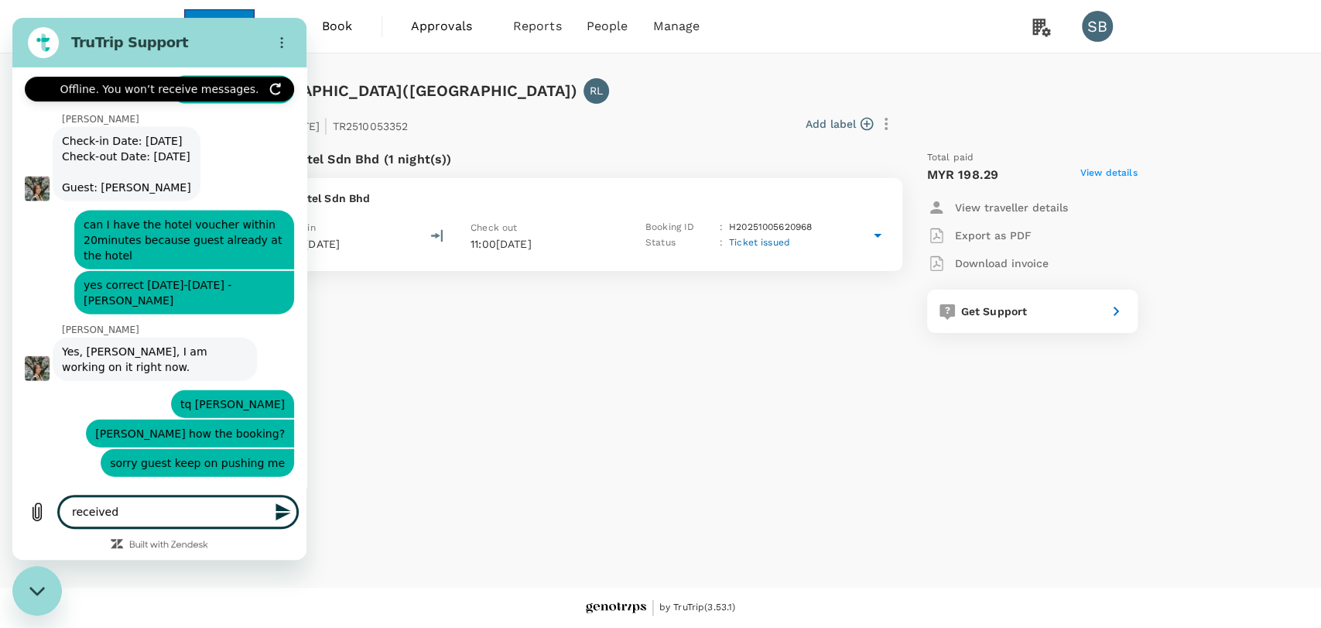
type textarea "x"
type textarea "received t"
type textarea "x"
type textarea "received th"
type textarea "x"
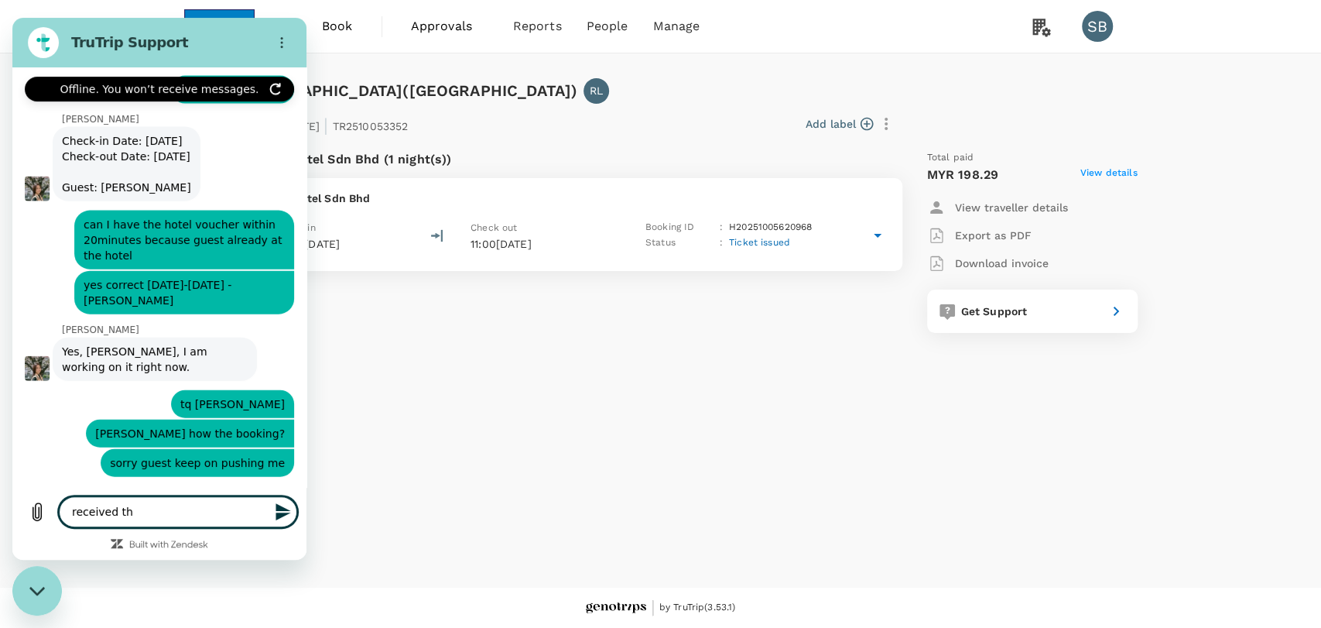
type textarea "received the"
type textarea "x"
type textarea "received the"
type textarea "x"
type textarea "received the \"
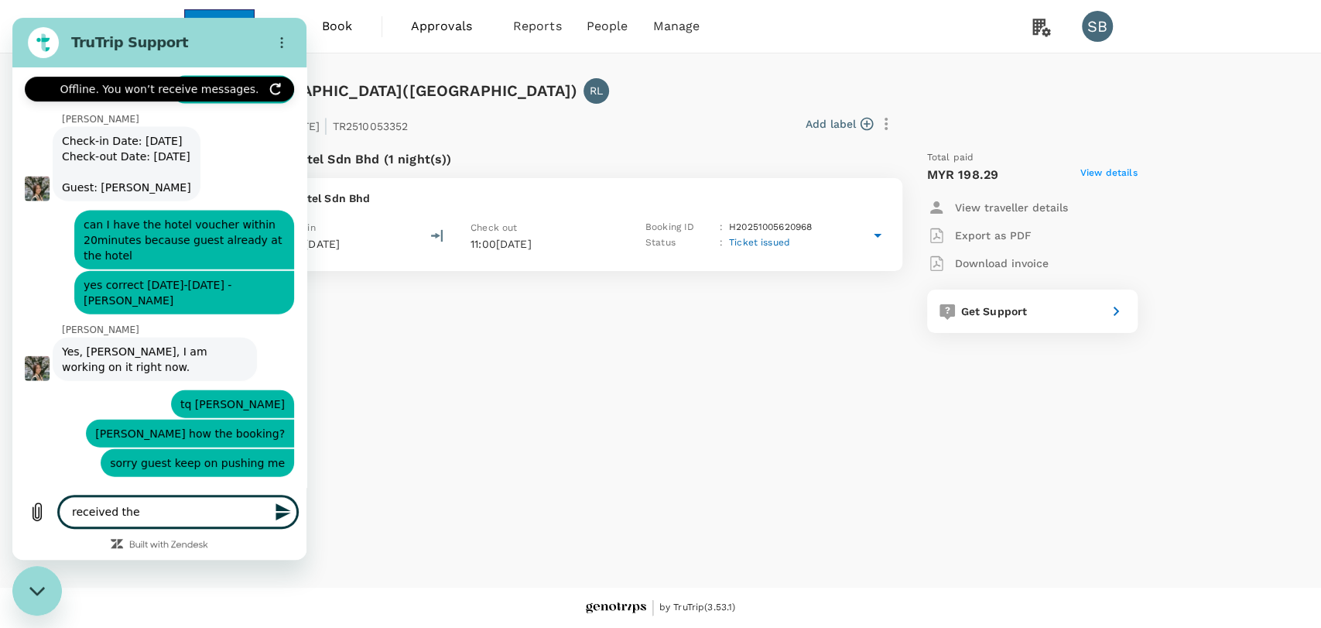
type textarea "x"
type textarea "received the"
type textarea "x"
type textarea "received the"
type textarea "x"
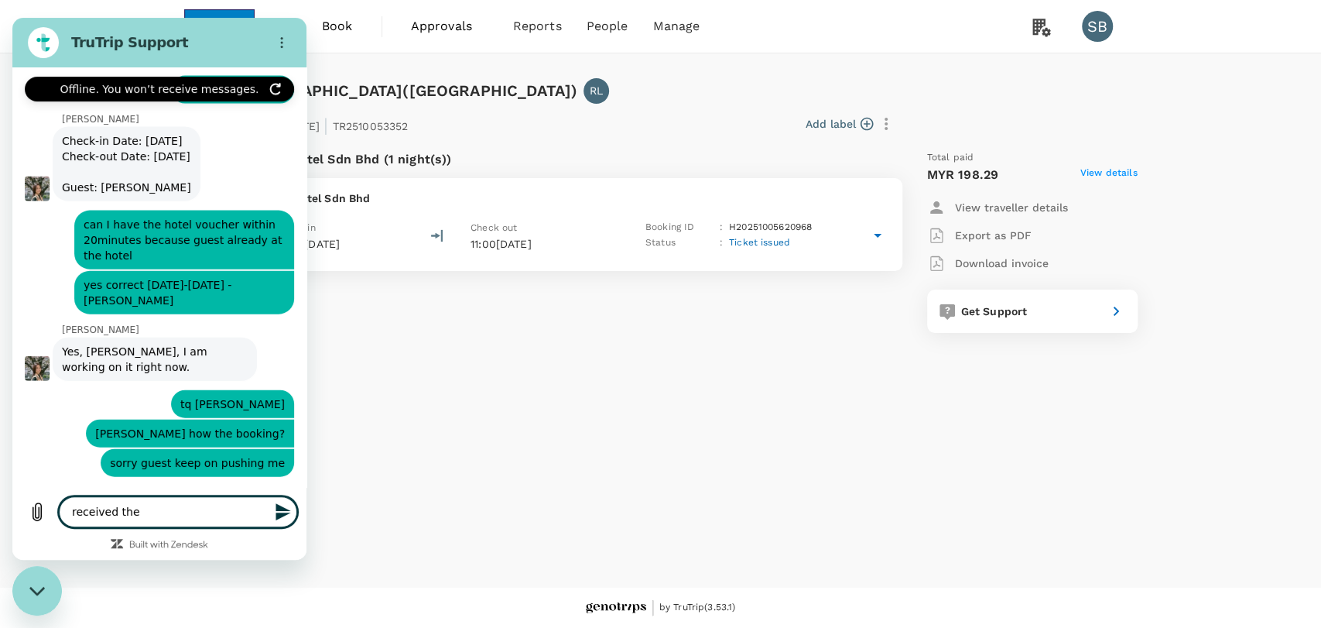
type textarea "received th"
type textarea "x"
type textarea "received t"
type textarea "x"
type textarea "received"
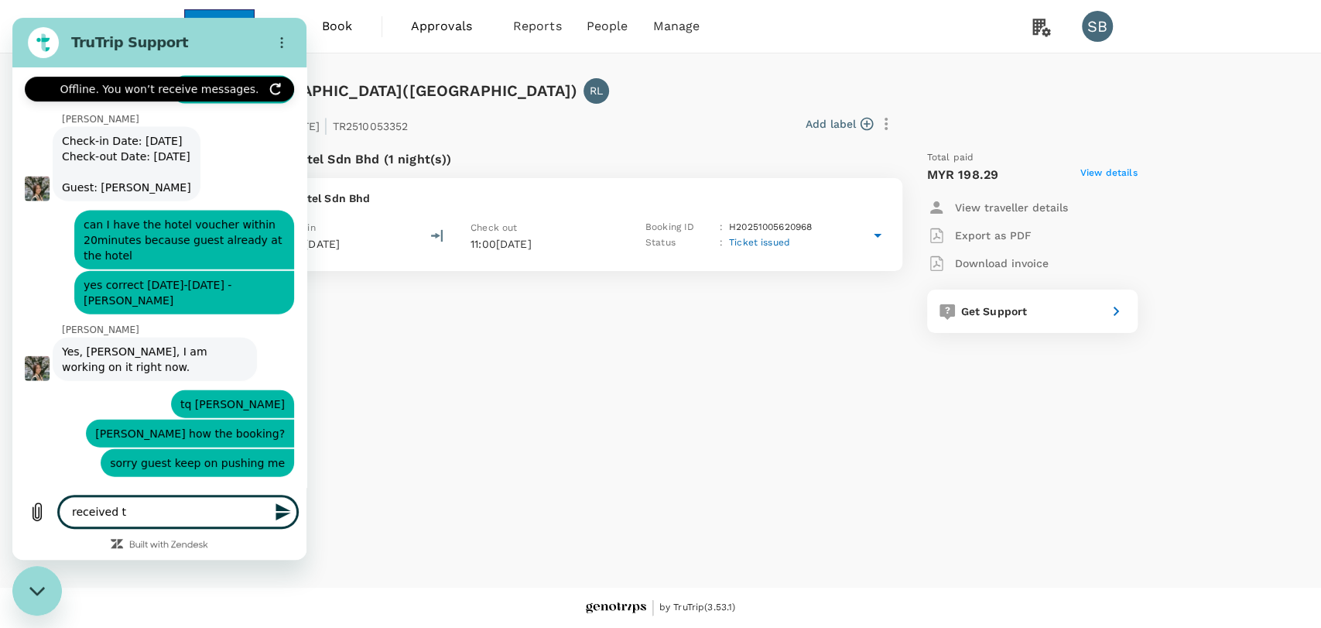
type textarea "x"
type textarea "received"
type textarea "x"
type textarea "receive"
type textarea "x"
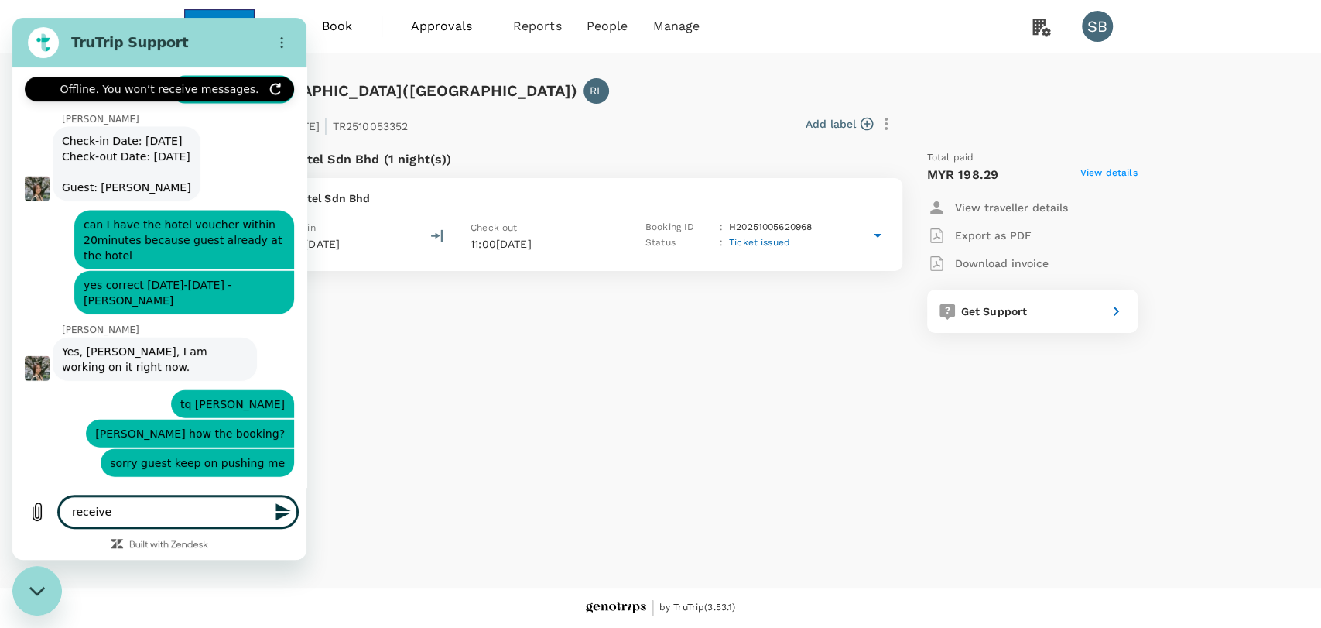
type textarea "receiv"
type textarea "x"
type textarea "recei"
type textarea "x"
type textarea "rece"
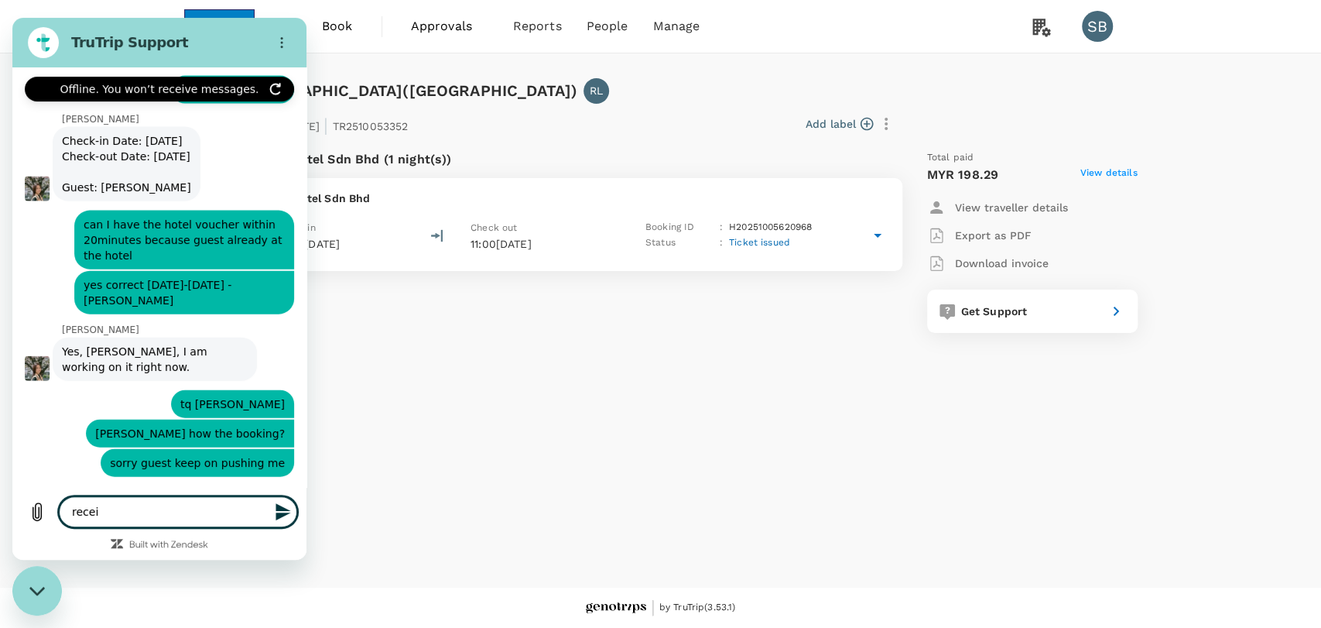
type textarea "x"
type textarea "rec"
type textarea "x"
type textarea "re"
type textarea "x"
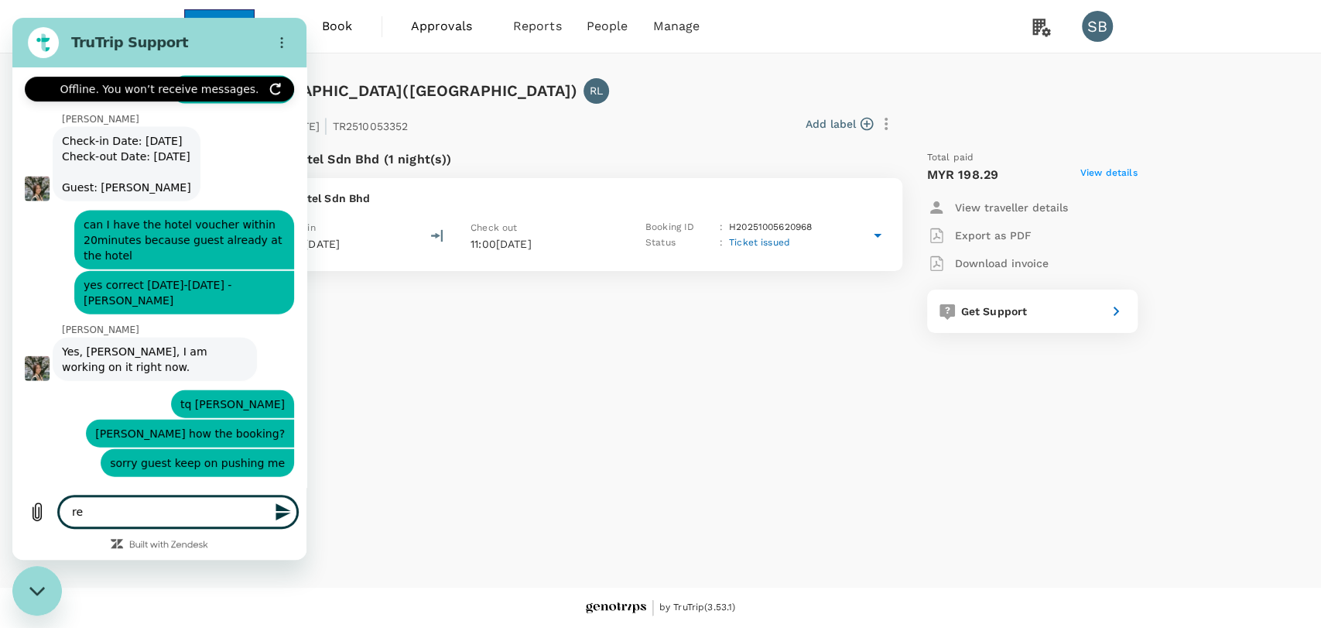
type textarea "r"
type textarea "x"
type textarea "i"
type textarea "x"
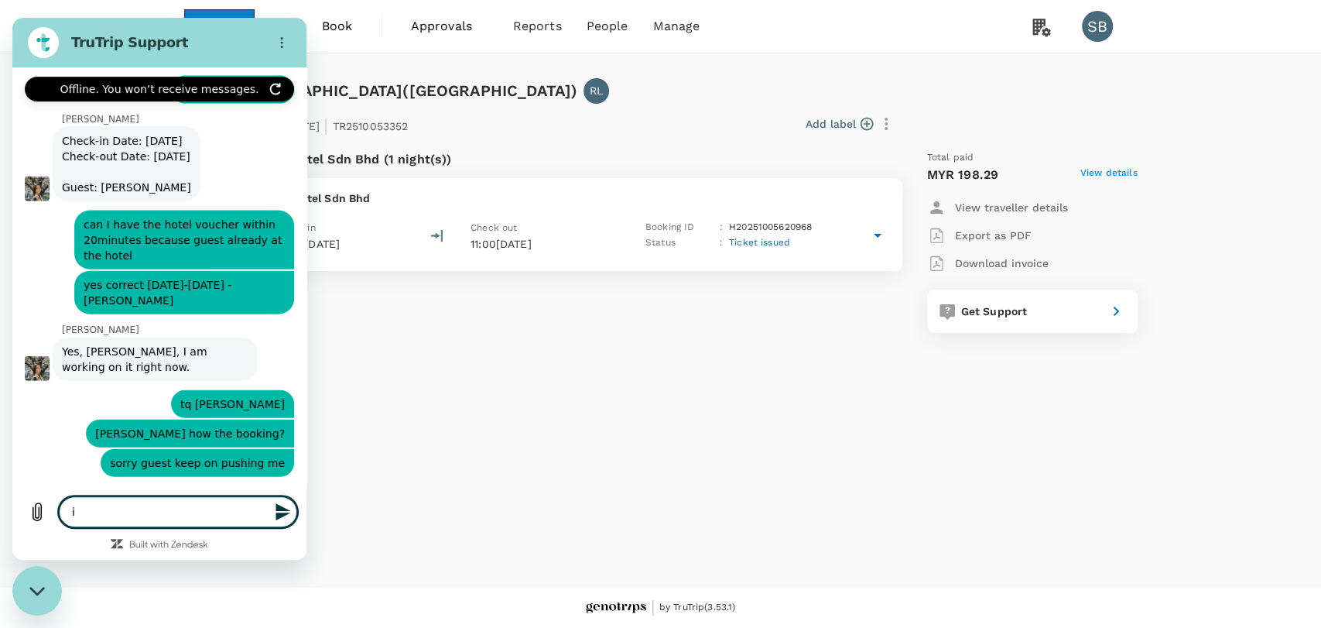
type textarea "i"
type textarea "x"
type textarea "i s"
type textarea "x"
type textarea "i sa"
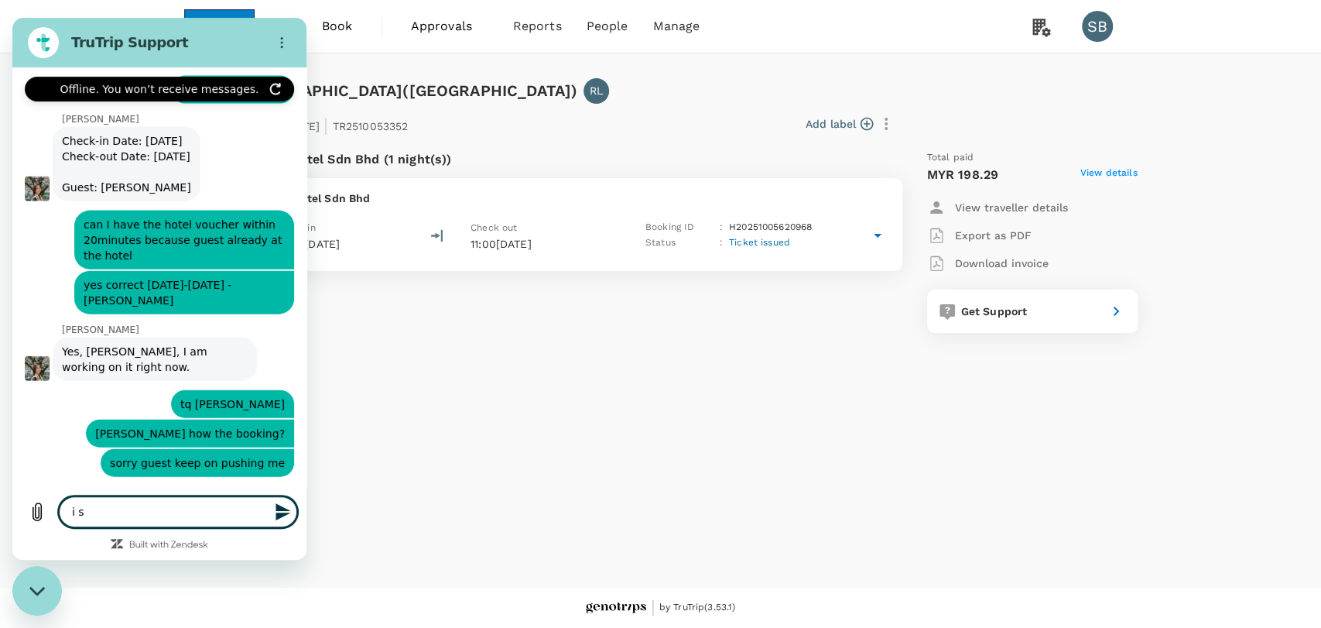
type textarea "x"
type textarea "i saew"
type textarea "x"
type textarea "i saew"
type textarea "x"
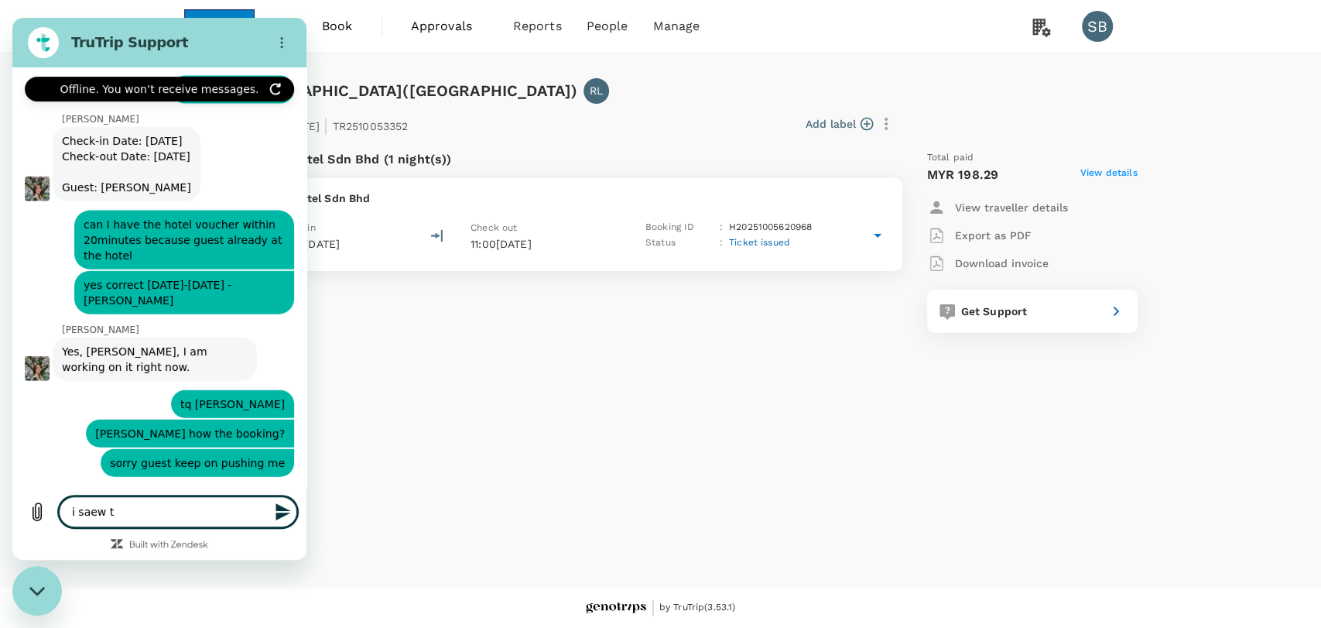
type textarea "i saew tr"
type textarea "x"
type textarea "i saew t"
type textarea "x"
type textarea "i saew"
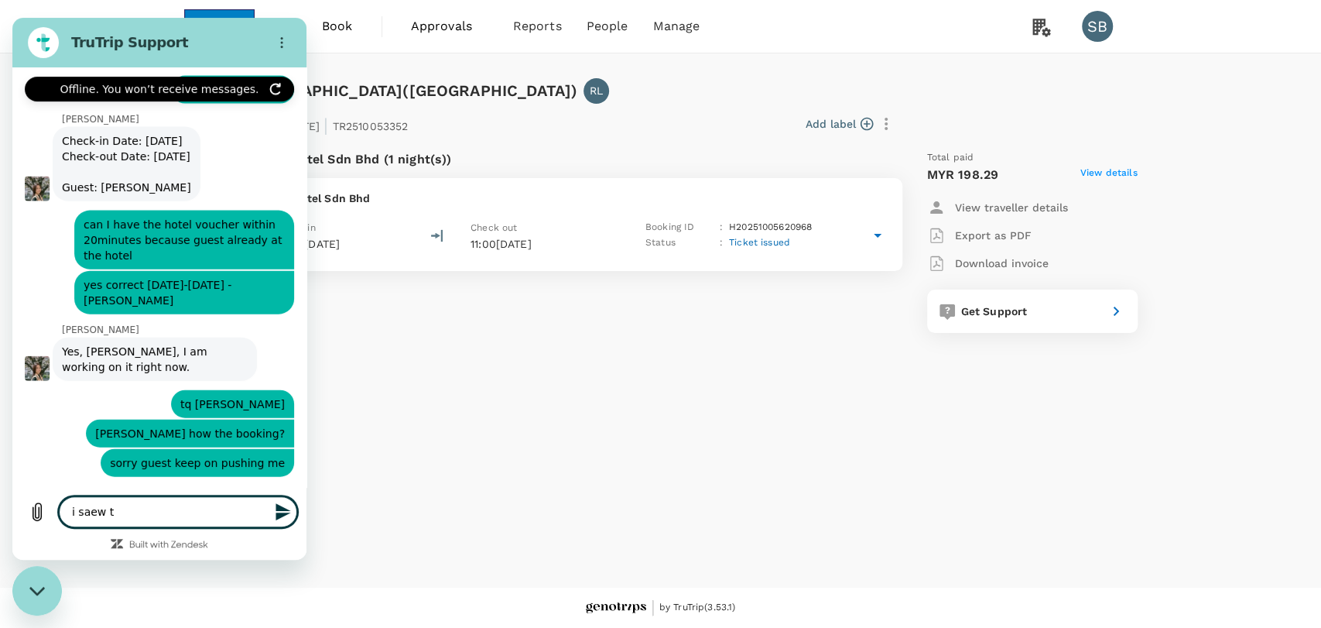
type textarea "x"
type textarea "i saew"
type textarea "x"
type textarea "i sae"
type textarea "x"
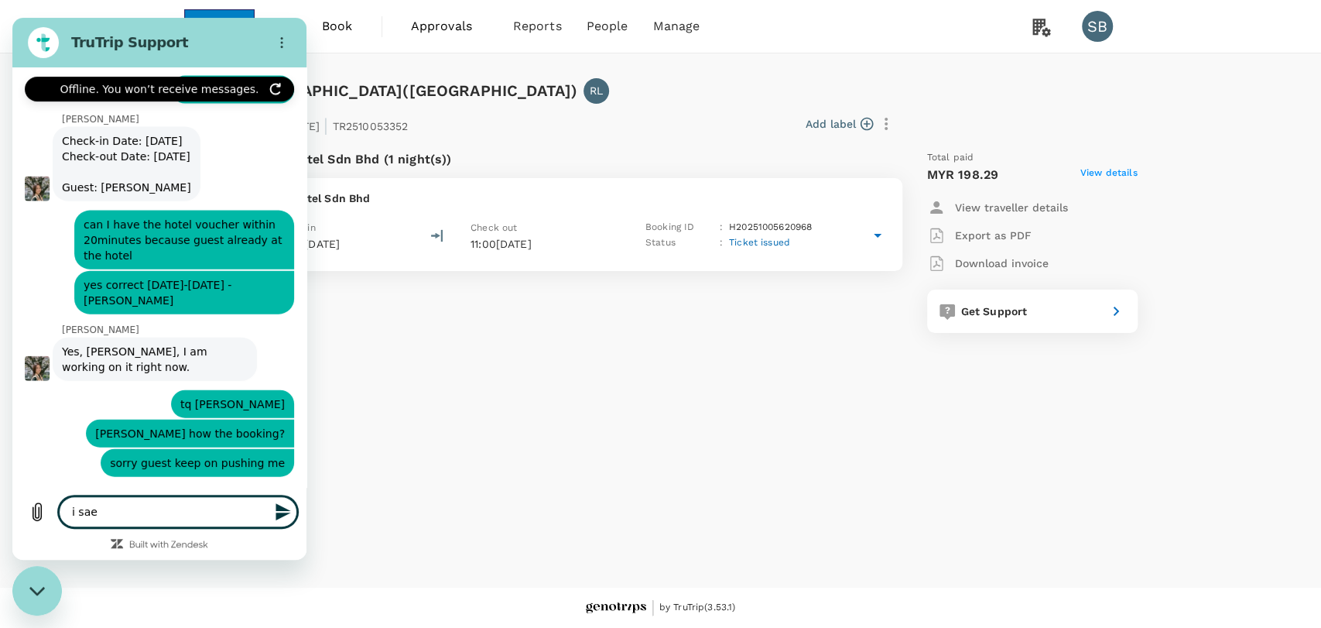
type textarea "i sa"
type textarea "x"
type textarea "i saw"
type textarea "x"
type textarea "i saw"
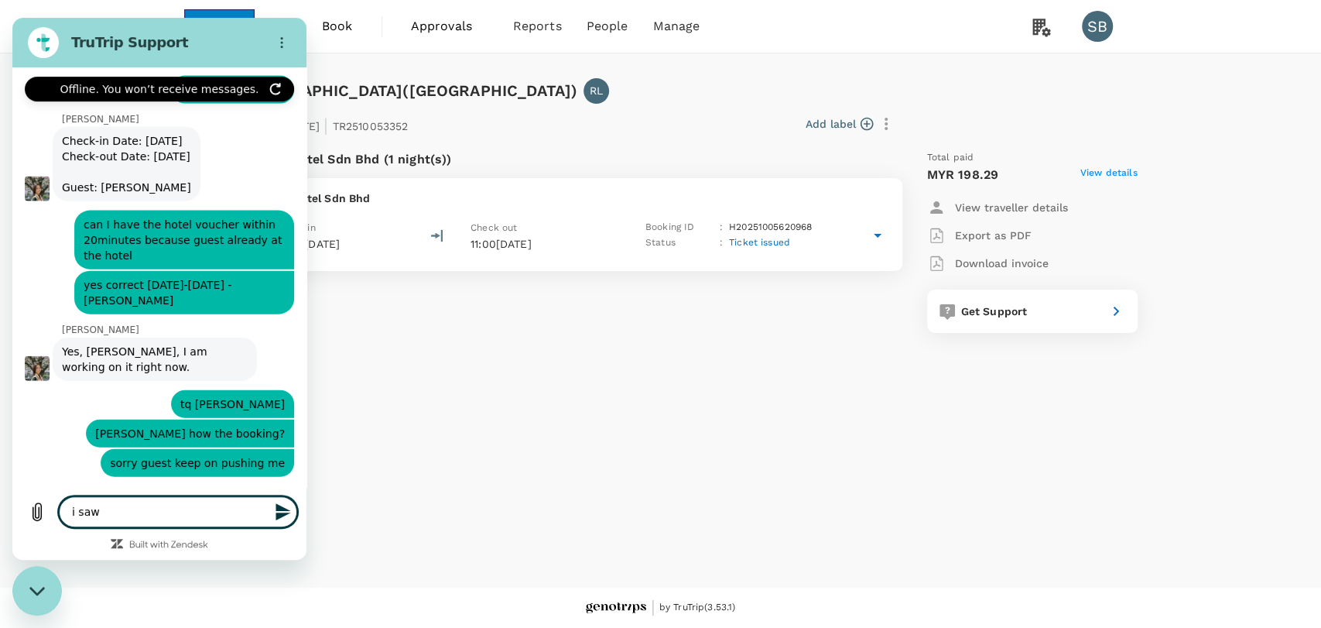
type textarea "x"
type textarea "i saw t"
type textarea "x"
type textarea "i saw th"
type textarea "x"
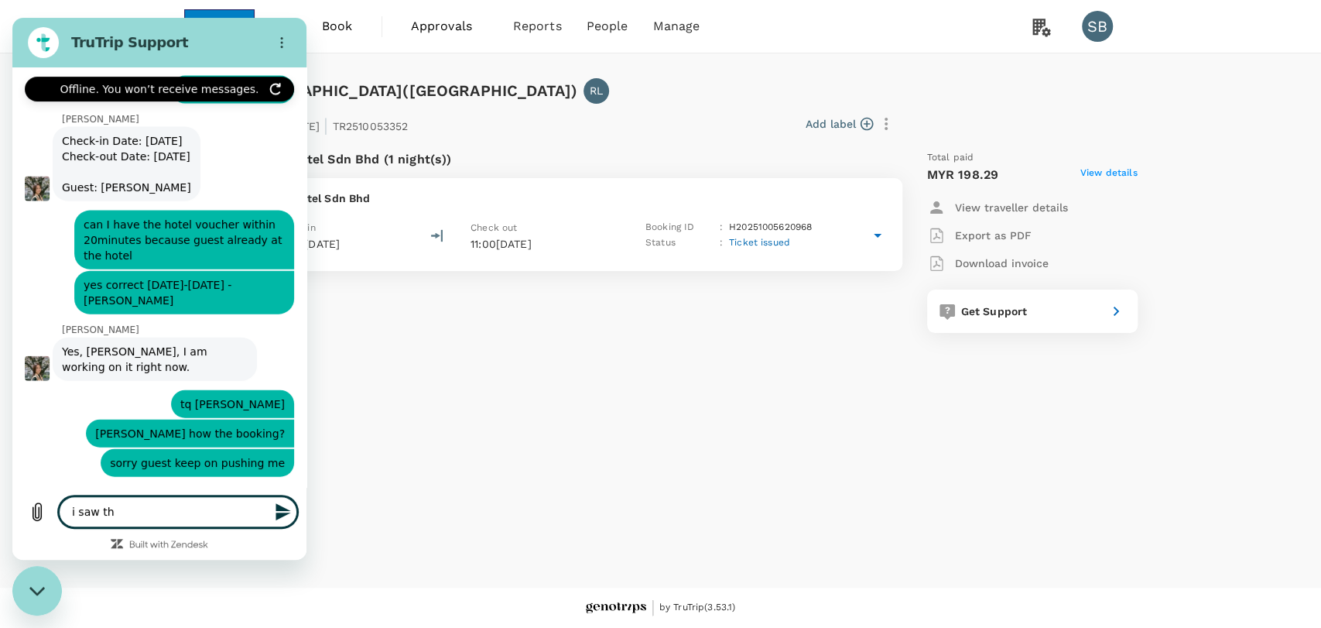
type textarea "i saw the"
type textarea "x"
type textarea "i saw the"
type textarea "x"
type textarea "i saw the b"
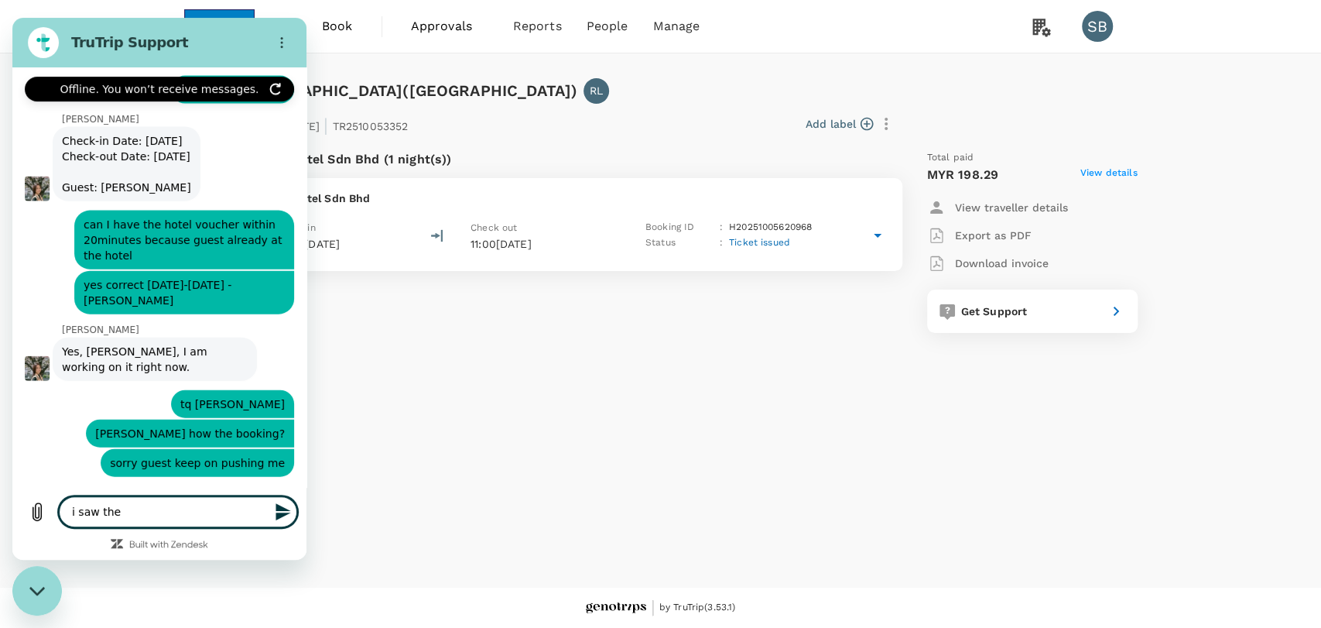
type textarea "x"
type textarea "i saw the bo"
type textarea "x"
type textarea "i saw the boo"
type textarea "x"
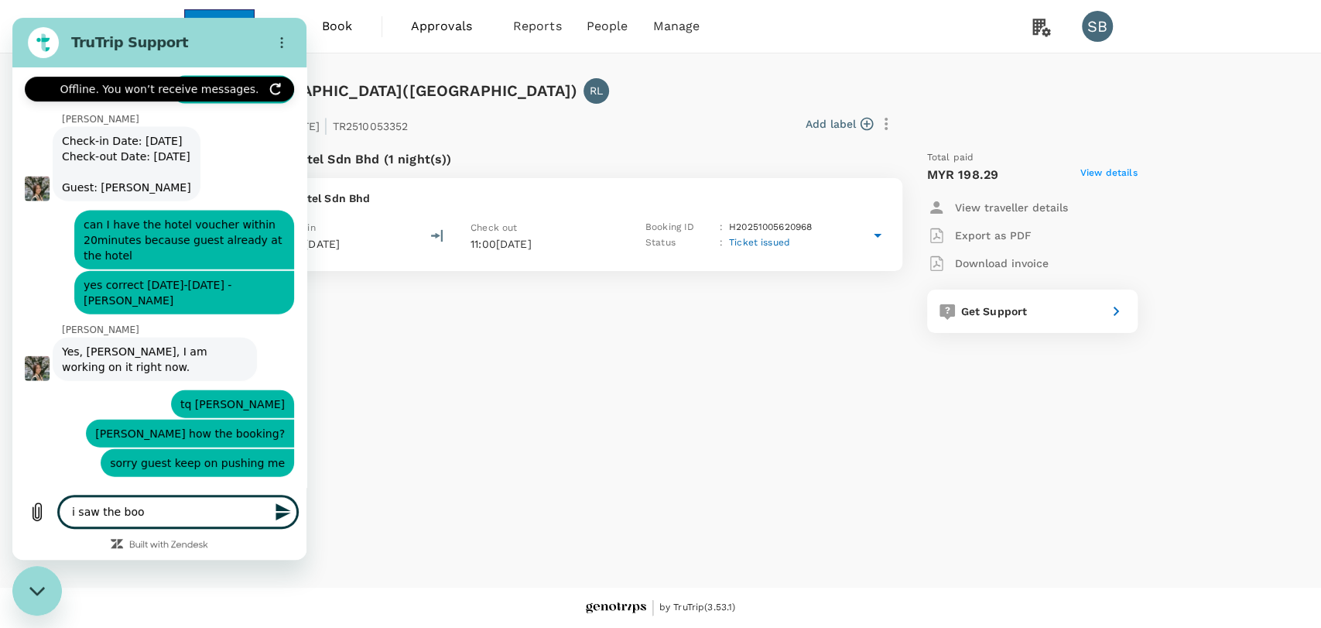
type textarea "i saw the book"
type textarea "x"
type textarea "i saw the booki"
type textarea "x"
type textarea "i saw the bookin"
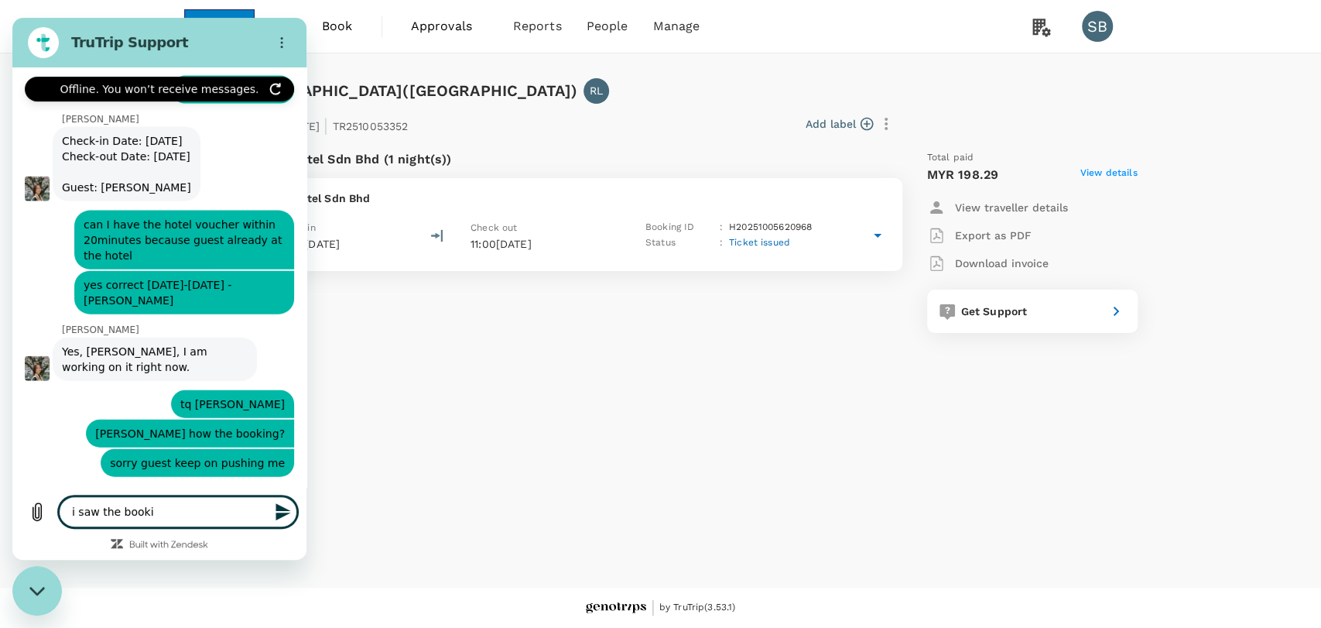
type textarea "x"
type textarea "i saw the booking"
type textarea "x"
type textarea "i saw the booking"
type textarea "x"
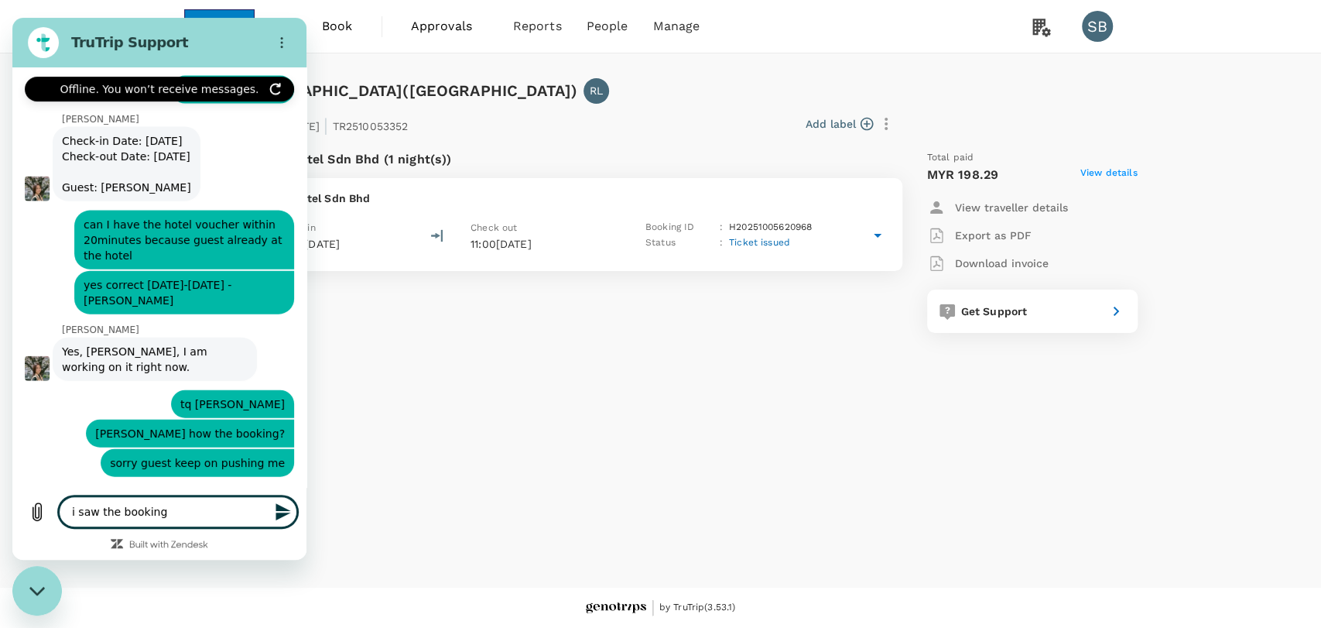
type textarea "i saw the booking i"
type textarea "x"
type textarea "i saw the booking in"
type textarea "x"
type textarea "i saw the booking in"
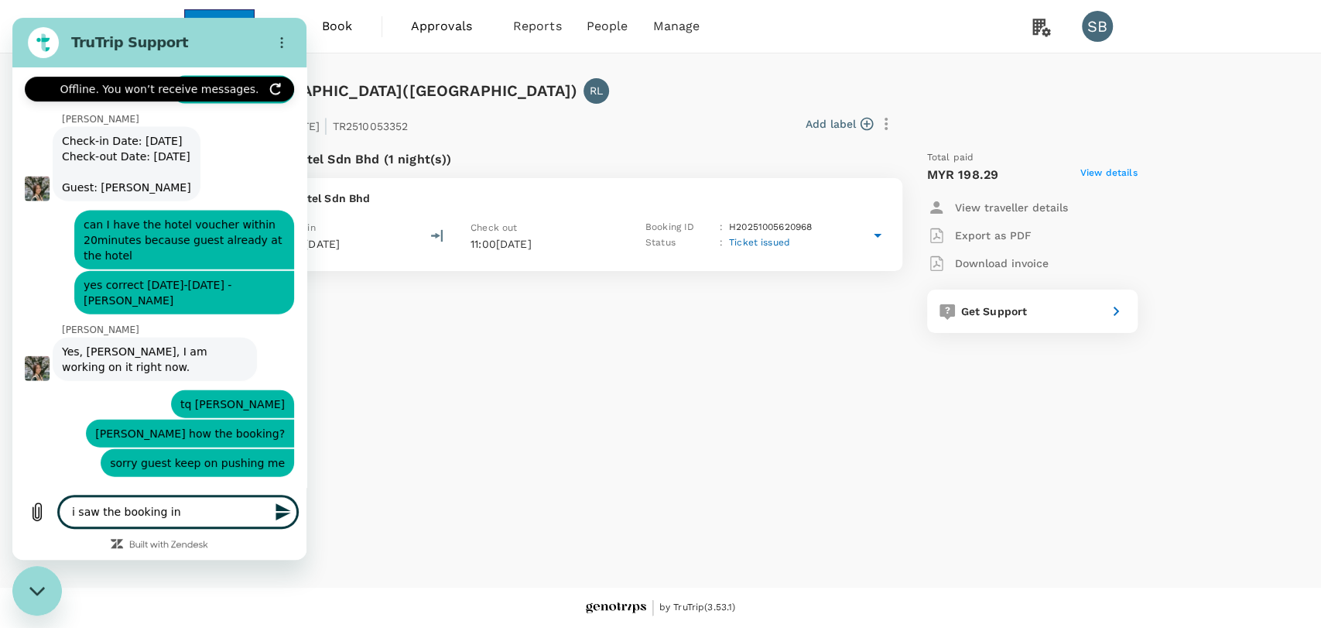
type textarea "x"
type textarea "i saw the booking in p"
type textarea "x"
type textarea "i saw the booking in po"
type textarea "x"
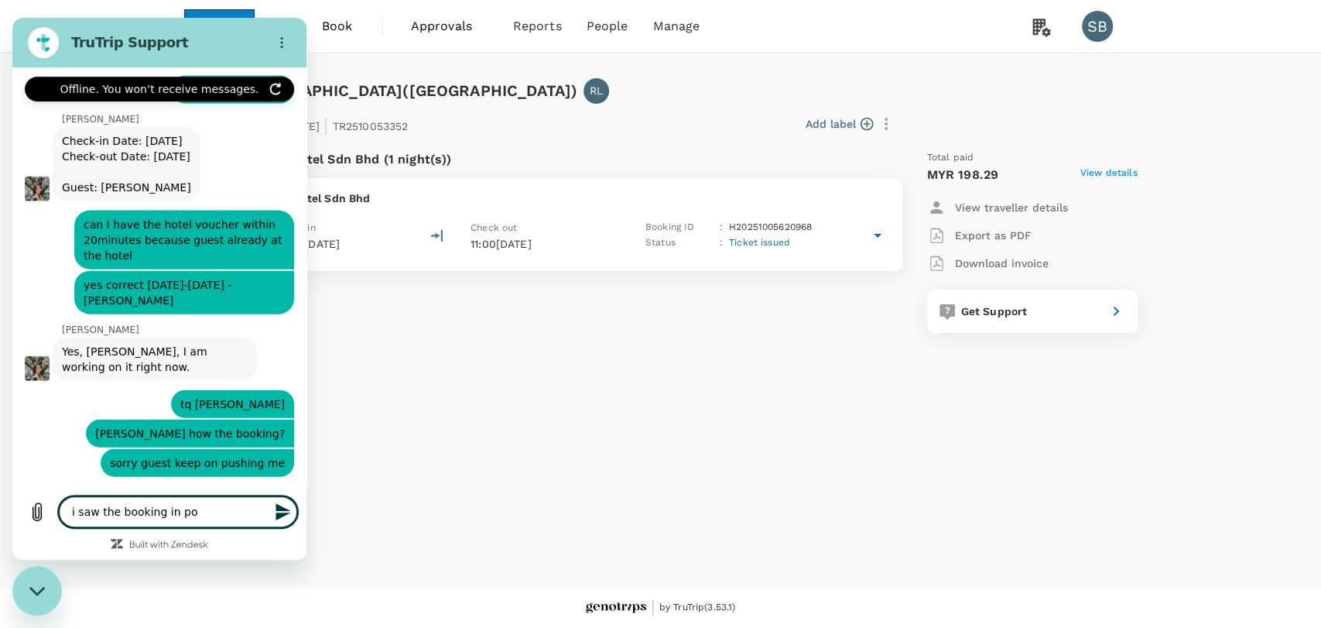
type textarea "i saw the booking in por"
type textarea "x"
type textarea "i saw the booking in port"
type textarea "x"
type textarea "i saw the booking in porta"
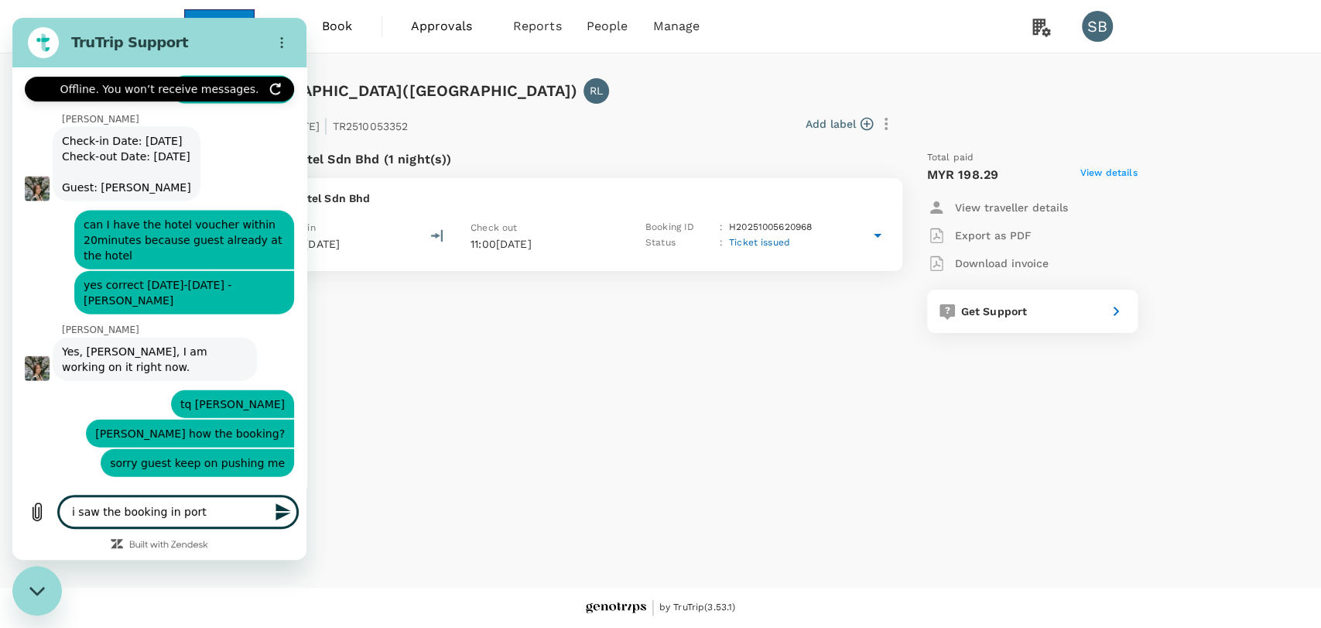
type textarea "x"
type textarea "i saw the booking in portal"
type textarea "x"
type textarea "i saw the booking in portal"
type textarea "x"
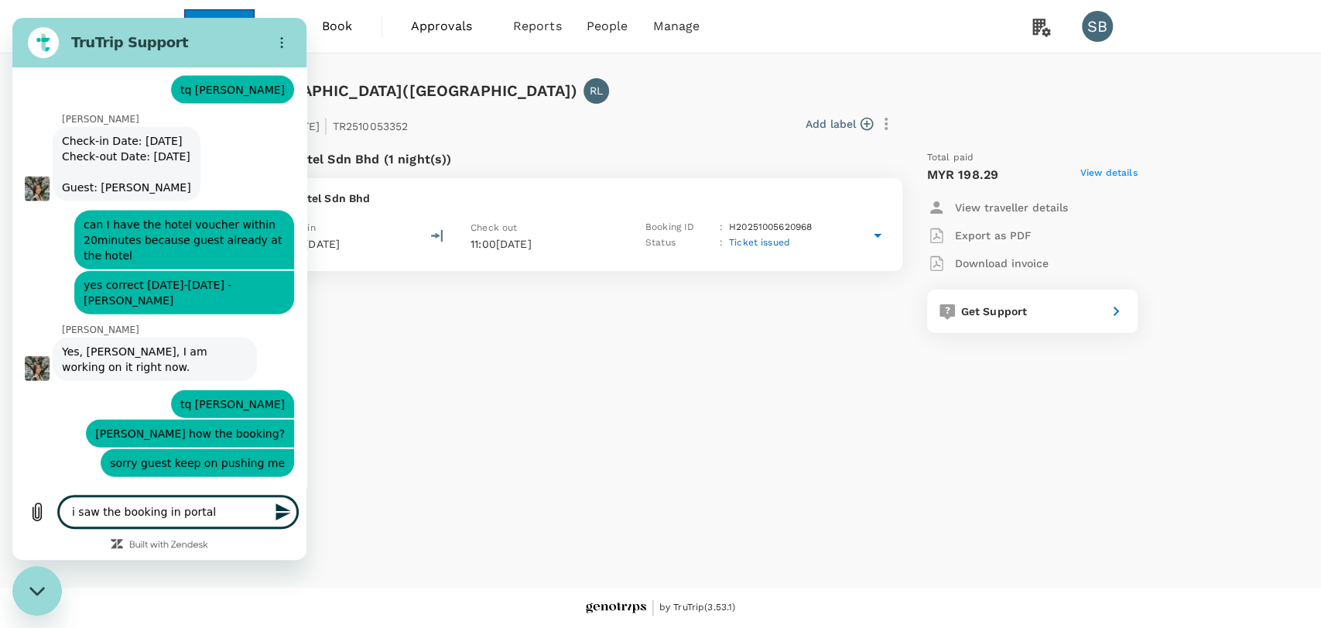
type textarea "i saw the booking in portal a"
type textarea "x"
type textarea "i saw the booking in portal an"
type textarea "x"
type textarea "i saw the booking in portal and"
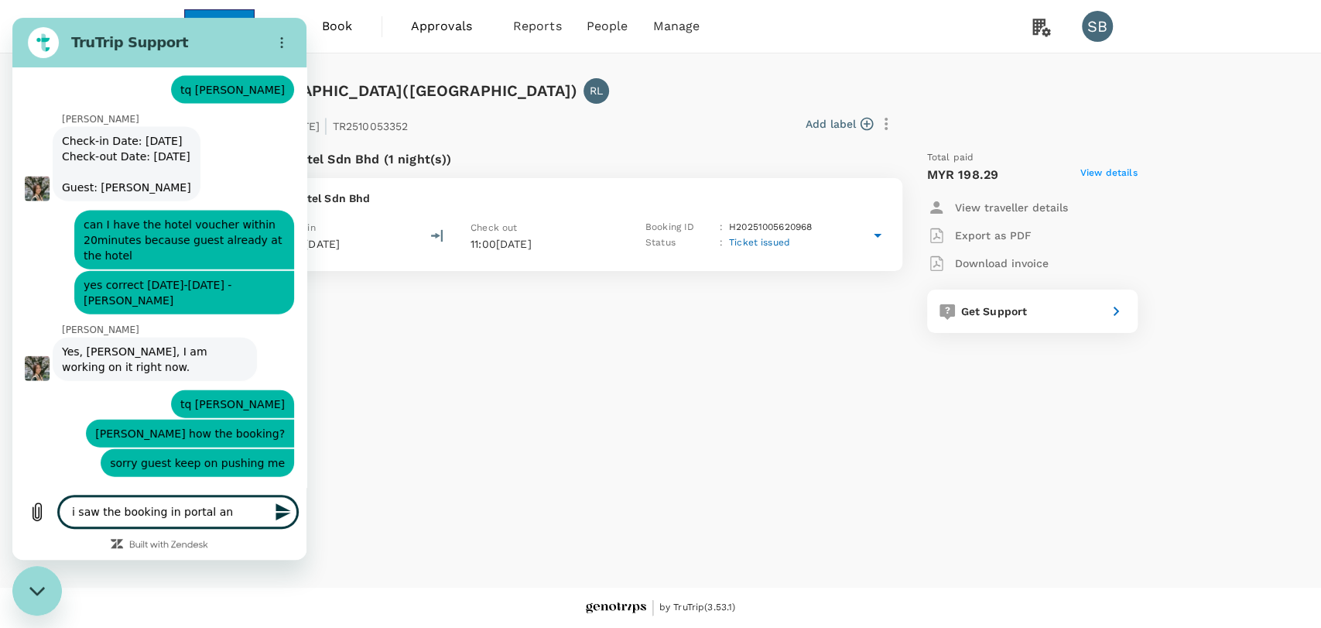
type textarea "x"
type textarea "i saw the booking in portal and"
type textarea "x"
type textarea "i saw the booking in portal and a"
type textarea "x"
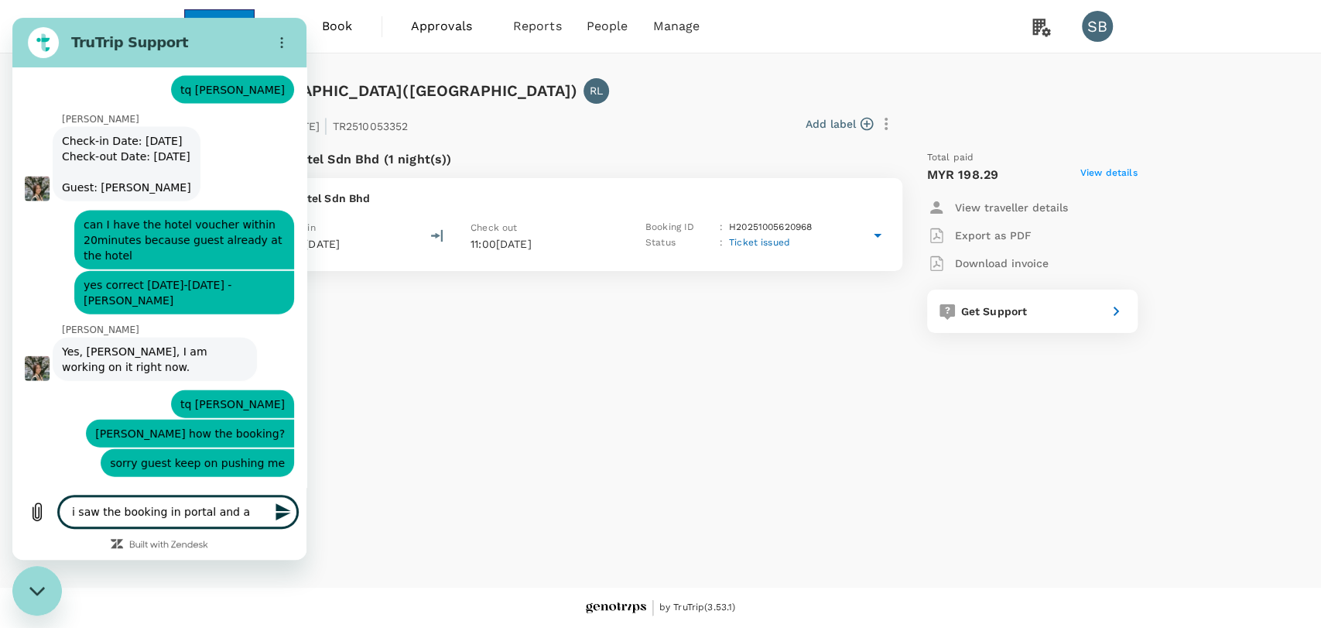
type textarea "i saw the booking in portal and al"
type textarea "x"
type textarea "i saw the booking in portal and alr"
type textarea "x"
type textarea "i saw the booking in portal and alre"
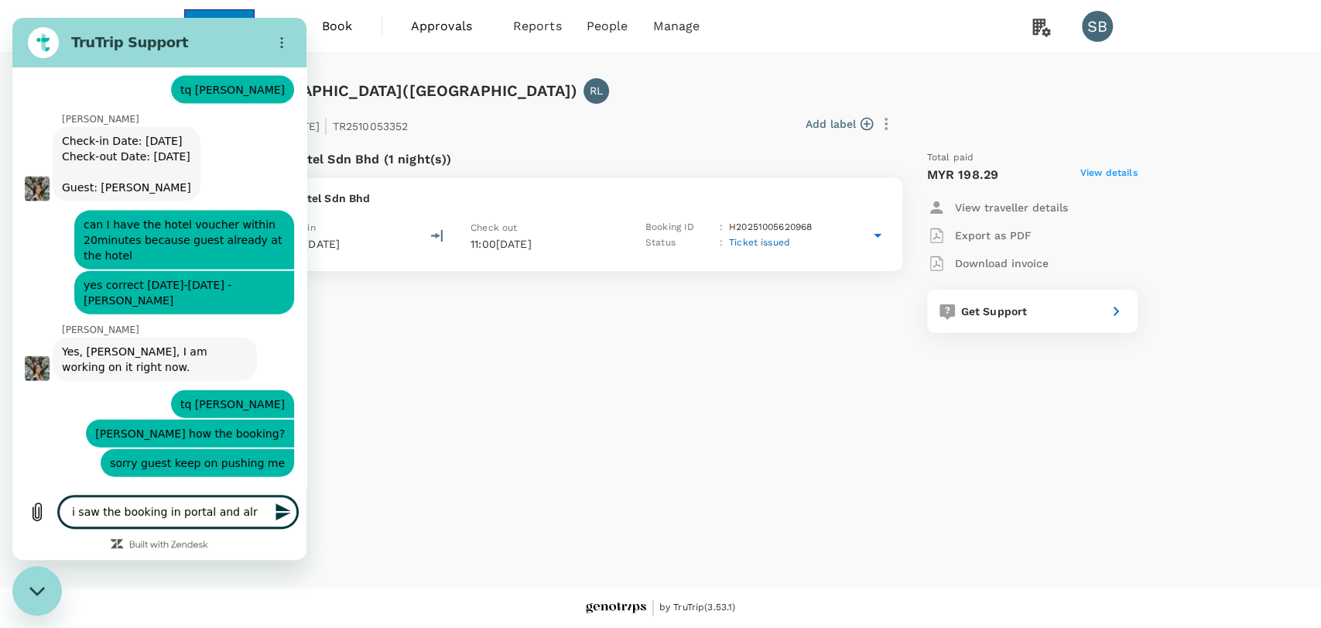
type textarea "x"
type textarea "i saw the booking in portal and alrea"
type textarea "x"
type textarea "i saw the booking in portal and alread"
type textarea "x"
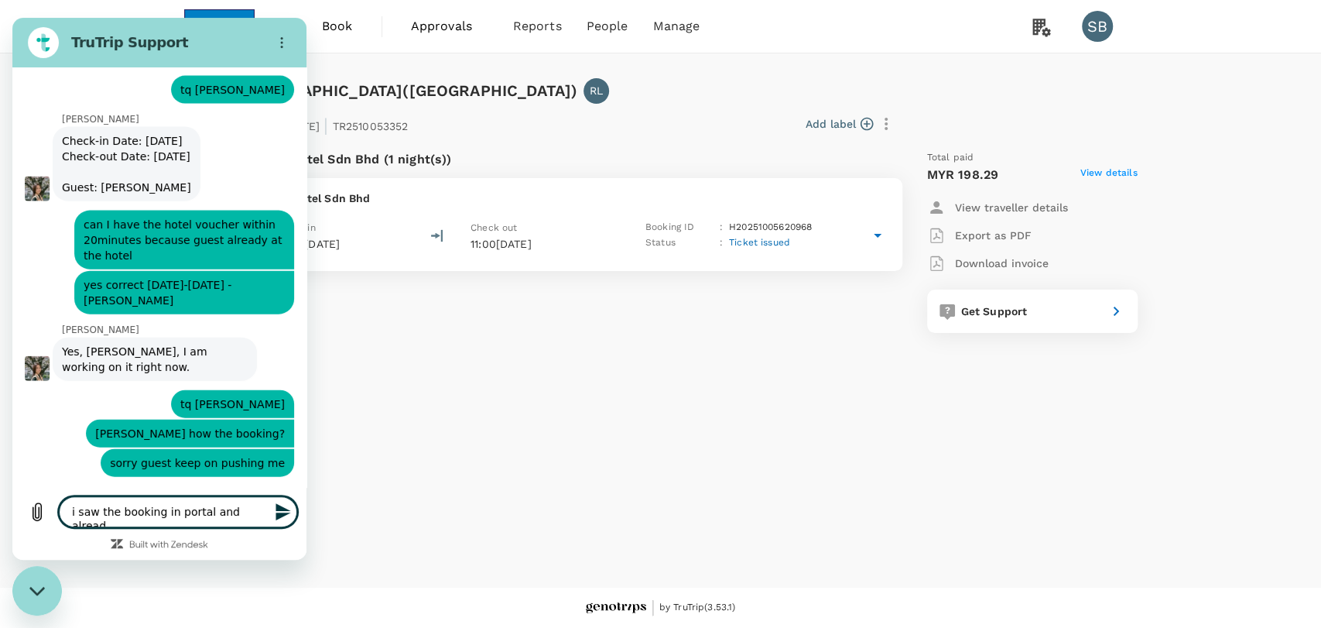
type textarea "i saw the booking in portal and already"
type textarea "x"
type textarea "i saw the booking in portal and already"
type textarea "x"
type textarea "i saw the booking in portal and already s"
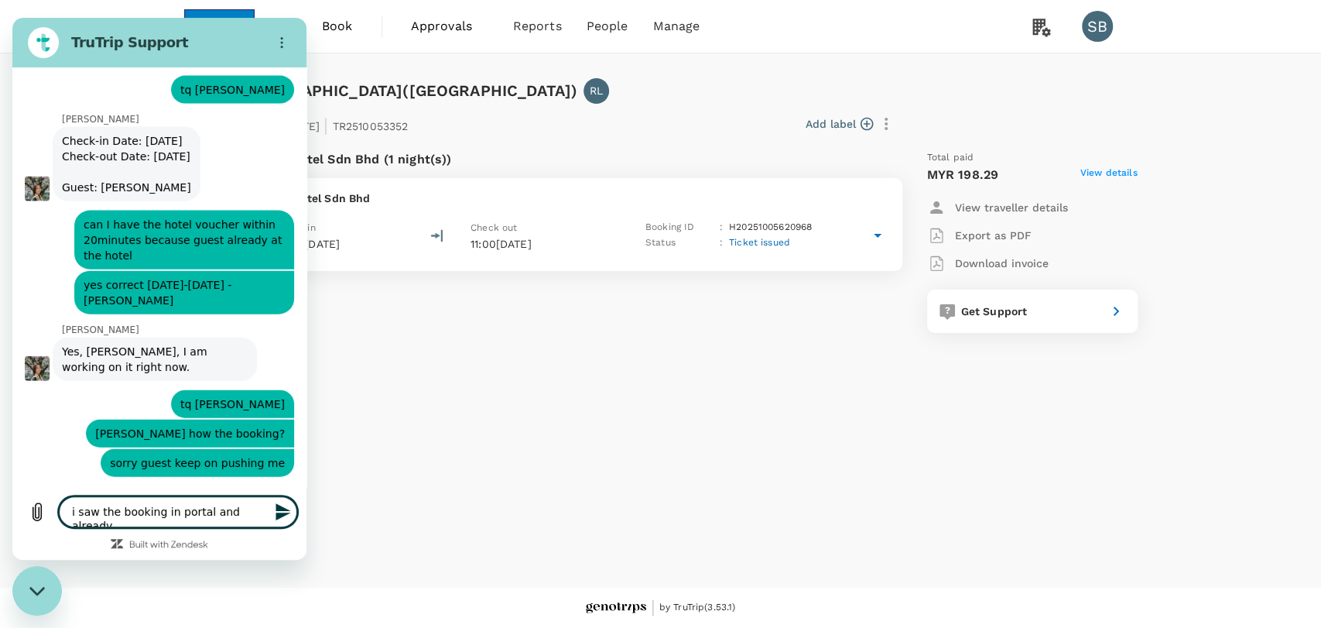
type textarea "x"
type textarea "i saw the booking in portal and already sh"
type textarea "x"
type textarea "i saw the booking in portal and already sha"
type textarea "x"
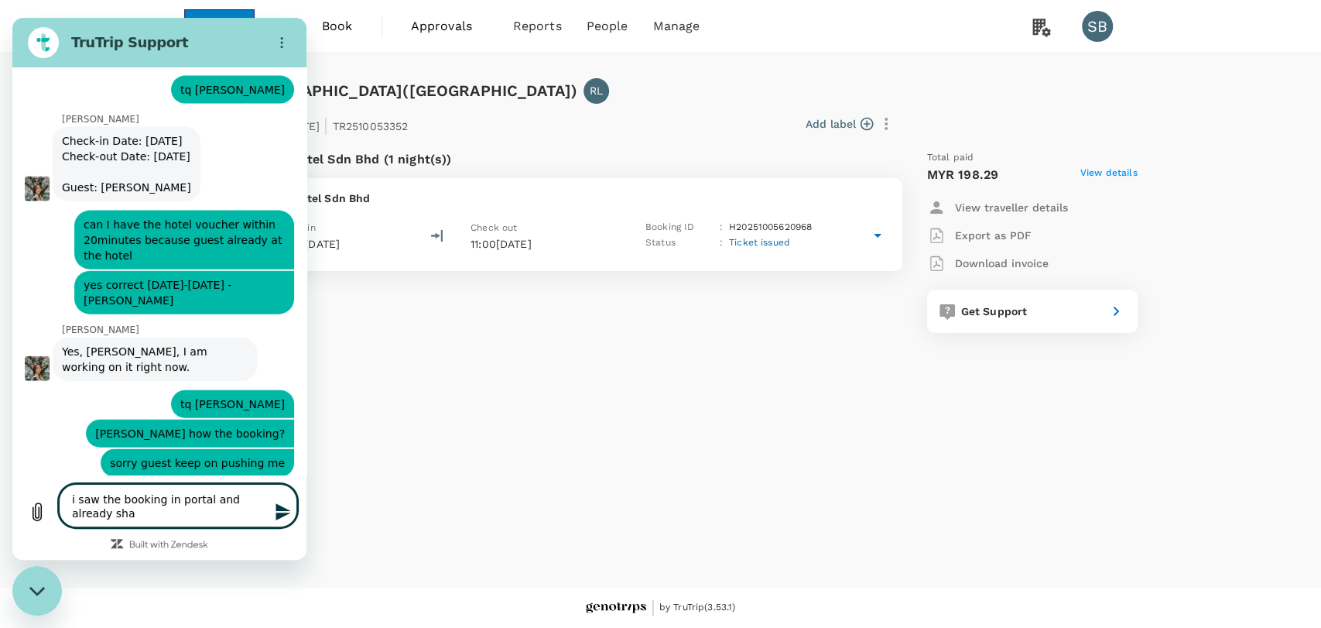
type textarea "i saw the booking in portal and already shar"
type textarea "x"
type textarea "i saw the booking in portal and already share"
type textarea "x"
type textarea "i saw the booking in portal and already share"
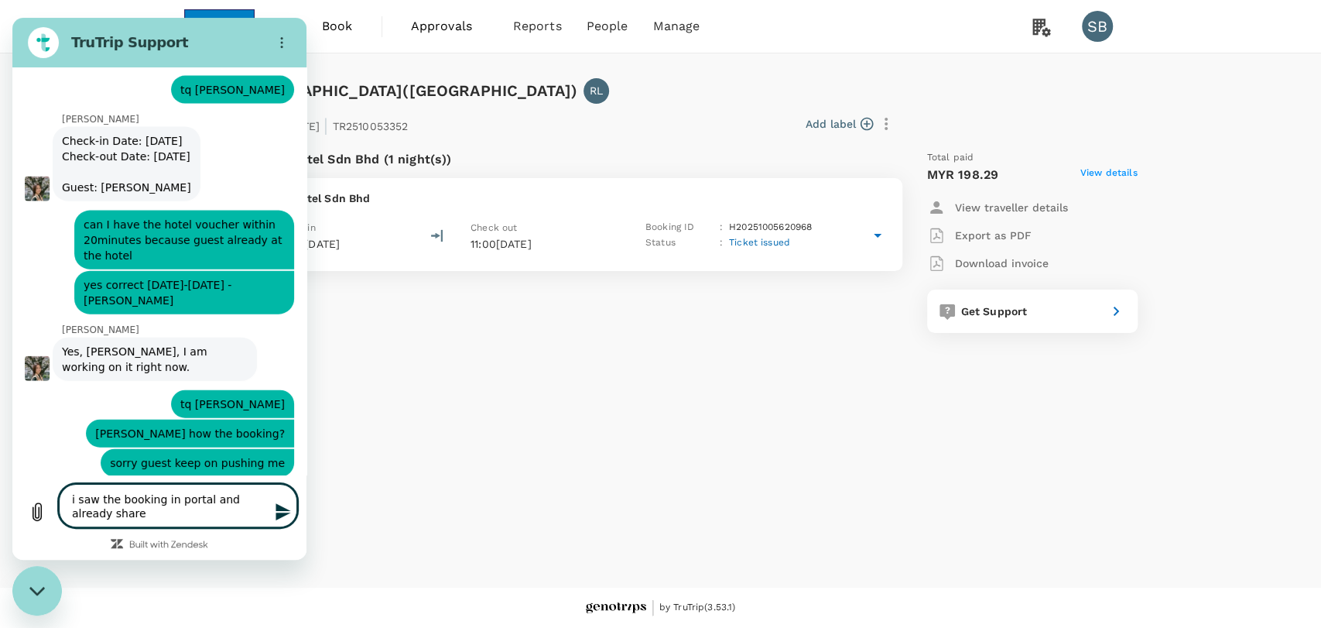
type textarea "x"
type textarea "i saw the booking in portal and already share w"
type textarea "x"
type textarea "i saw the booking in portal and already share wi"
type textarea "x"
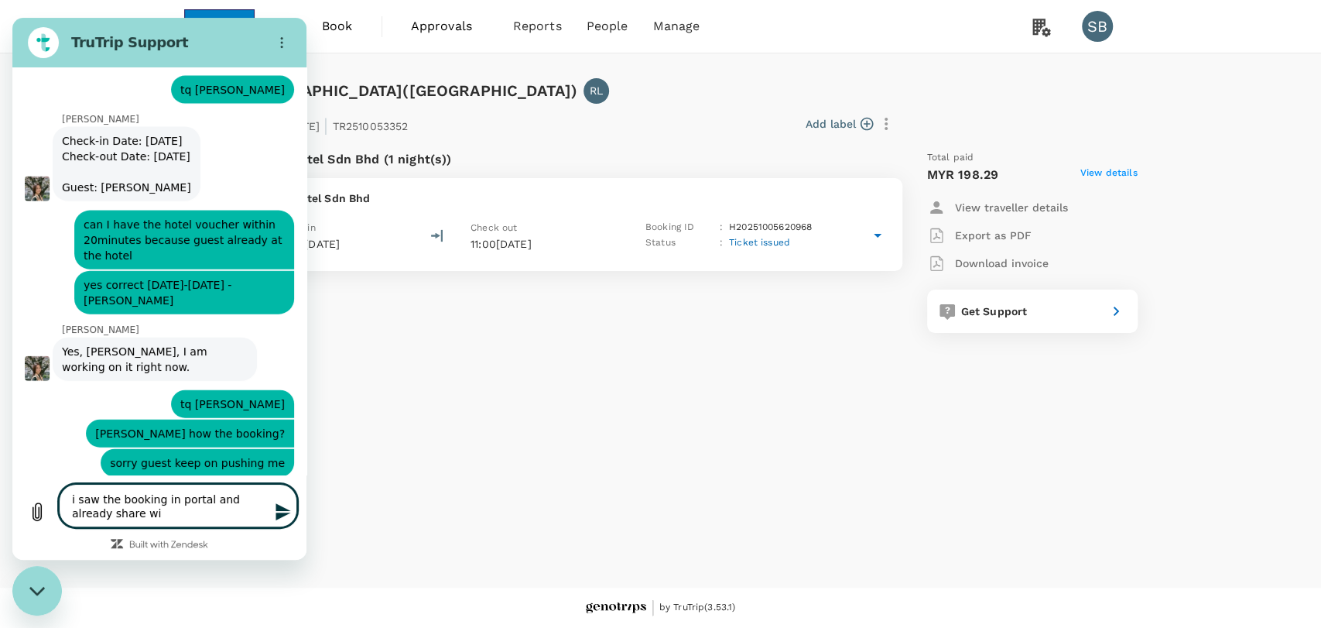
type textarea "i saw the booking in portal and already share wit"
type textarea "x"
type textarea "i saw the booking in portal and already share with"
type textarea "x"
type textarea "i saw the booking in portal and already share with"
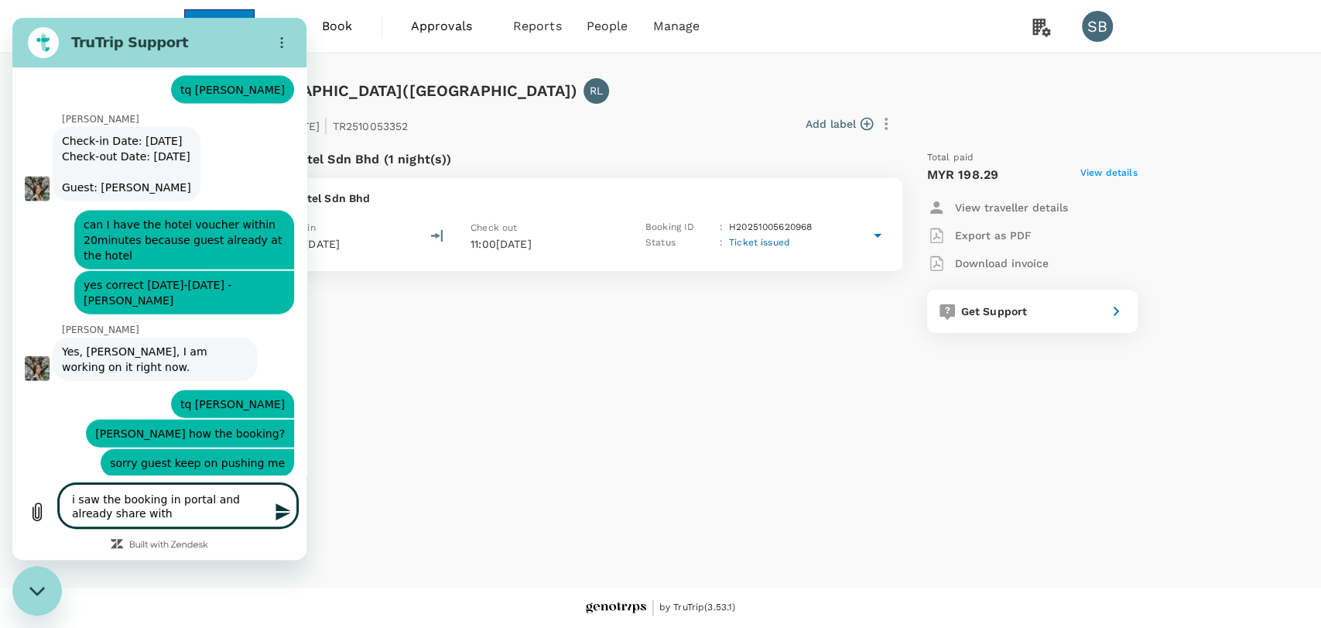
type textarea "x"
type textarea "i saw the booking in portal and already share with b"
type textarea "x"
type textarea "i saw the booking in portal and already share with bo"
type textarea "x"
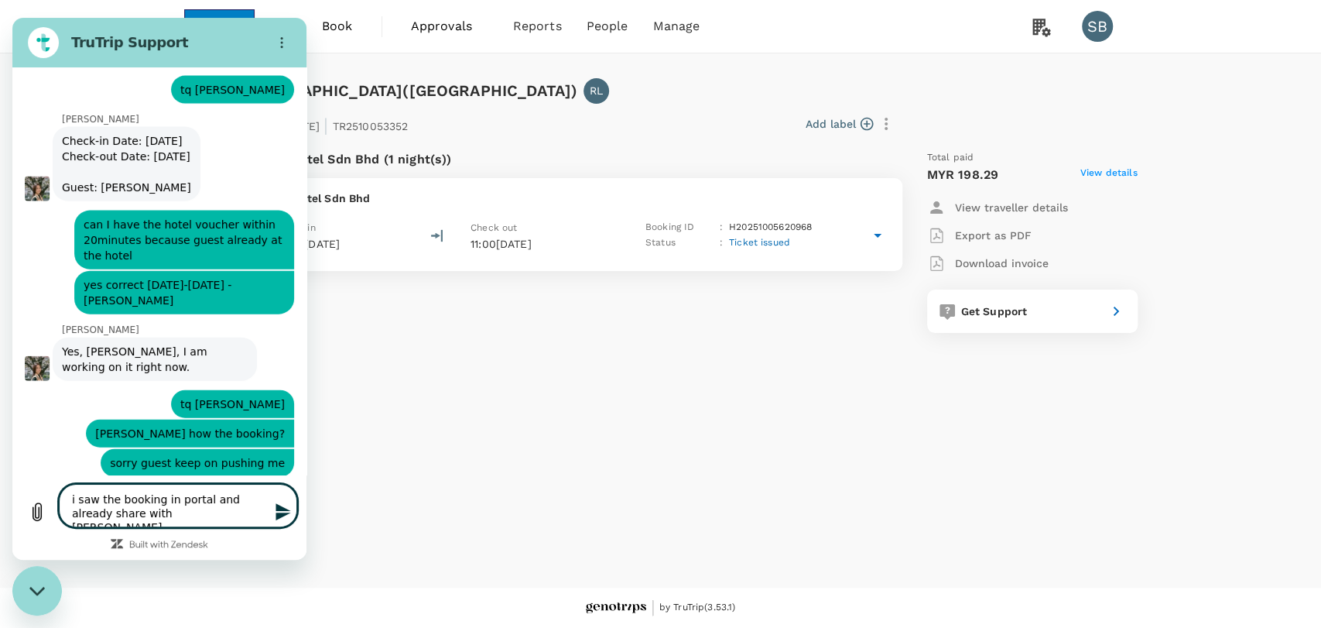
type textarea "i saw the booking in portal and already share with boo"
type textarea "x"
type textarea "i saw the booking in portal and already share with book"
type textarea "x"
type textarea "i saw the booking in portal and already share with booke"
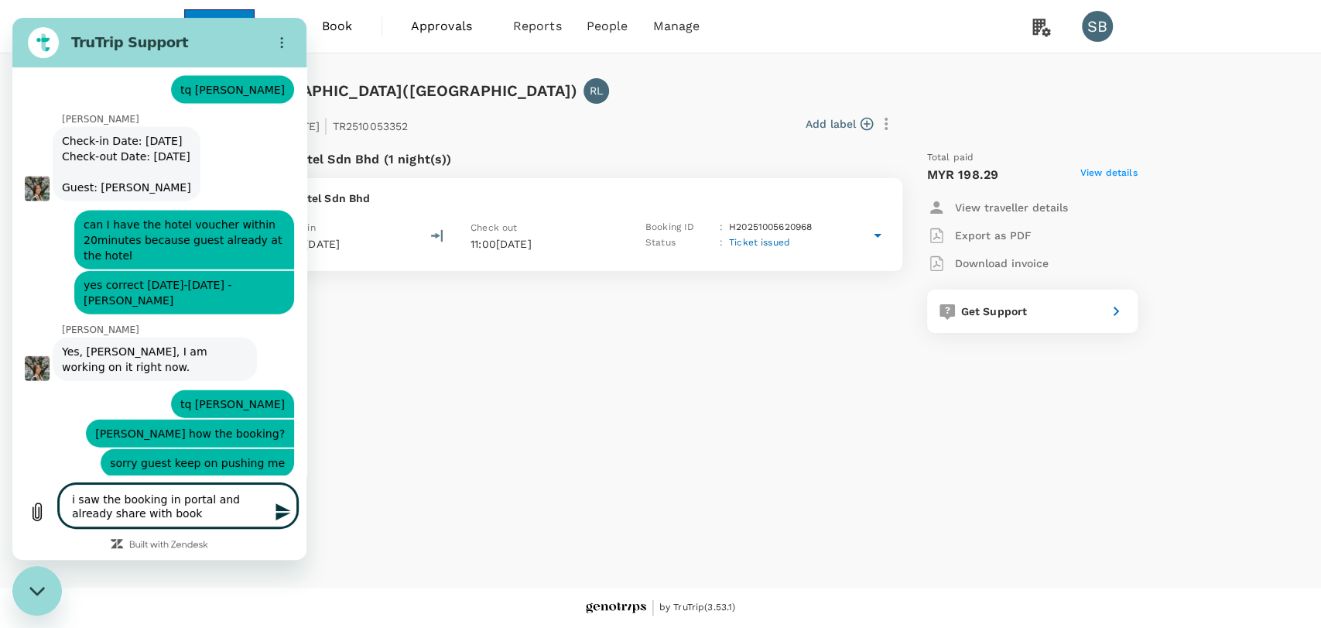
type textarea "x"
type textarea "i saw the booking in portal and already share with booker"
type textarea "x"
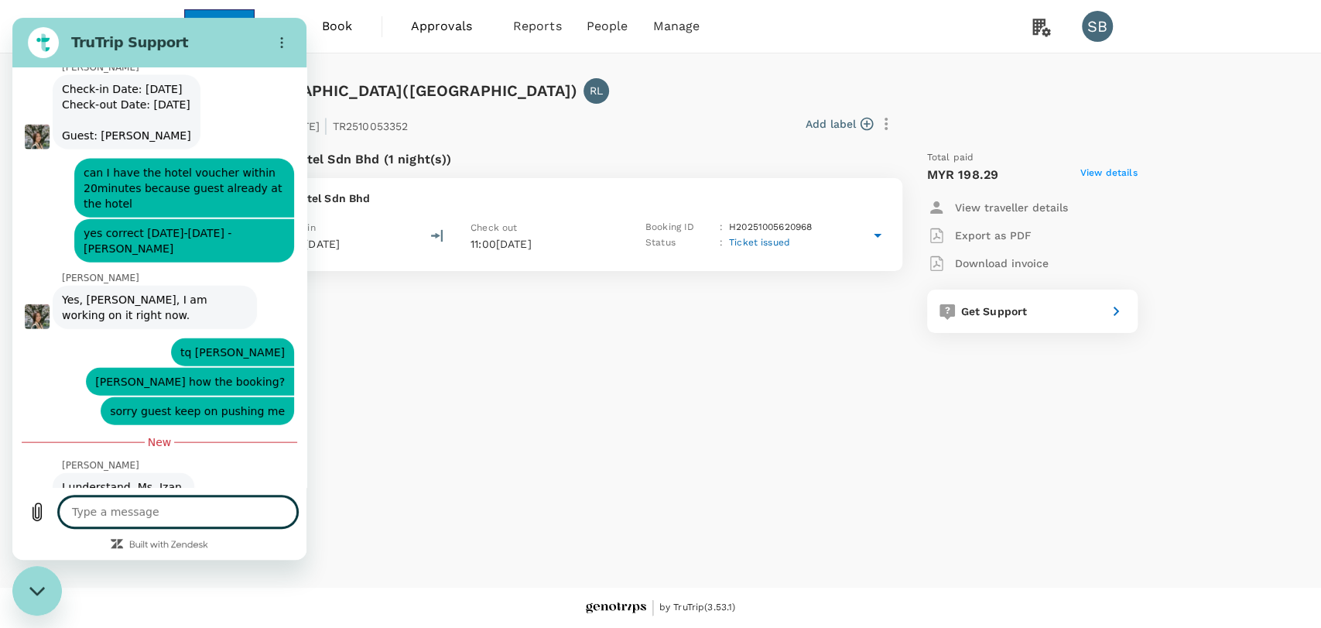
type textarea "x"
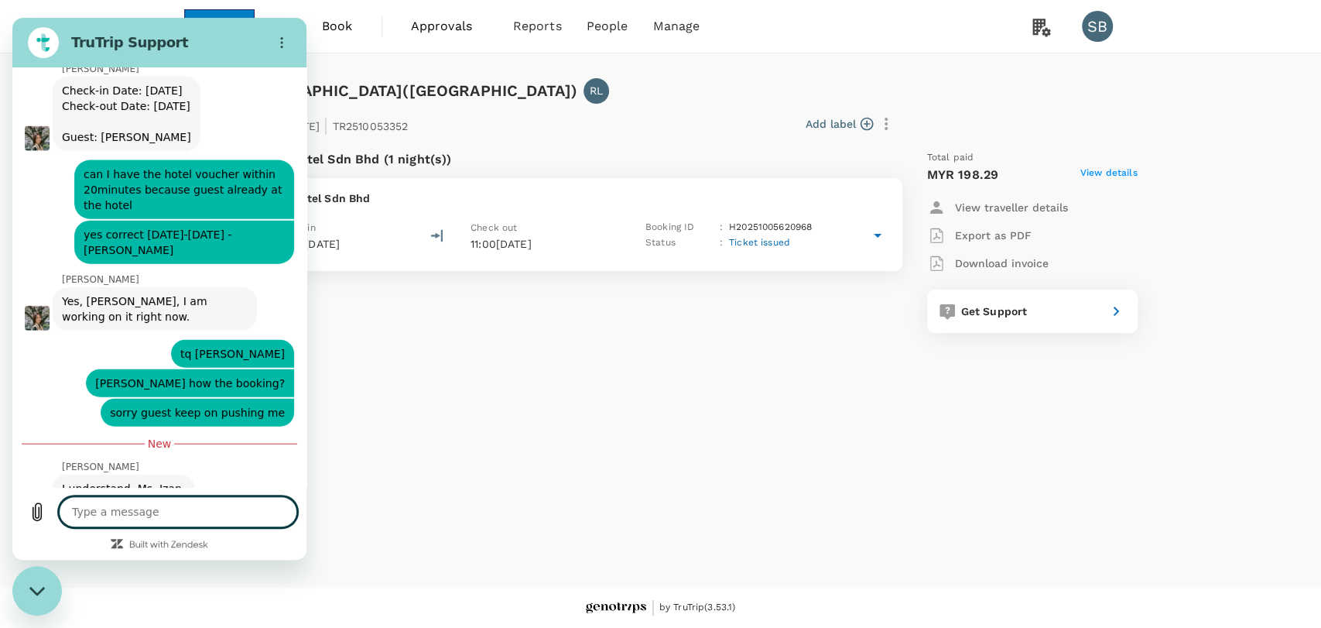
scroll to position [6291, 0]
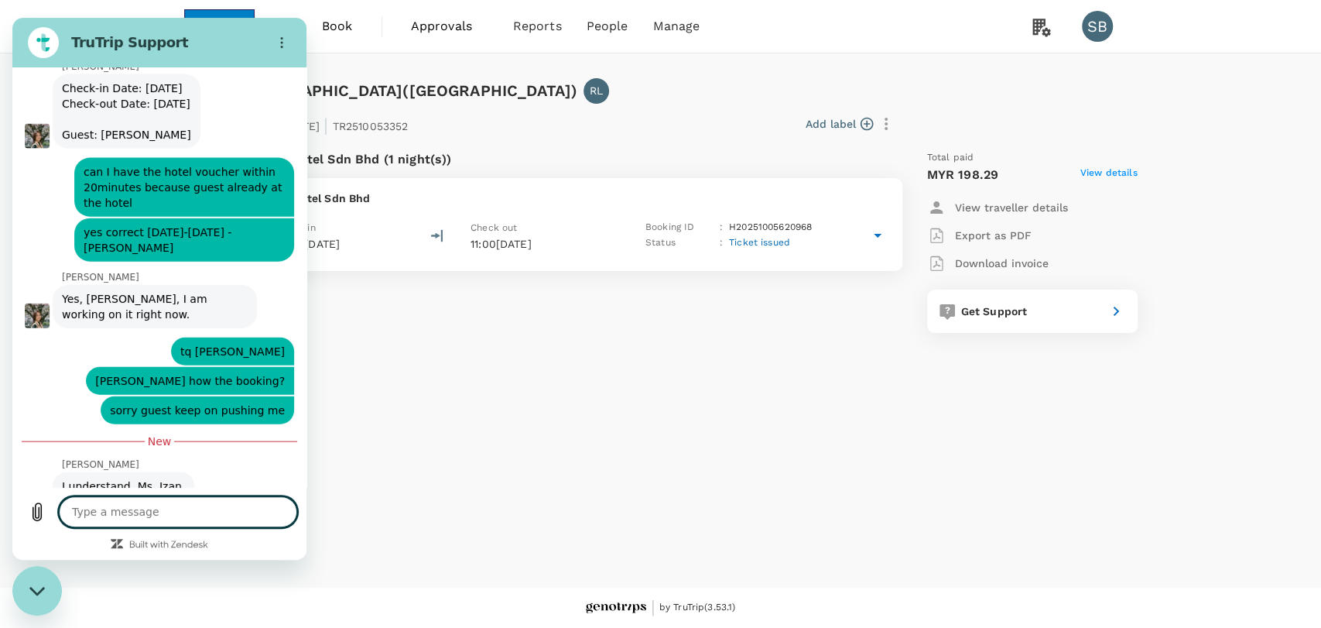
type textarea "t"
type textarea "x"
type textarea "tq"
type textarea "x"
type textarea "tqs"
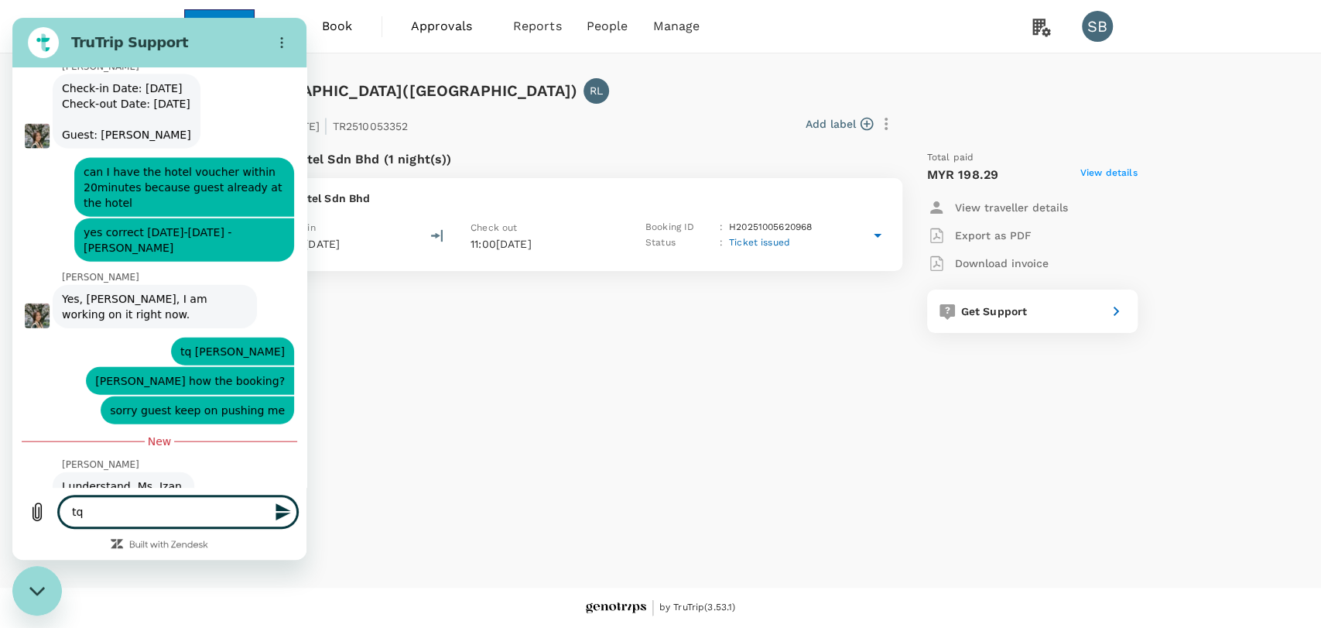
type textarea "x"
type textarea "tqsm"
type textarea "x"
type textarea "tqsm"
type textarea "x"
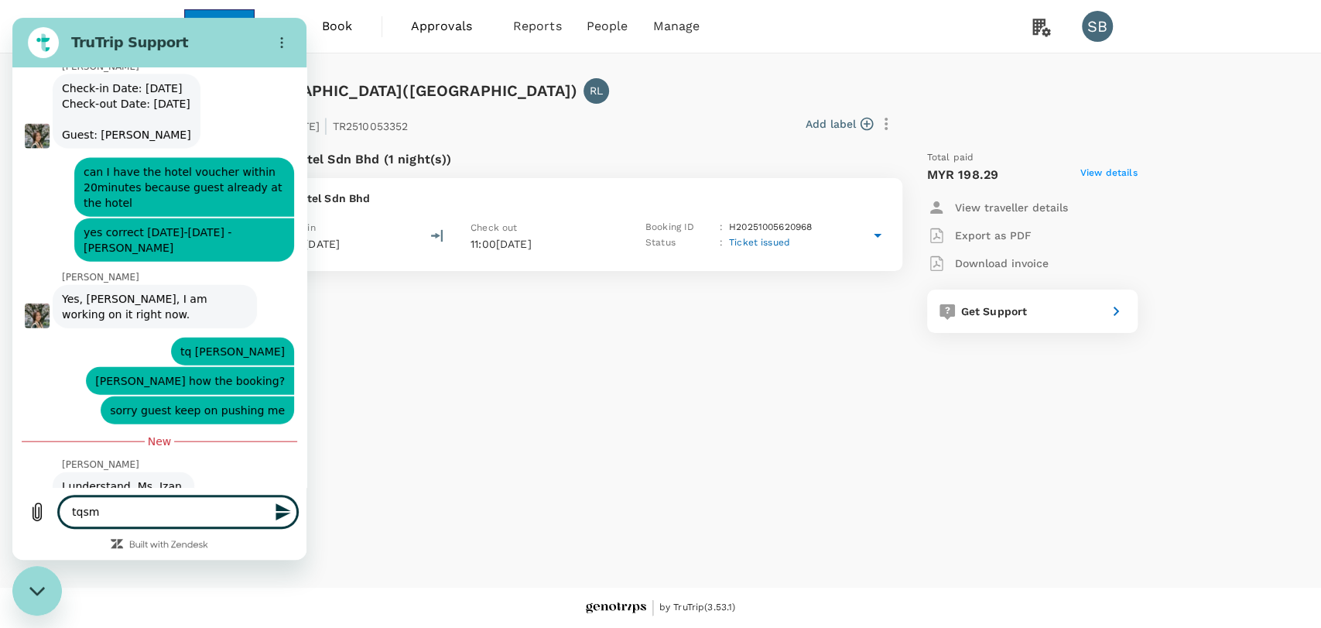
type textarea "tqsm j"
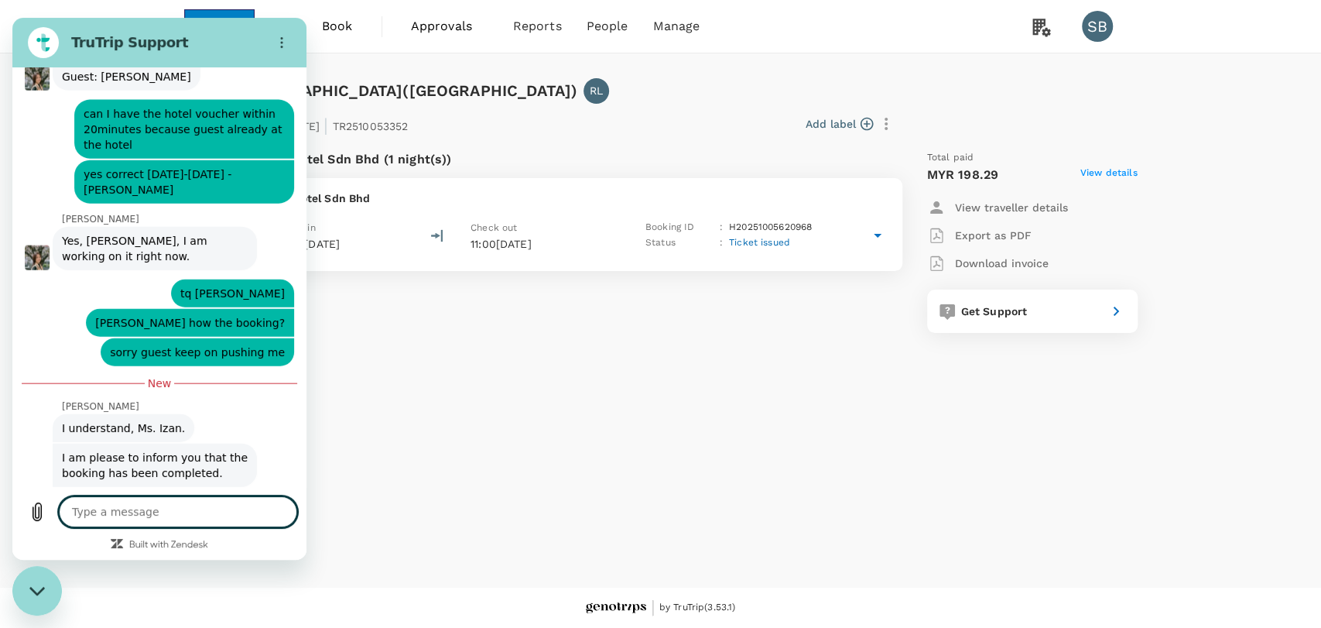
scroll to position [6350, 0]
click at [219, 522] on textarea at bounding box center [178, 511] width 238 height 31
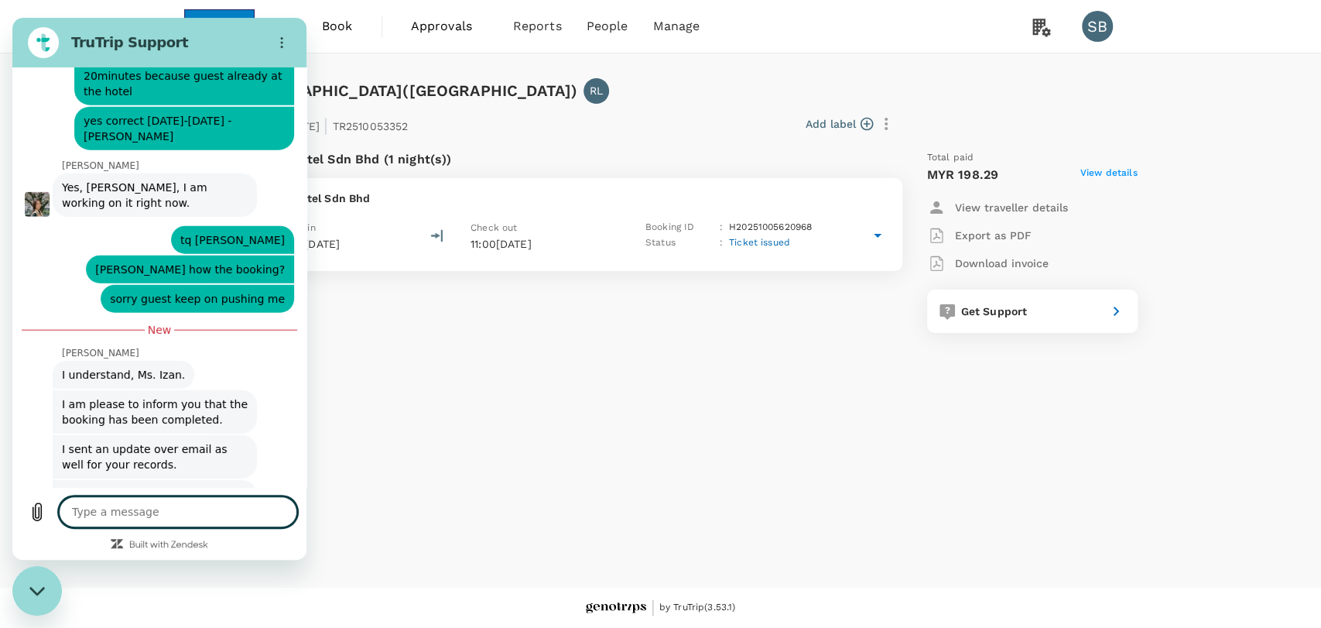
click at [139, 505] on textarea at bounding box center [178, 511] width 238 height 31
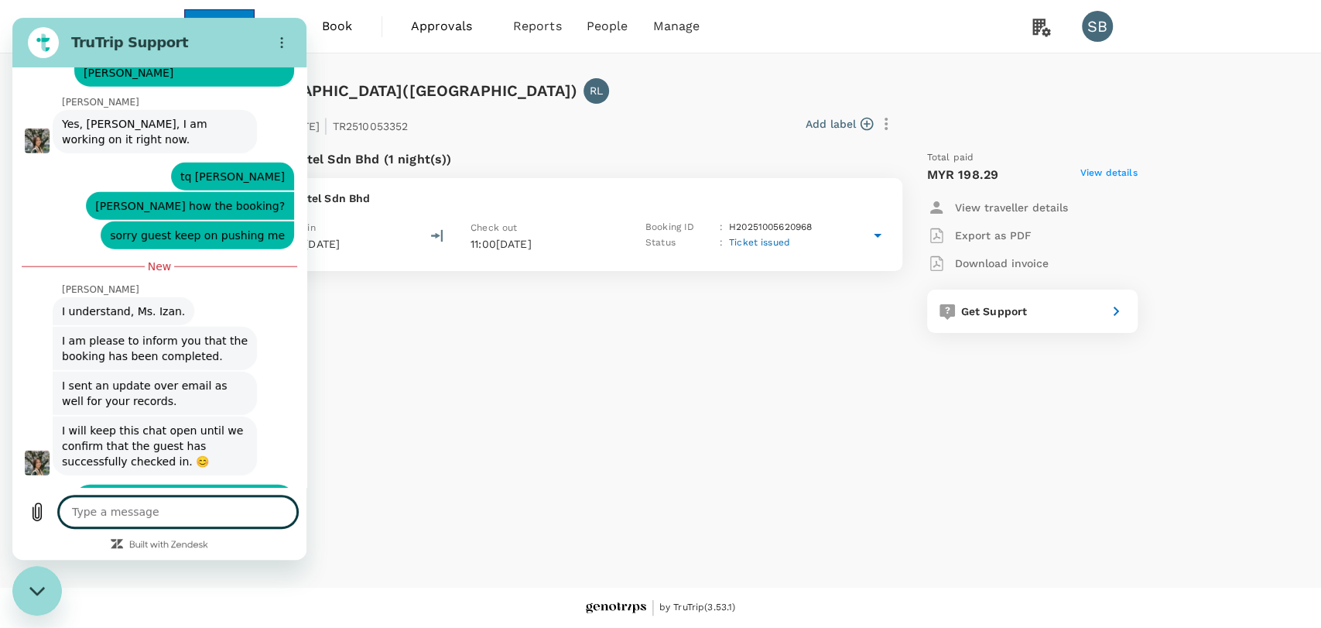
scroll to position [6470, 0]
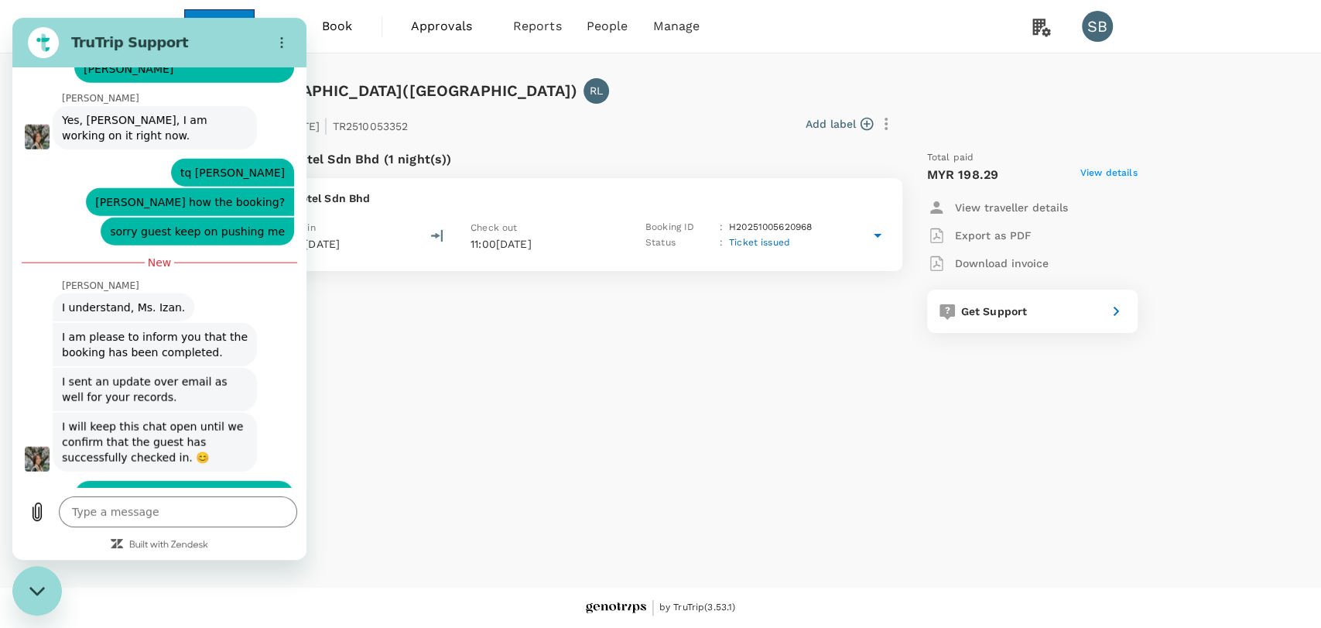
click at [35, 600] on div "Close messaging window" at bounding box center [37, 590] width 46 height 46
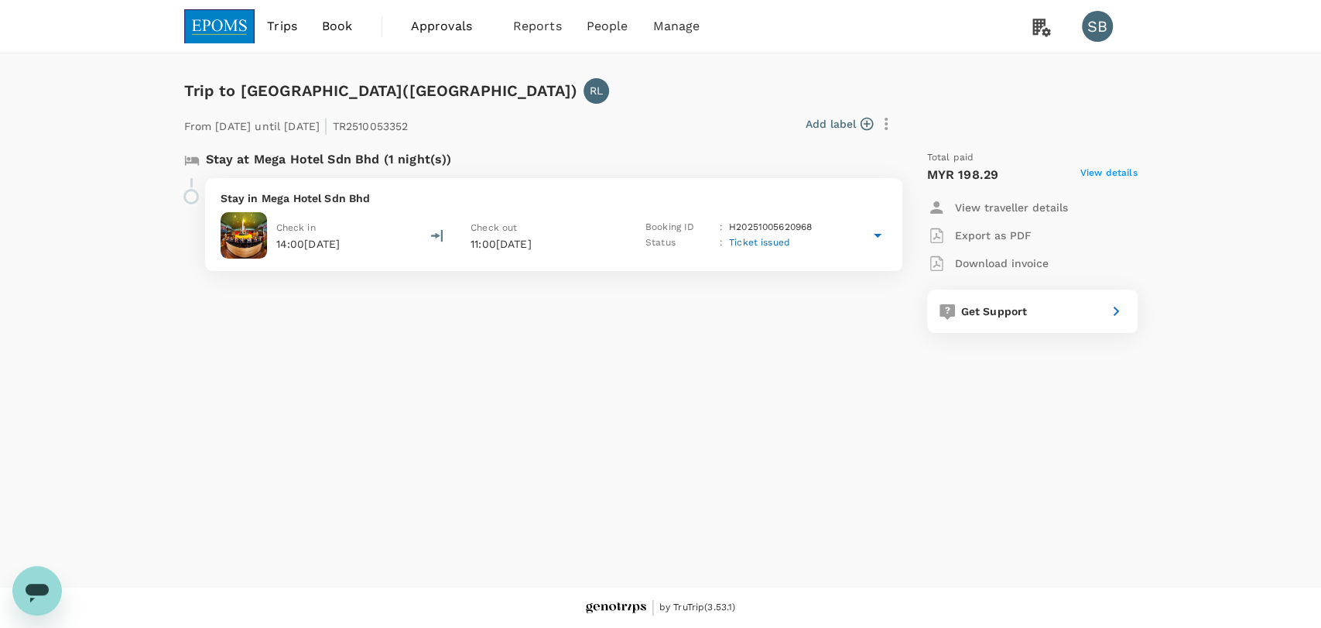
click at [53, 579] on div "Open messaging window" at bounding box center [37, 590] width 46 height 46
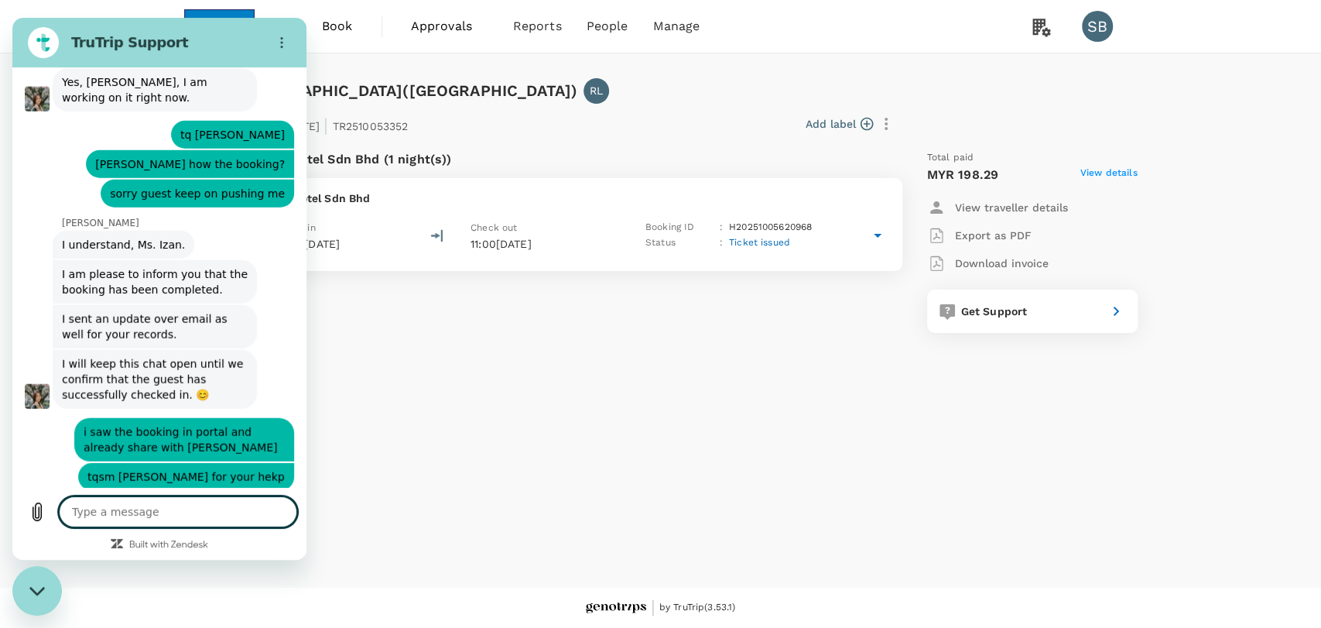
scroll to position [6511, 0]
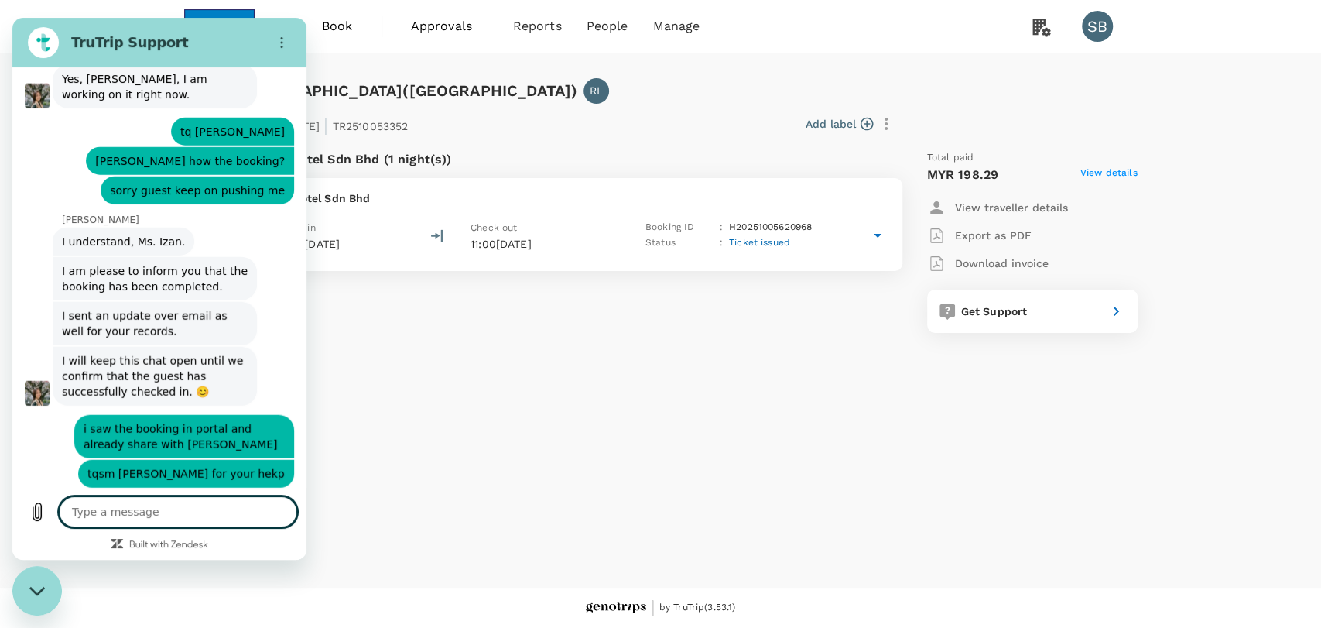
click at [139, 501] on textarea at bounding box center [178, 511] width 238 height 31
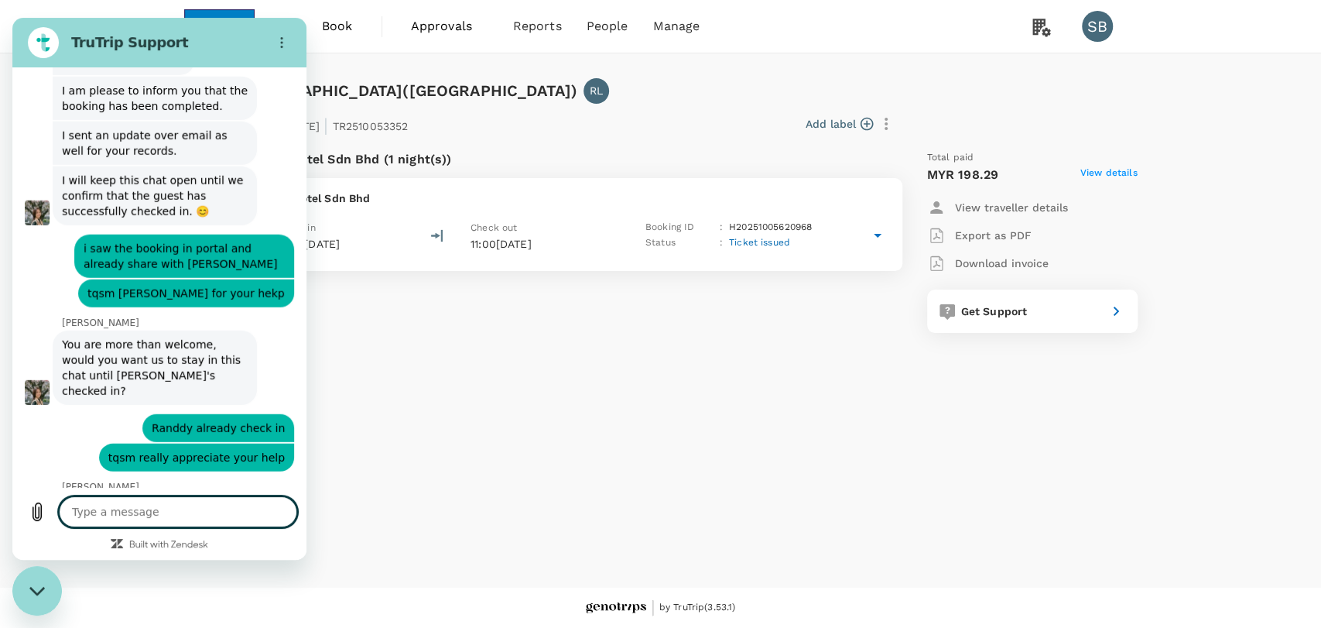
scroll to position [6693, 0]
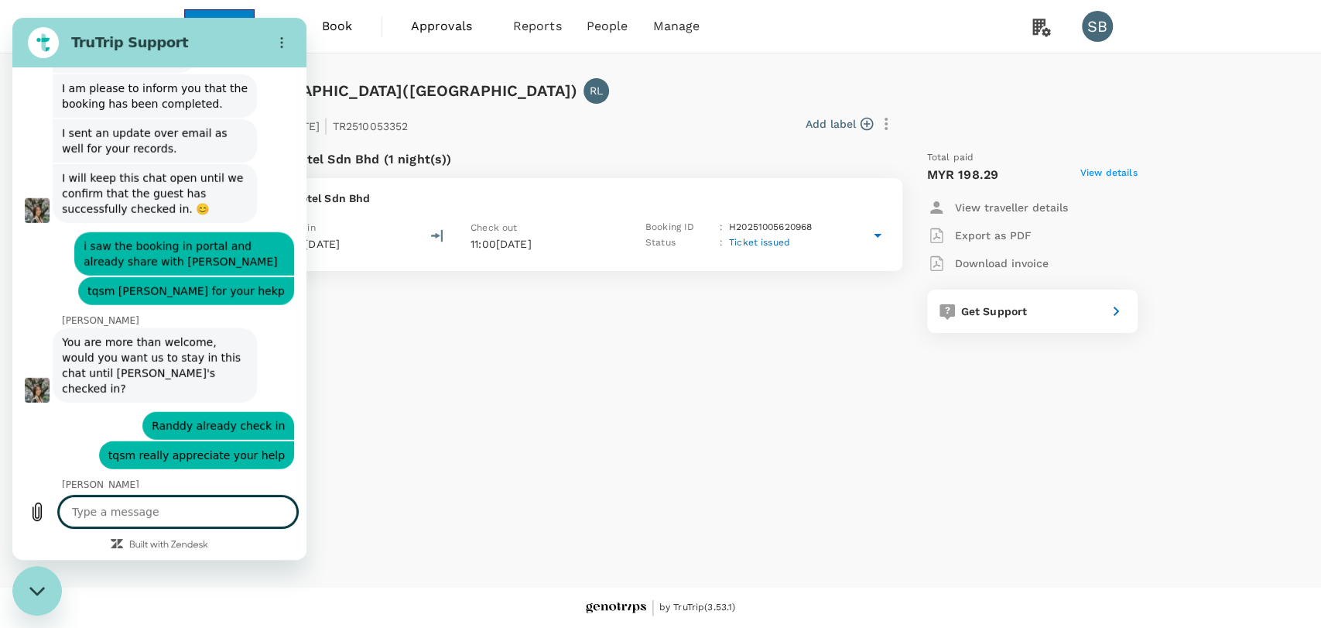
click at [22, 595] on div "Close messaging window" at bounding box center [37, 590] width 46 height 46
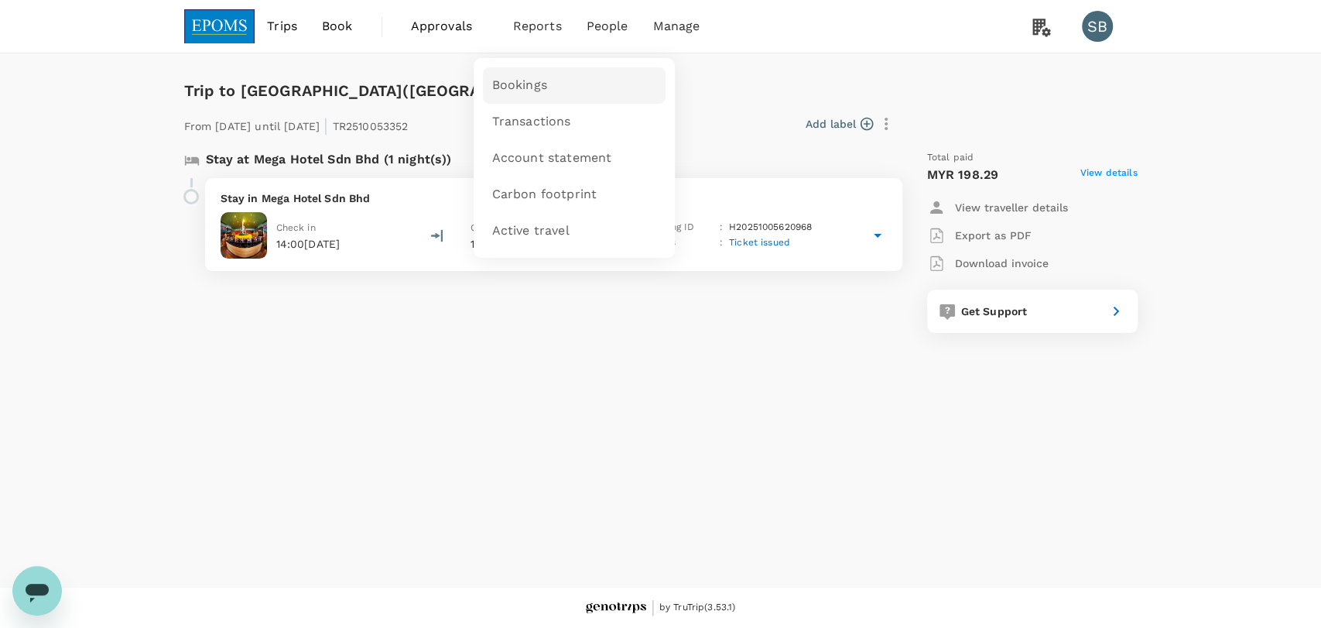
click at [532, 71] on link "Bookings" at bounding box center [574, 85] width 183 height 36
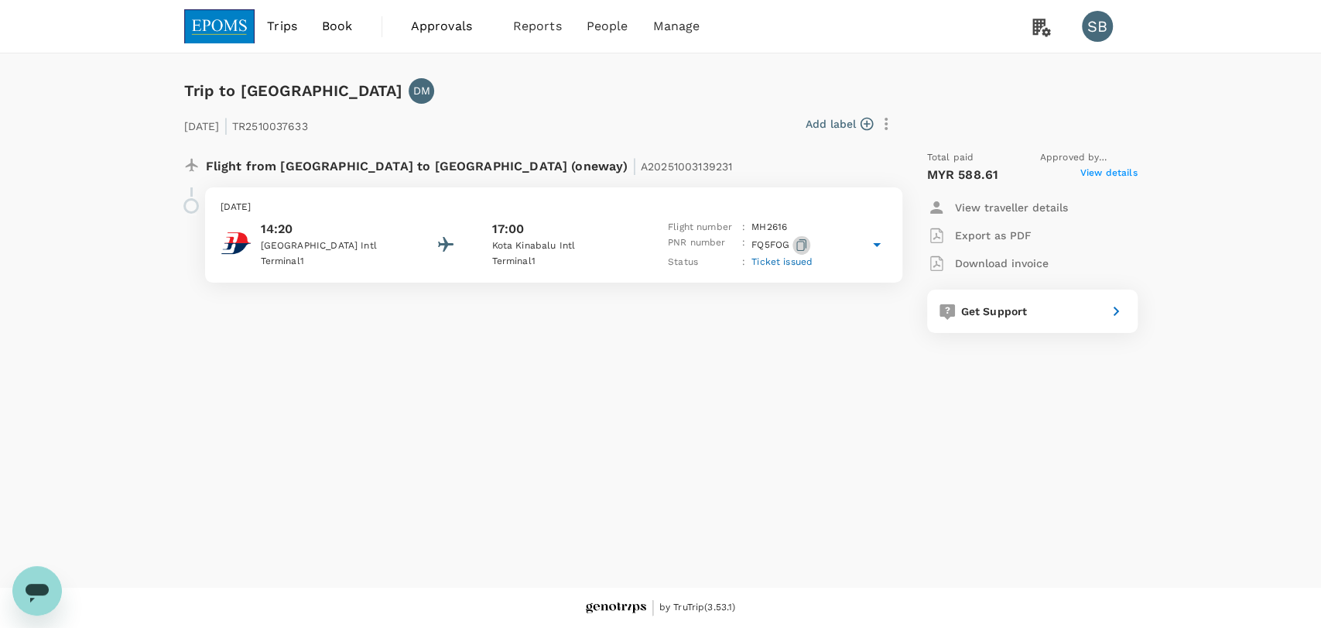
click at [806, 240] on button "button" at bounding box center [801, 244] width 18 height 19
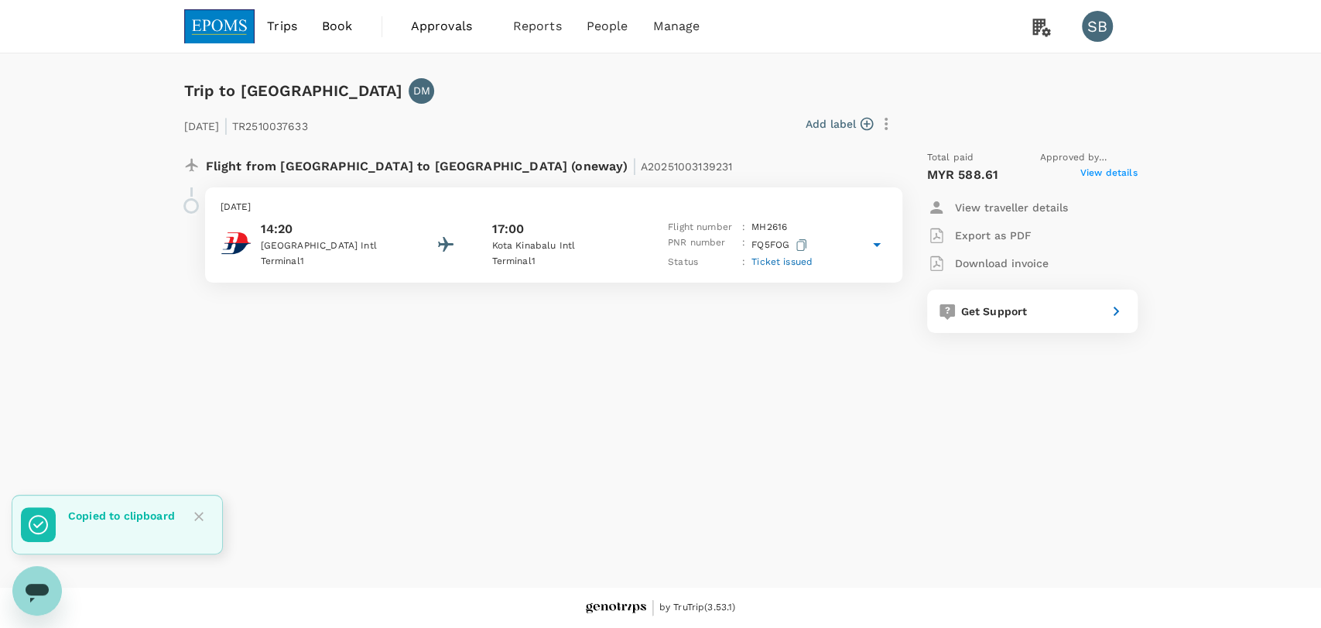
click at [642, 218] on div "[DATE] 14:20 [GEOGRAPHIC_DATA] 1 17:00 [GEOGRAPHIC_DATA] 1 Flight number : MH 2…" at bounding box center [553, 234] width 697 height 95
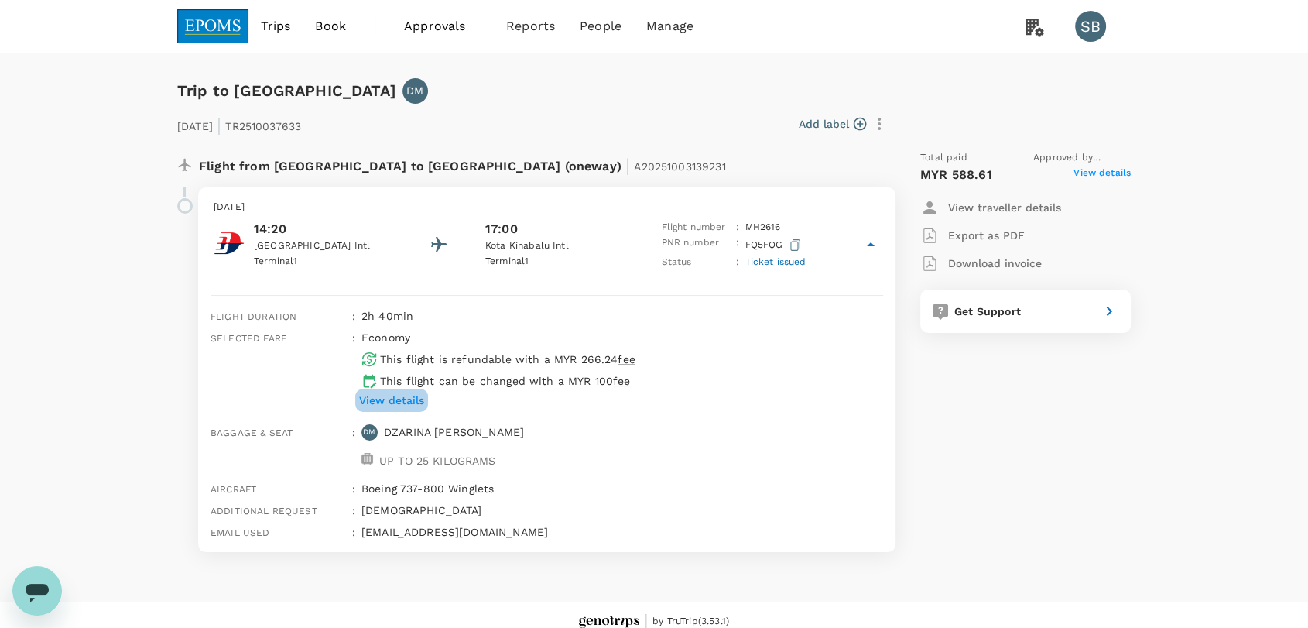
click at [402, 395] on p "View details" at bounding box center [391, 399] width 65 height 15
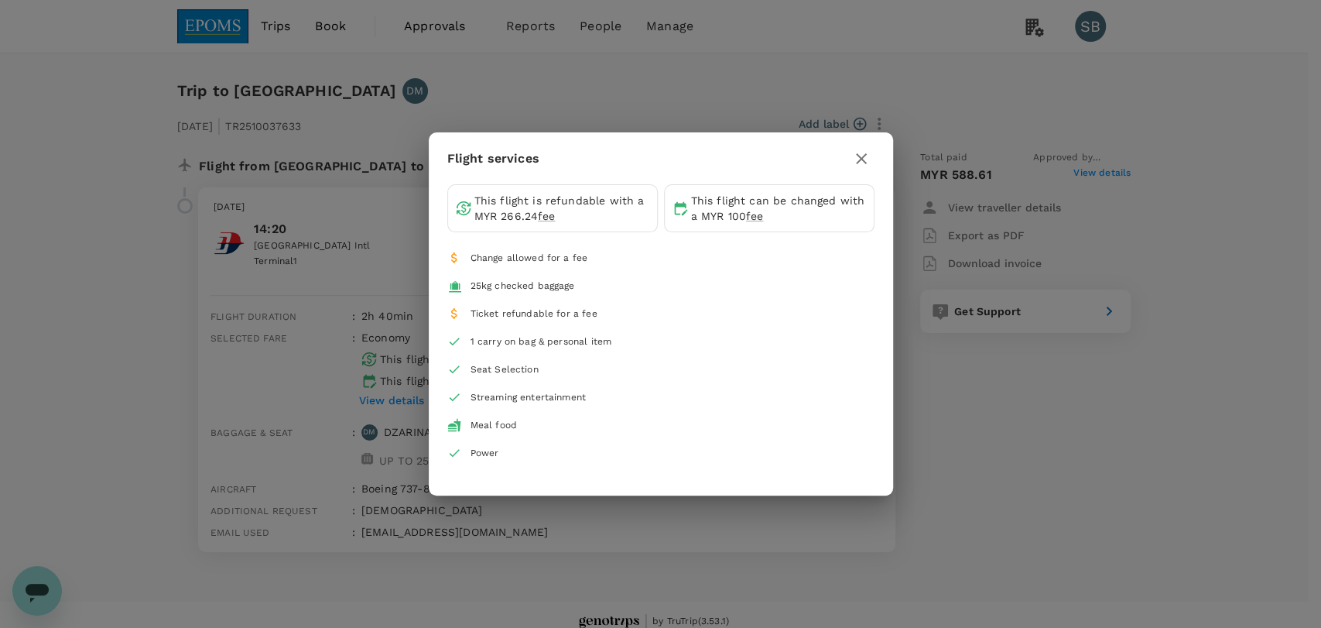
click at [861, 157] on icon "button" at bounding box center [861, 158] width 11 height 11
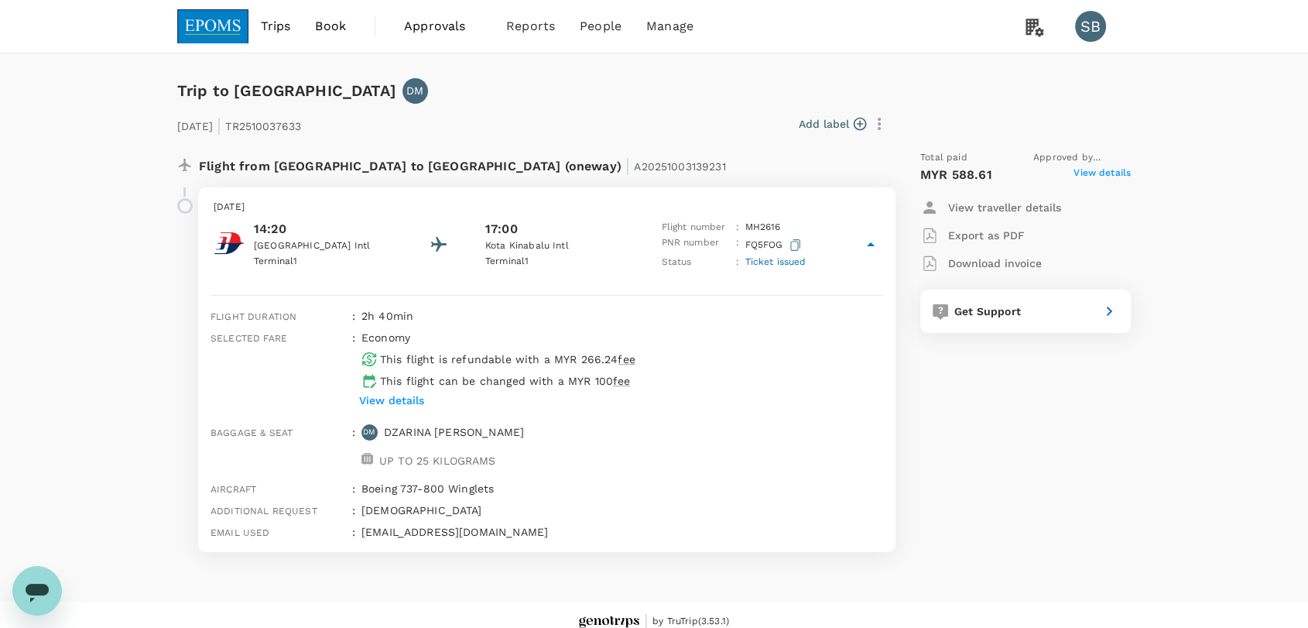
click at [970, 237] on p "Export as PDF" at bounding box center [986, 235] width 77 height 15
drag, startPoint x: 565, startPoint y: 163, endPoint x: 471, endPoint y: 169, distance: 94.6
click at [471, 169] on div "Flight from [GEOGRAPHIC_DATA] to [GEOGRAPHIC_DATA] (oneway) | A20251003139231" at bounding box center [496, 164] width 594 height 28
copy span "A20251003139231"
